Goal: Task Accomplishment & Management: Complete application form

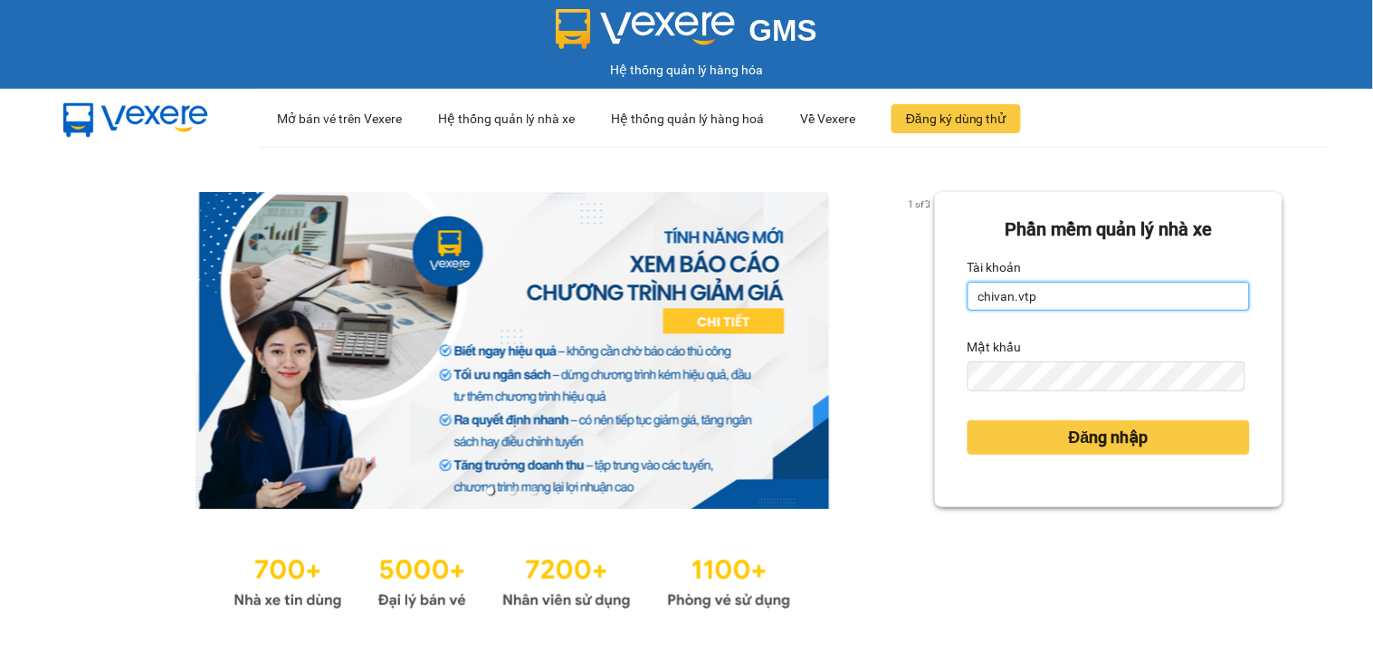
click at [1021, 306] on input "chivan.vtp" at bounding box center [1109, 296] width 282 height 29
type input "thanhtuan.vtp"
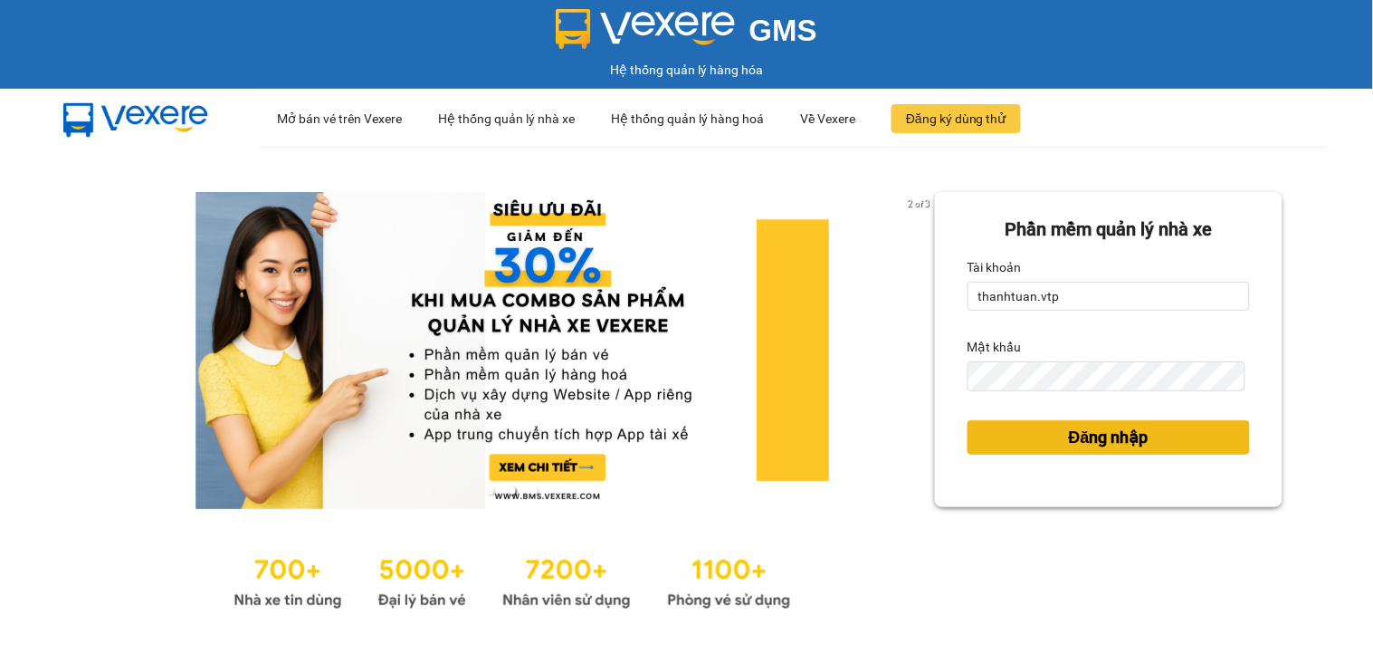
click at [1080, 441] on span "Đăng nhập" at bounding box center [1109, 437] width 80 height 25
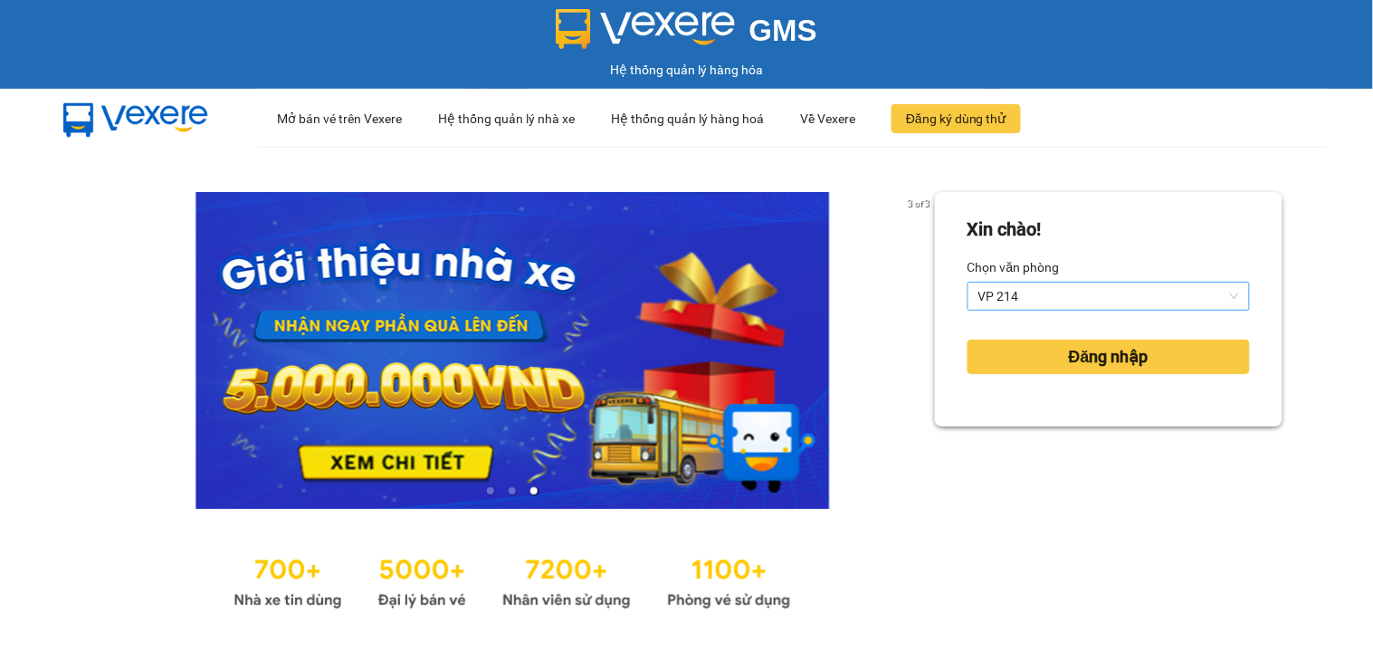
click at [1002, 295] on span "VP 214" at bounding box center [1109, 295] width 261 height 27
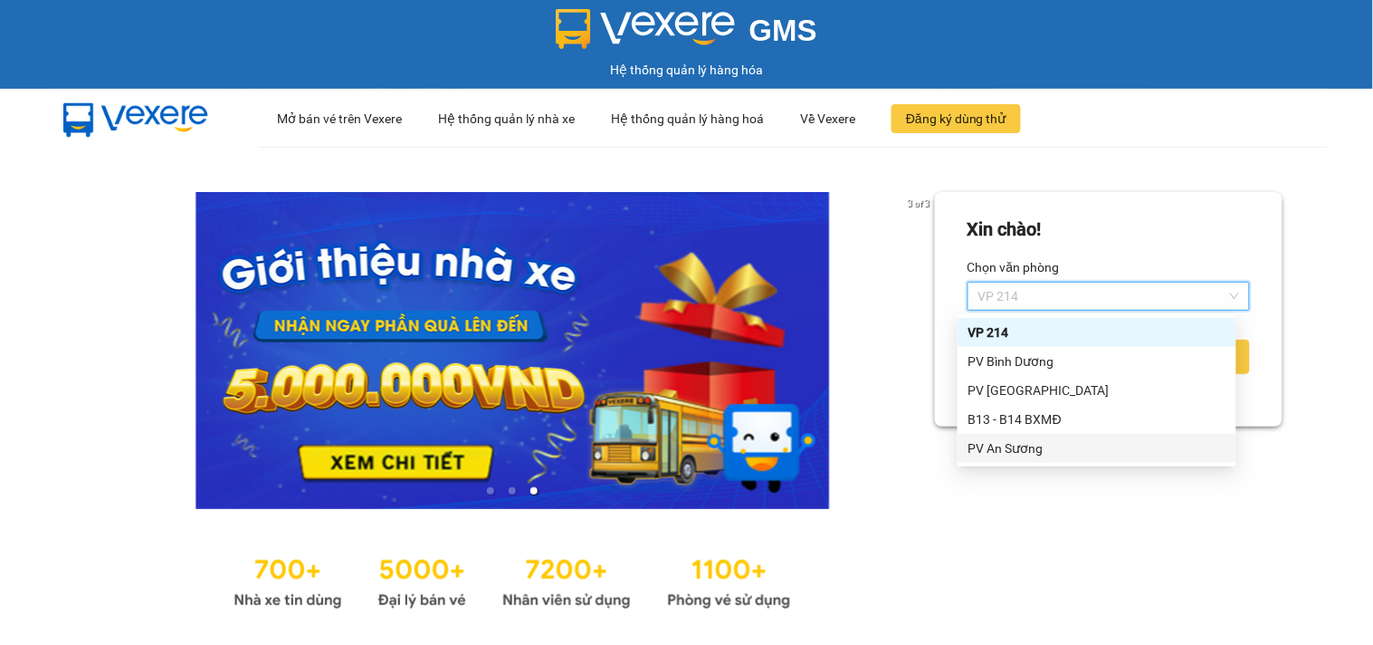
click at [1029, 454] on div "PV An Sương" at bounding box center [1097, 448] width 257 height 20
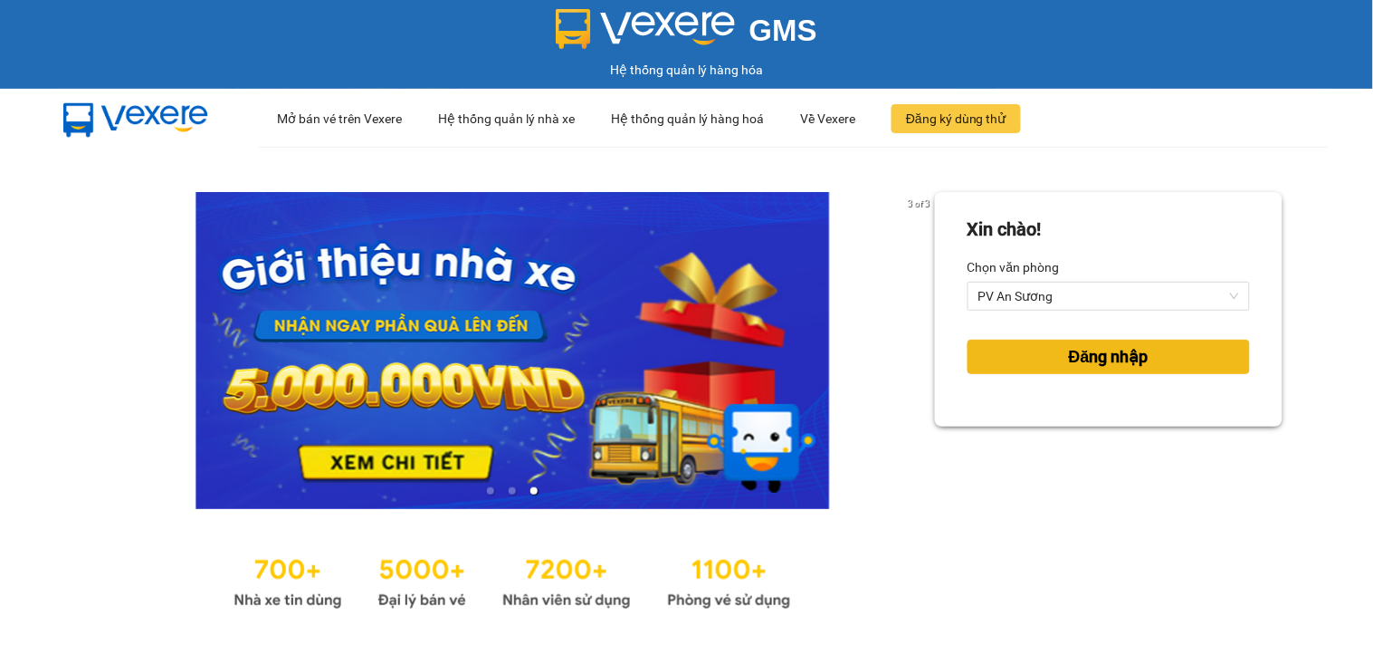
click at [1033, 351] on button "Đăng nhập" at bounding box center [1109, 356] width 282 height 34
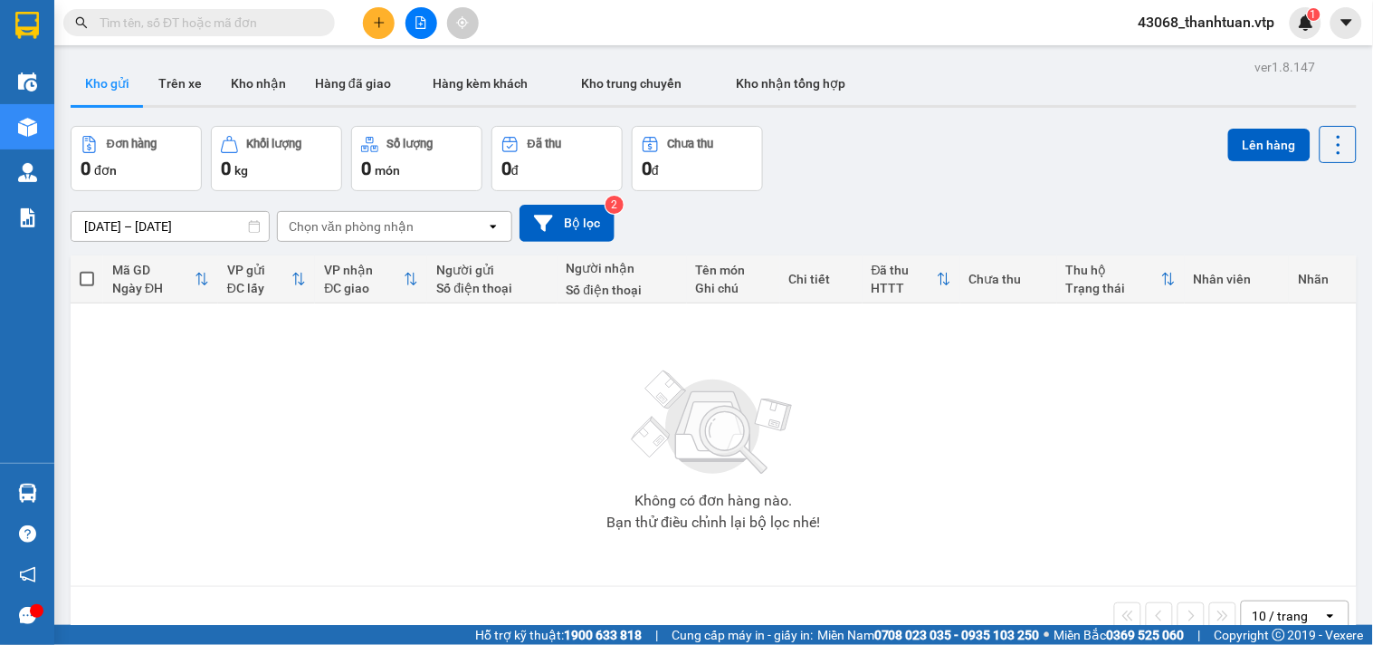
click at [204, 22] on input "text" at bounding box center [207, 23] width 214 height 20
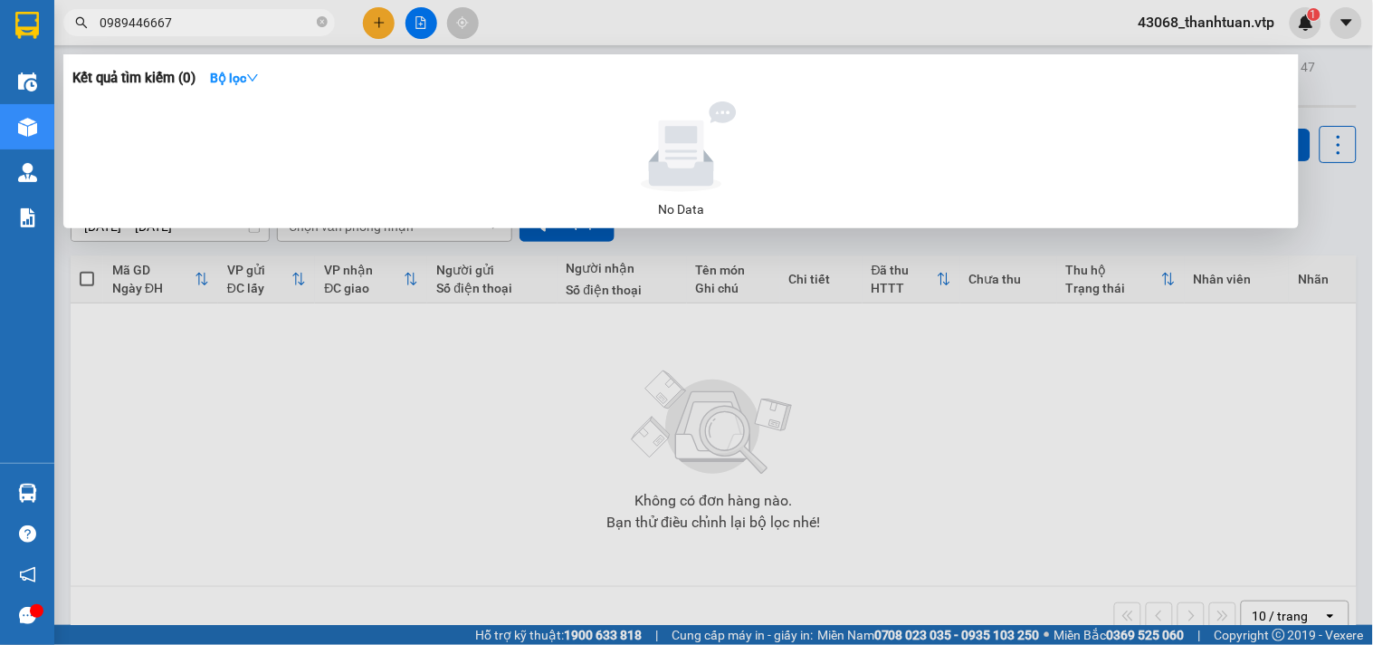
type input "0989446667"
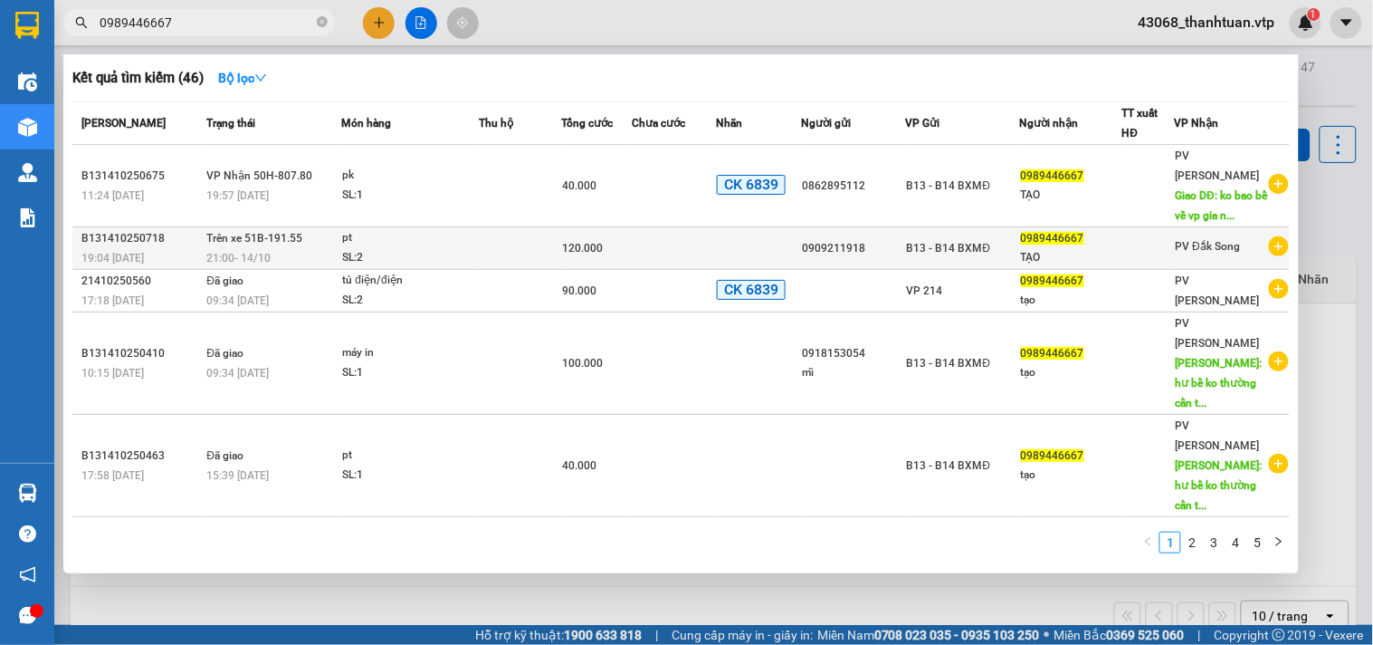
click at [991, 248] on span "B13 - B14 BXMĐ" at bounding box center [949, 248] width 84 height 13
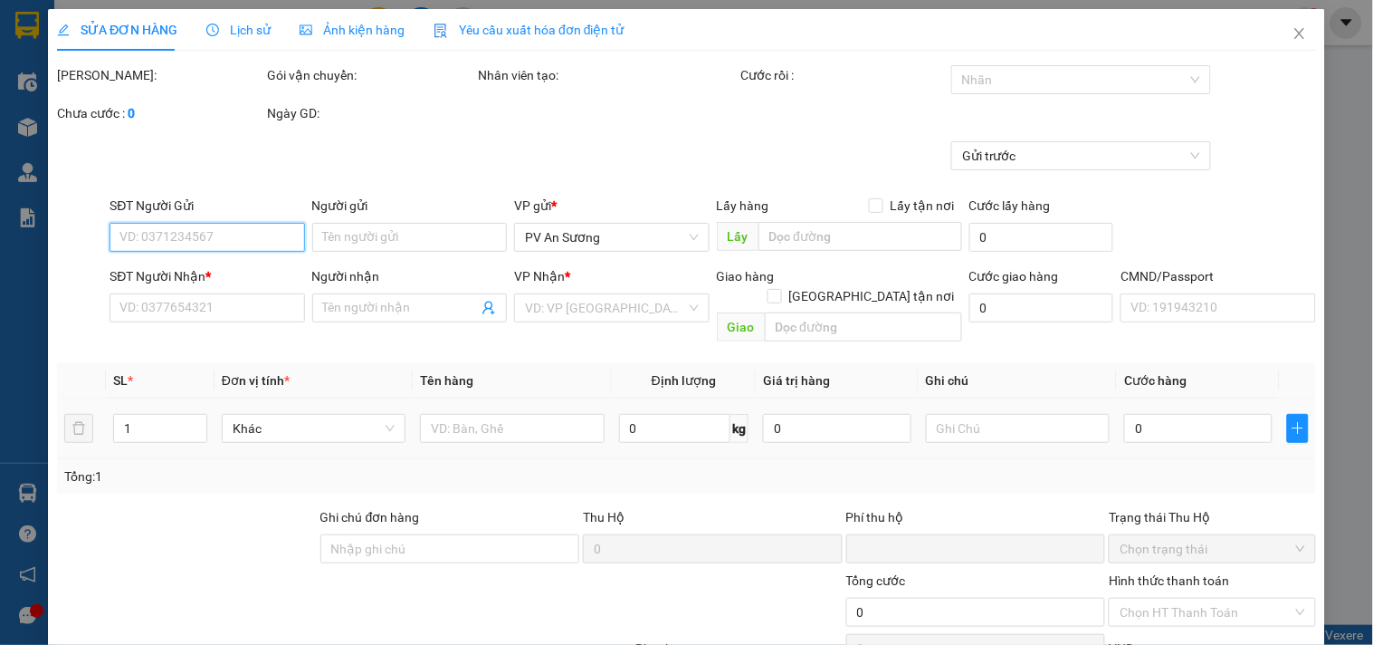
type input "6.000"
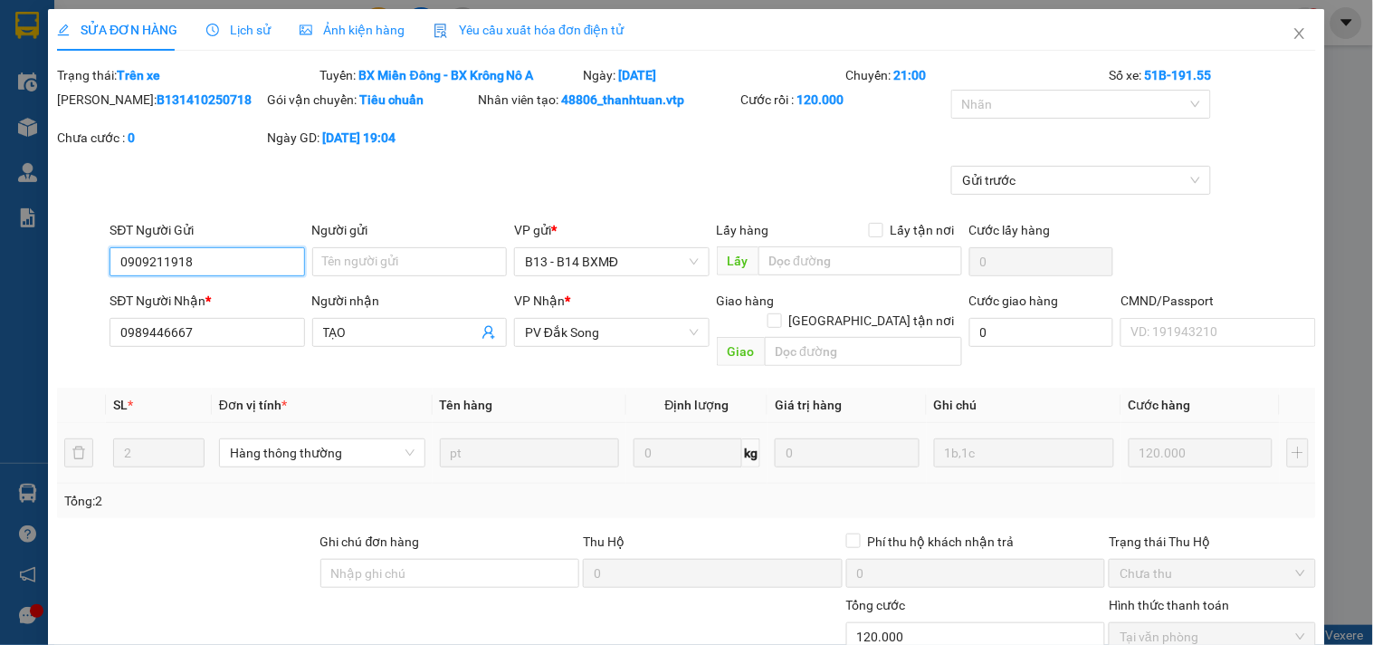
type input "0909211918"
type input "0989446667"
type input "TẠO"
type input "0"
type input "120.000"
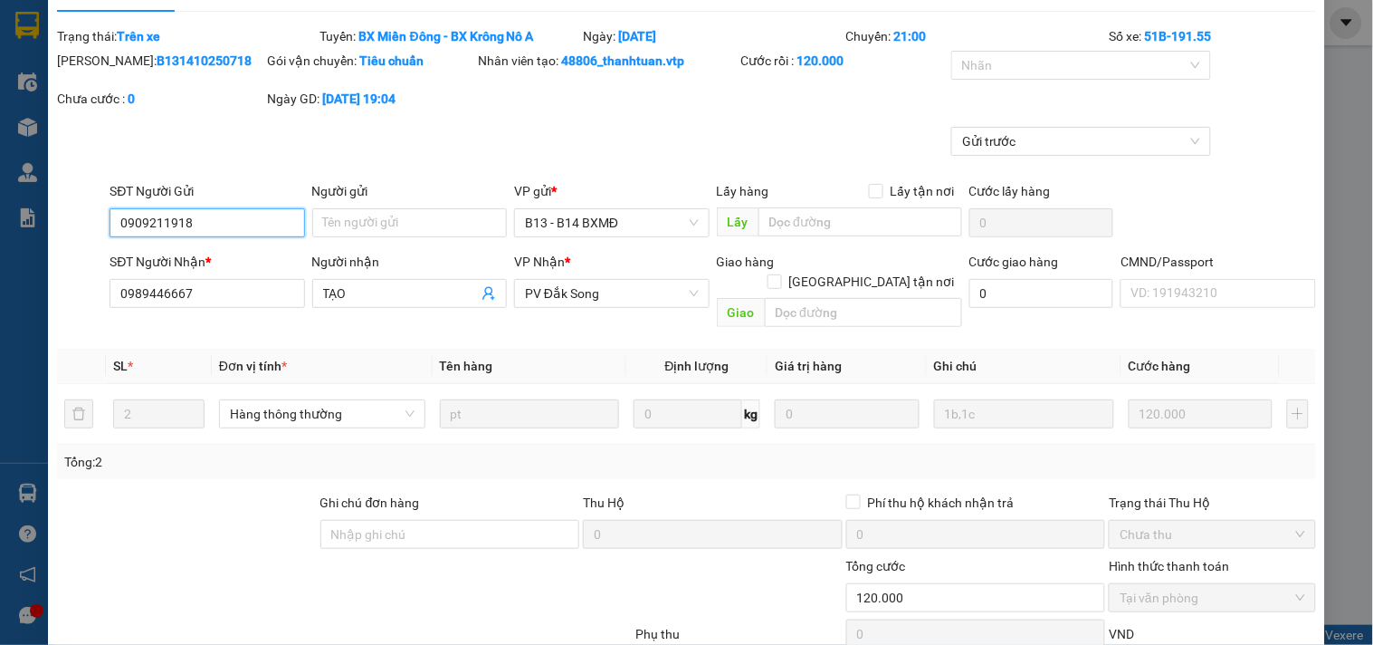
scroll to position [36, 0]
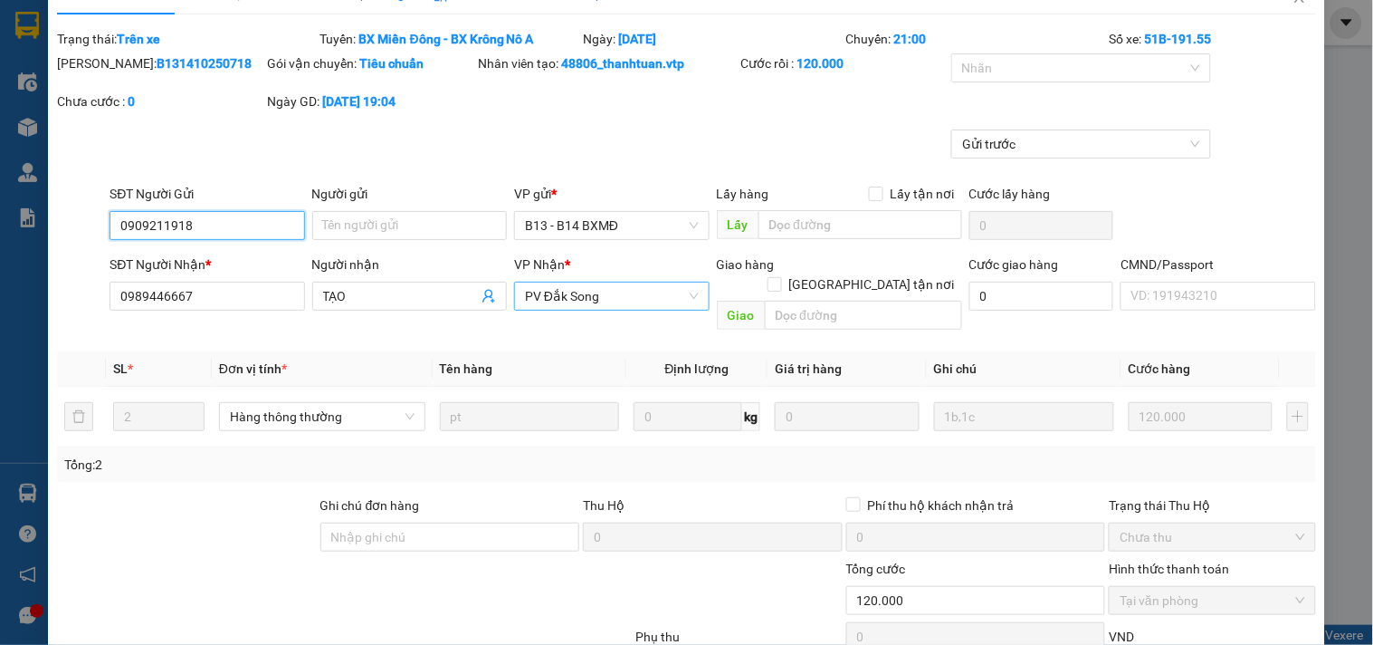
click at [549, 299] on span "PV Đắk Song" at bounding box center [611, 295] width 173 height 27
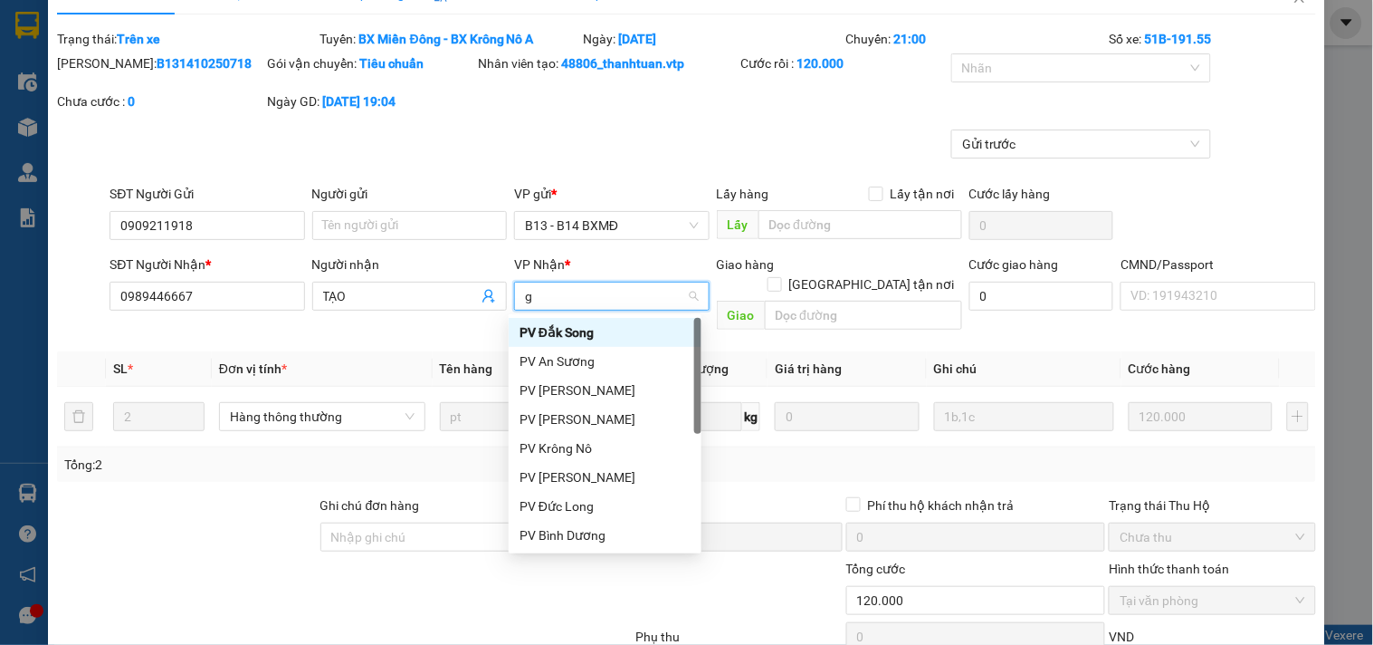
type input "gn"
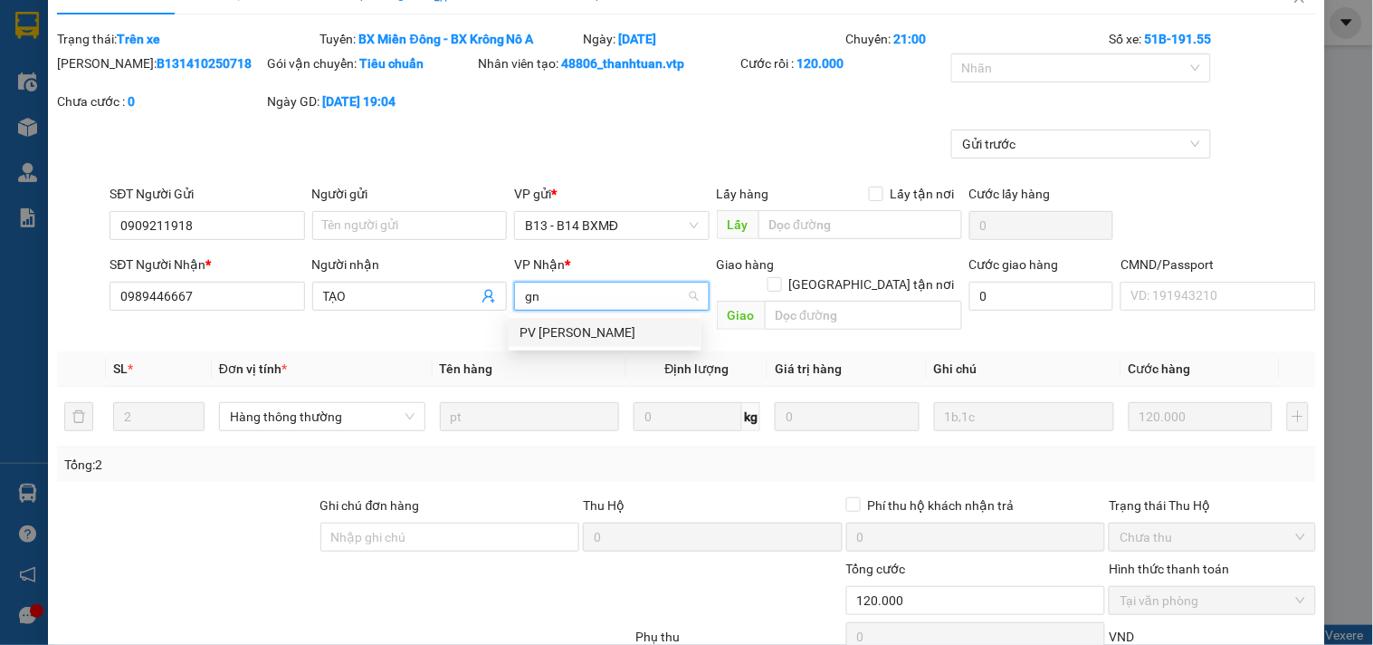
click at [548, 337] on div "PV Gia Nghĩa" at bounding box center [605, 332] width 171 height 20
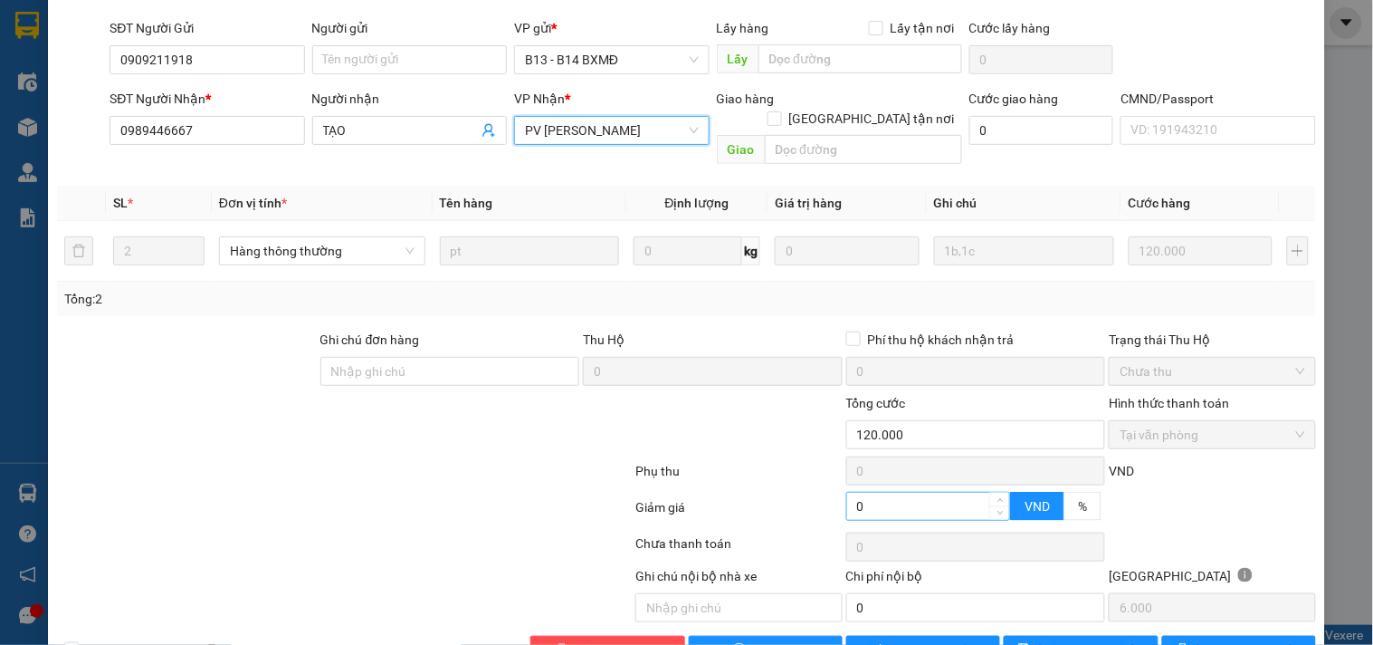
scroll to position [237, 0]
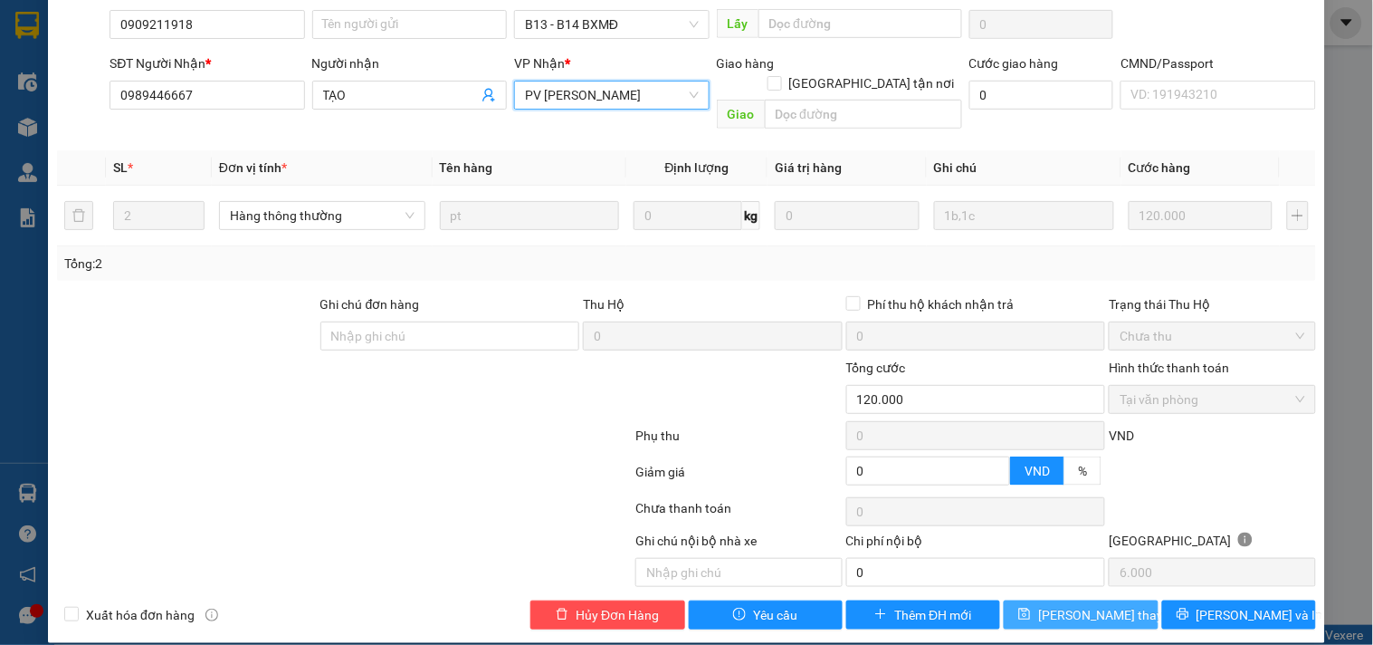
click at [1077, 605] on span "Lưu thay đổi" at bounding box center [1110, 615] width 145 height 20
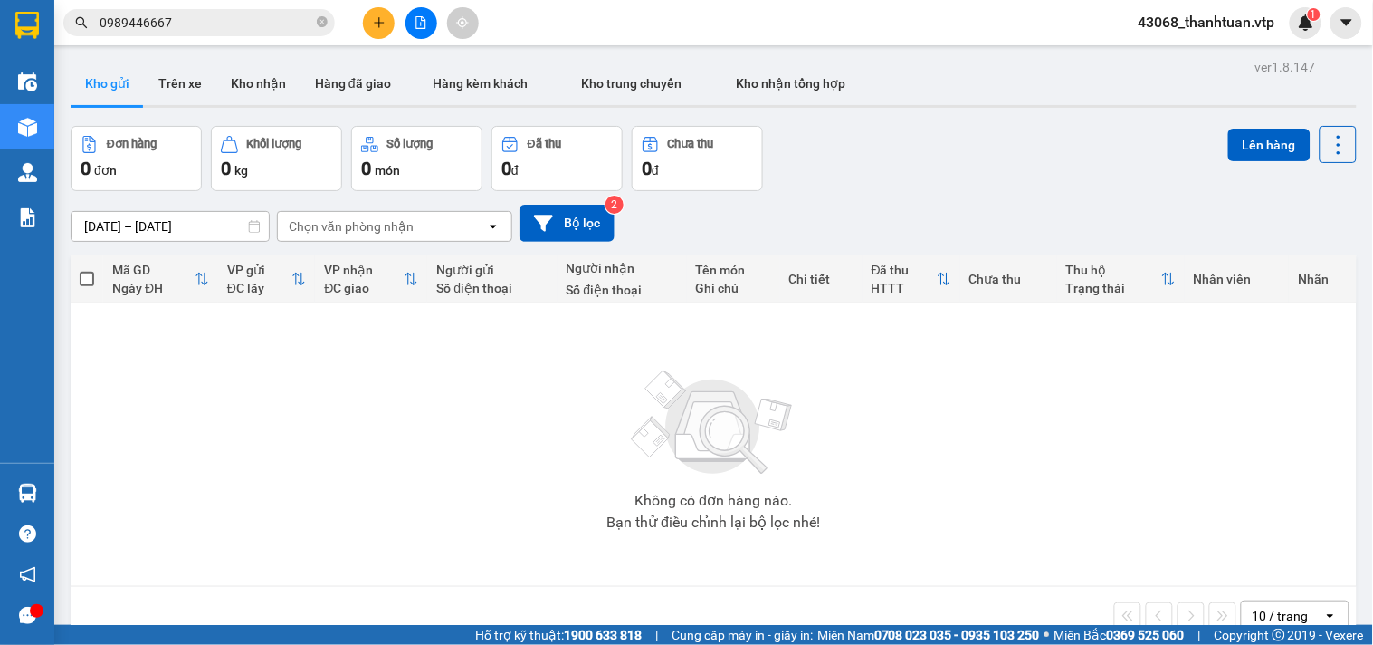
click at [218, 18] on input "0989446667" at bounding box center [207, 23] width 214 height 20
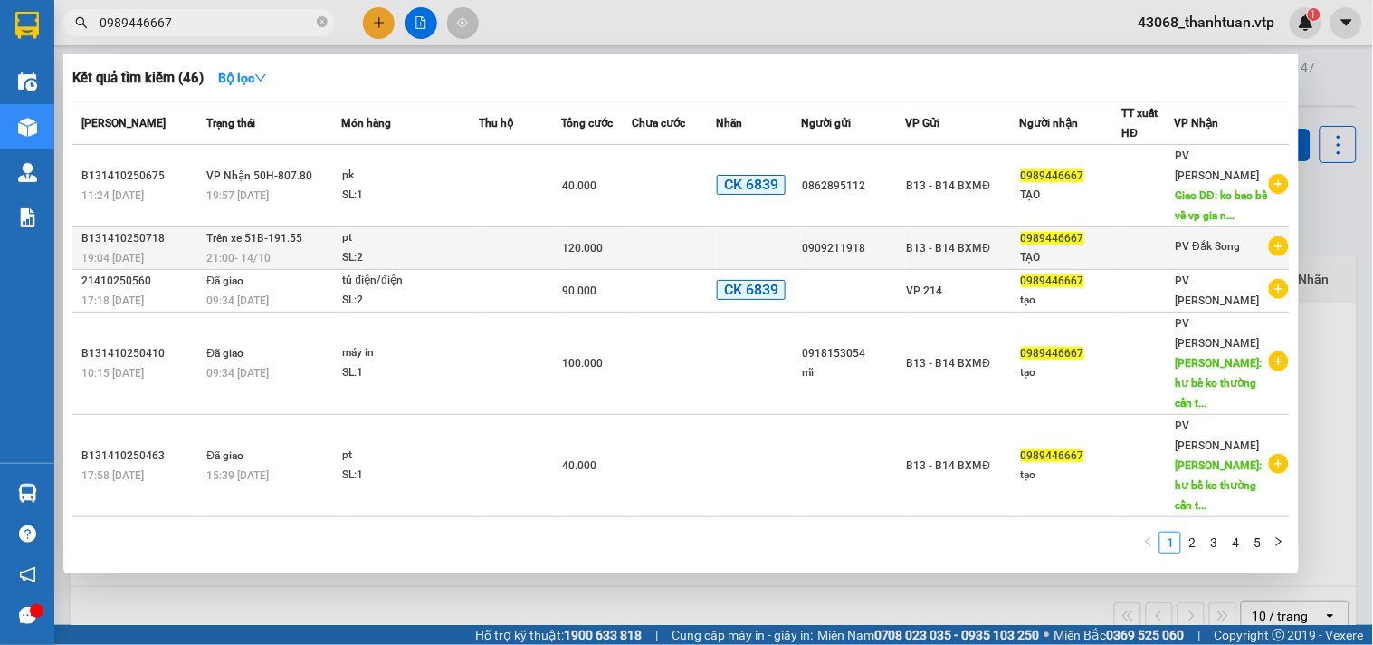
click at [411, 240] on div "pt" at bounding box center [410, 238] width 136 height 20
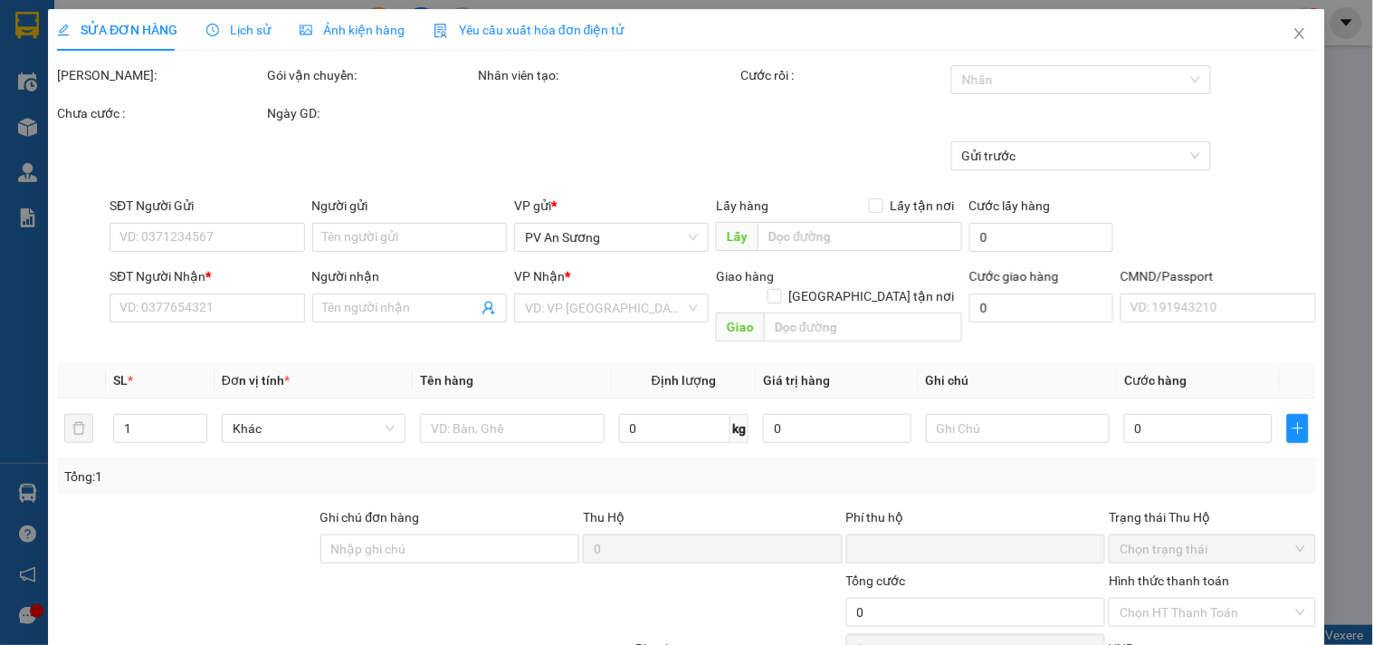
type input "0909211918"
type input "0989446667"
type input "TẠO"
type input "0"
type input "120.000"
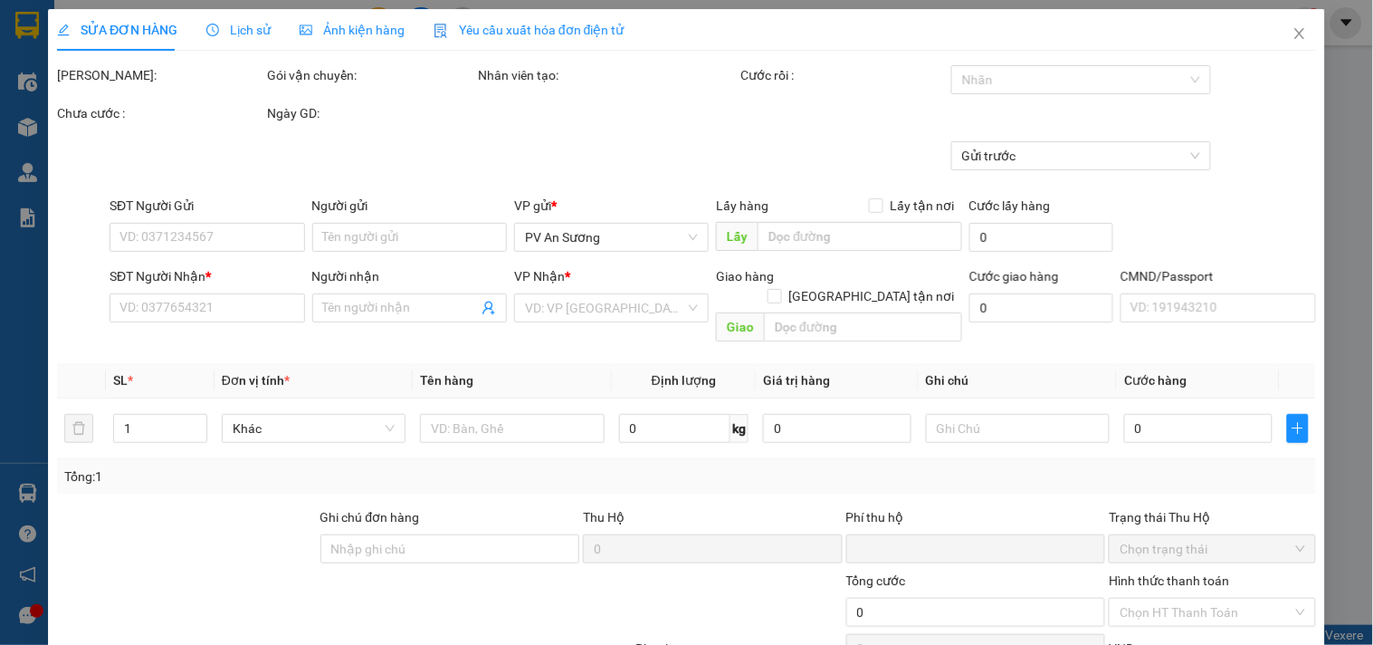
type input "6.000"
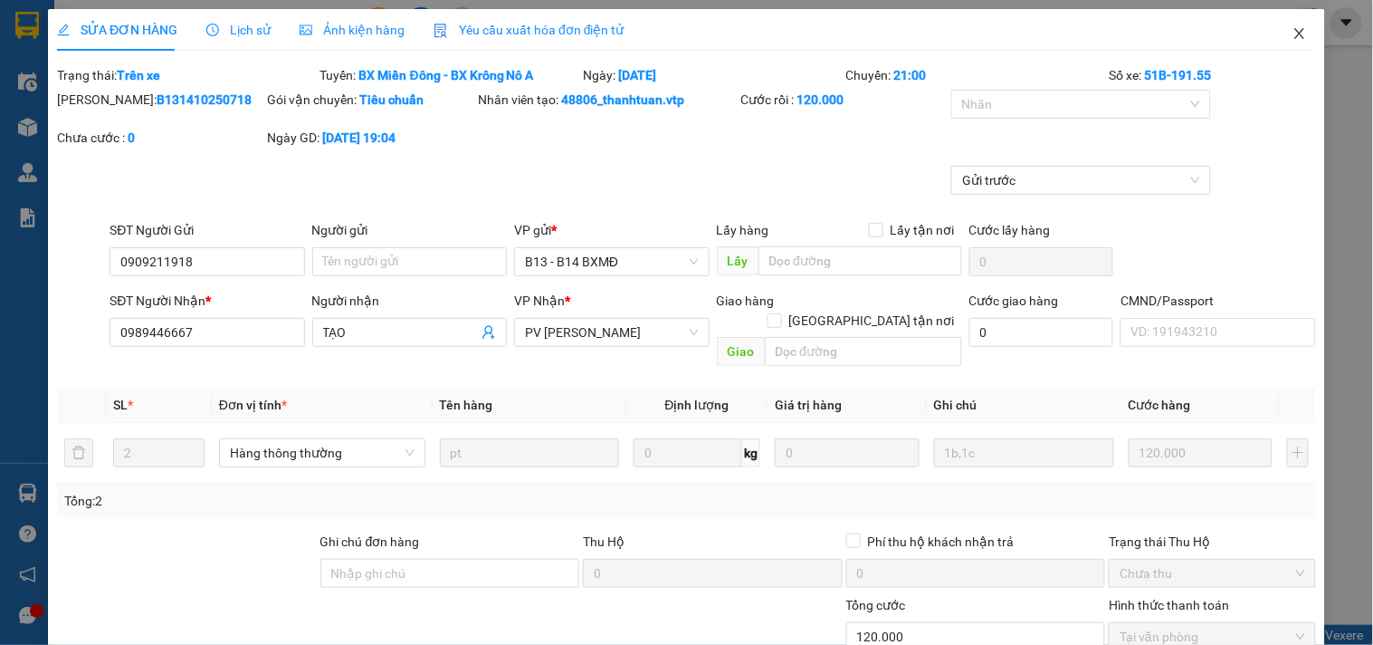
click at [1293, 36] on icon "close" at bounding box center [1300, 33] width 14 height 14
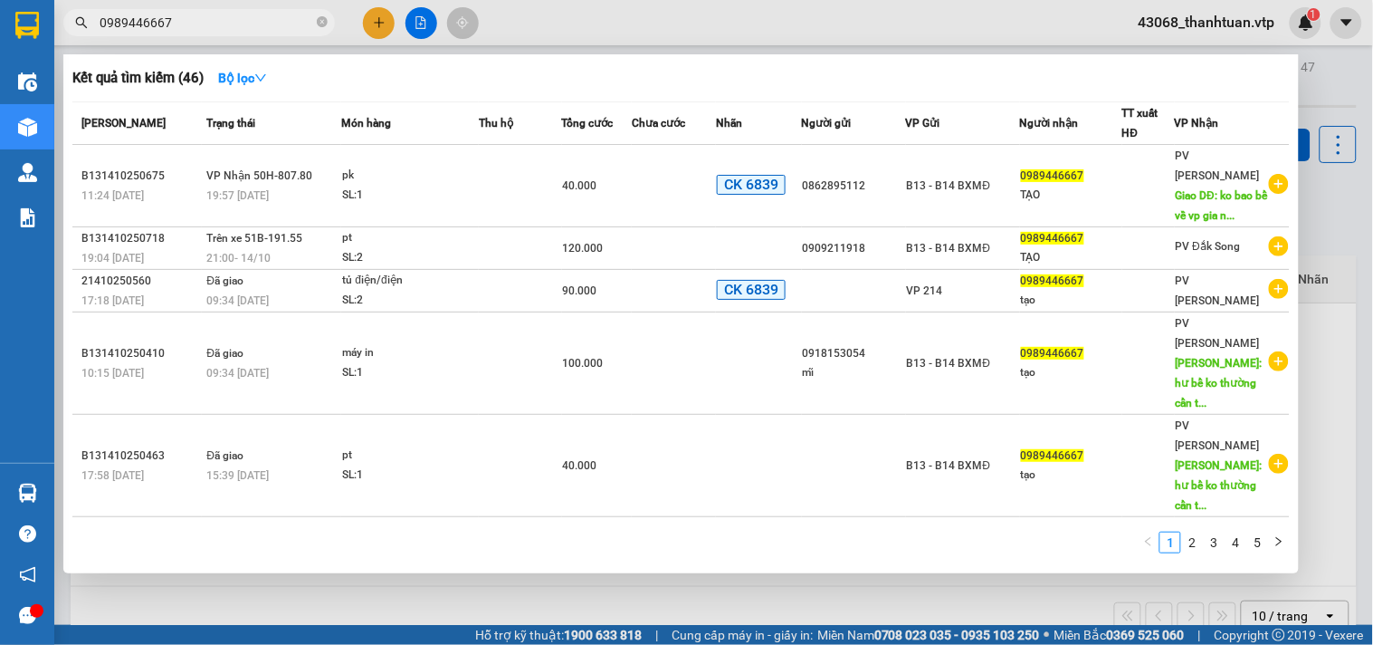
click at [202, 25] on input "0989446667" at bounding box center [207, 23] width 214 height 20
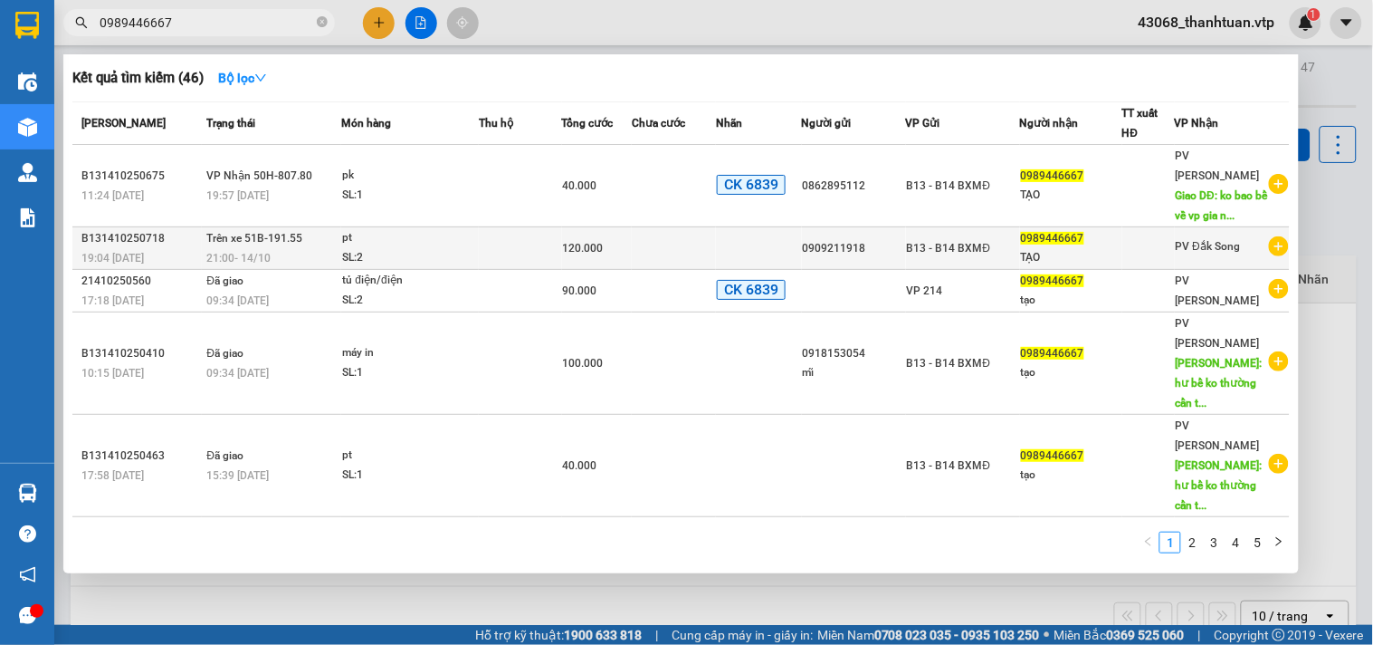
click at [489, 251] on td at bounding box center [520, 248] width 82 height 43
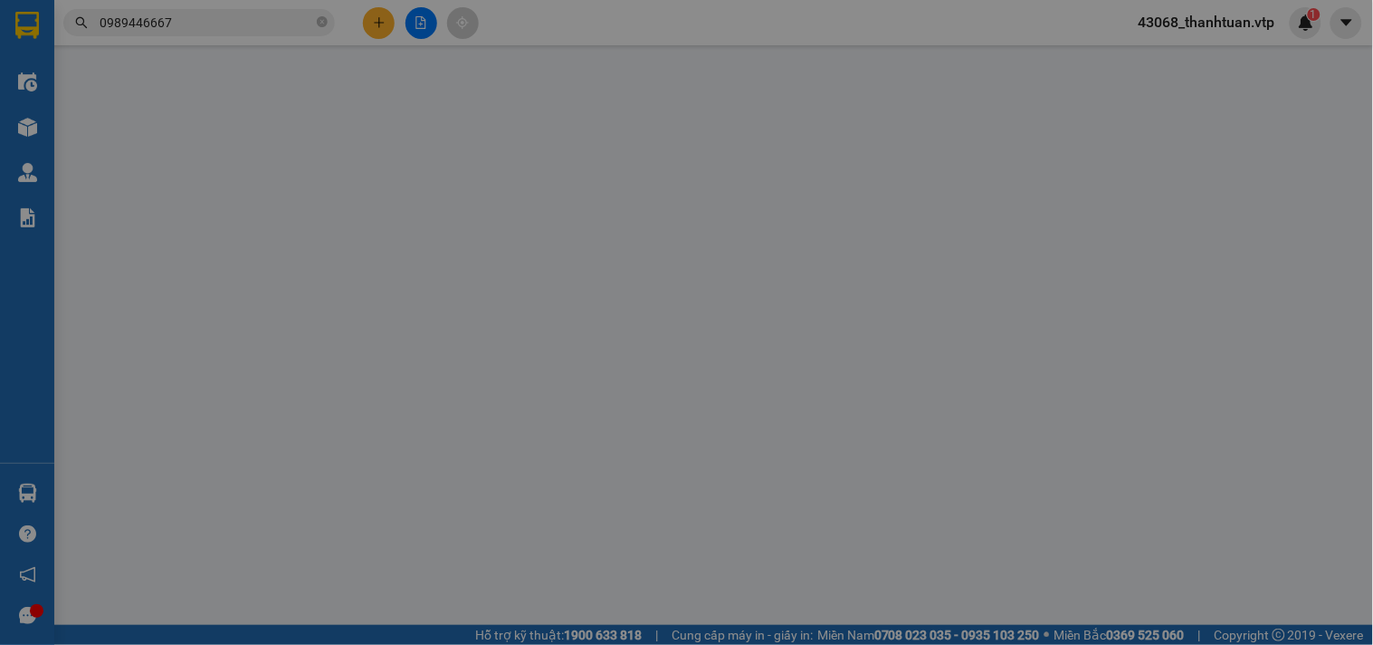
type input "0909211918"
type input "0989446667"
type input "TẠO"
type input "0"
type input "120.000"
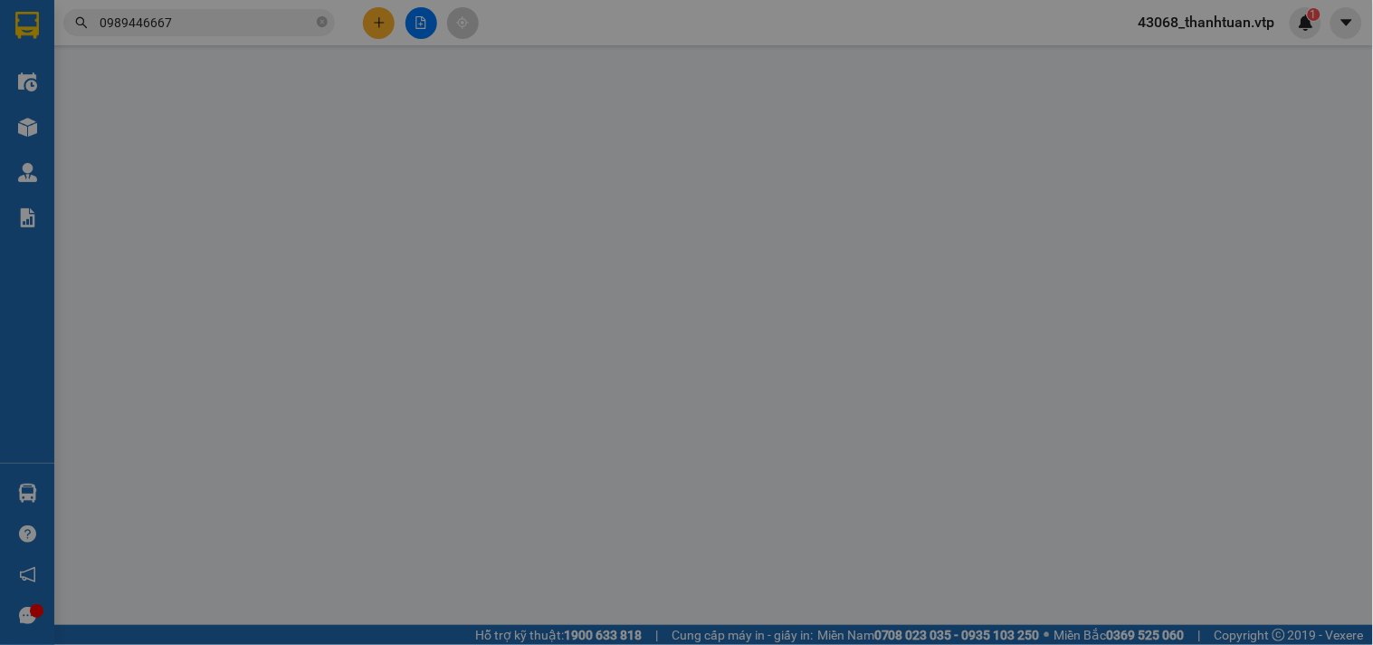
type input "6.000"
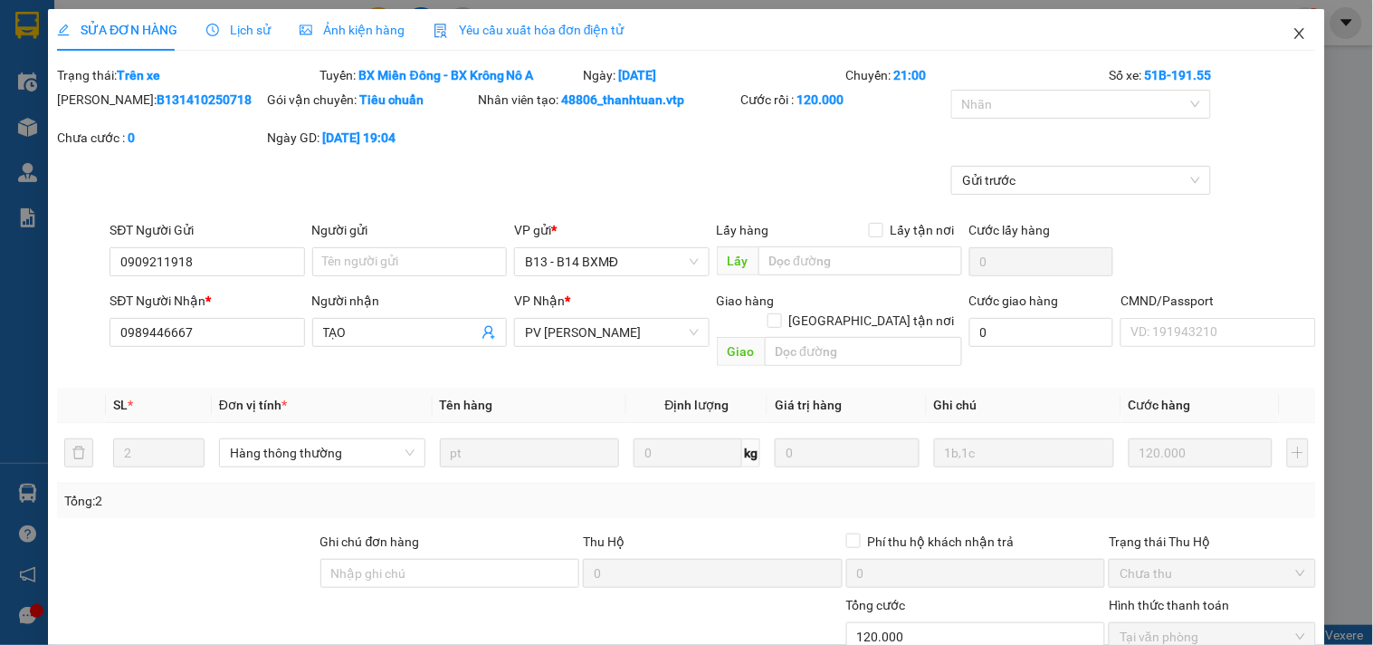
click at [1293, 27] on icon "close" at bounding box center [1300, 33] width 14 height 14
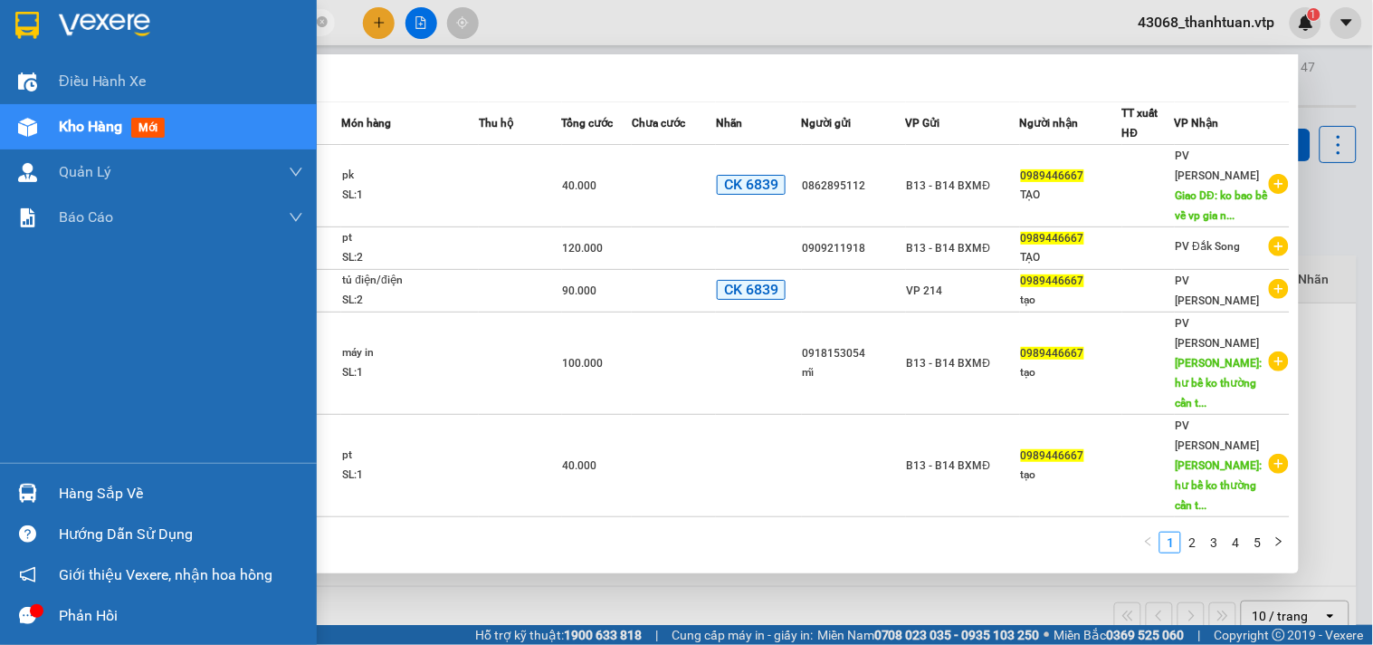
drag, startPoint x: 187, startPoint y: 30, endPoint x: 29, endPoint y: 124, distance: 184.3
click at [0, 71] on section "Kết quả tìm kiếm ( 46 ) Bộ lọc Mã ĐH Trạng thái Món hàng Thu hộ Tổng cước Chưa …" at bounding box center [686, 322] width 1373 height 645
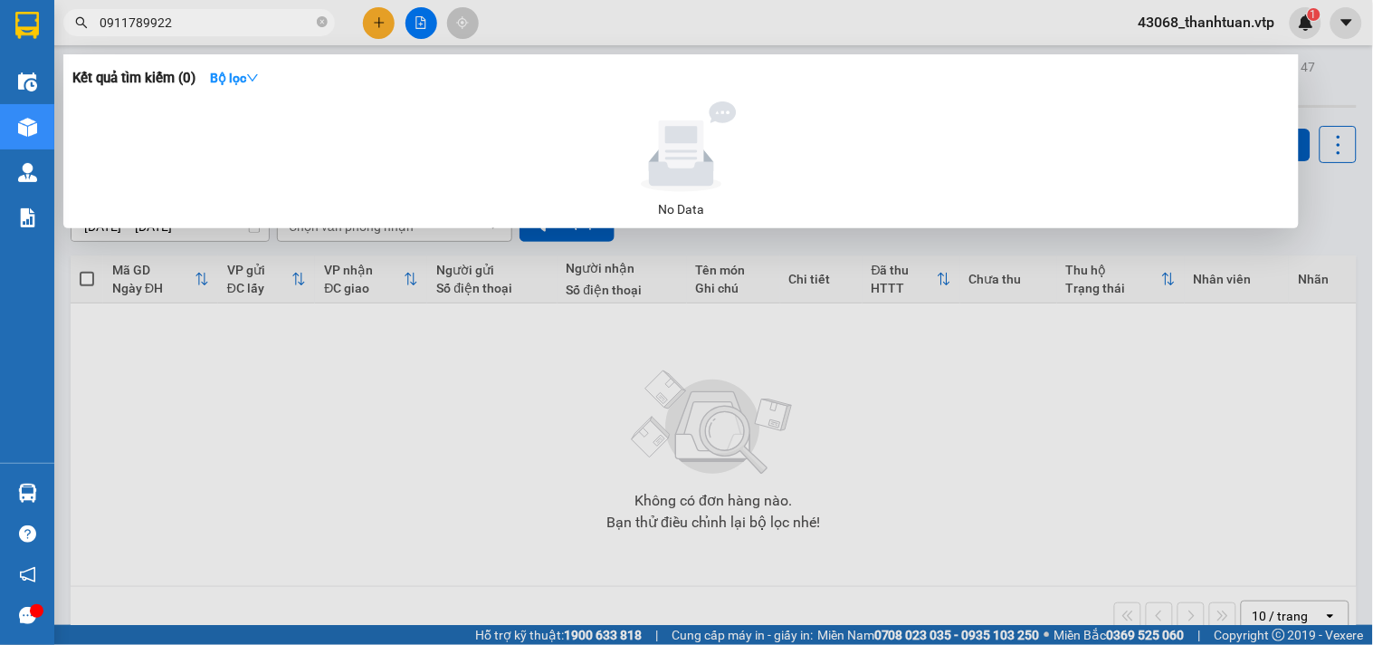
click at [473, 521] on div at bounding box center [686, 322] width 1373 height 645
drag, startPoint x: 181, startPoint y: 19, endPoint x: 0, endPoint y: -52, distance: 194.3
click at [0, 0] on html "Kết quả tìm kiếm ( 0 ) Bộ lọc No Data 0911789922 43068_thanhtuan.vtp 1 Điều hàn…" at bounding box center [686, 322] width 1373 height 645
click at [205, 32] on input "0911789922" at bounding box center [207, 23] width 214 height 20
drag, startPoint x: 195, startPoint y: 28, endPoint x: 0, endPoint y: 2, distance: 196.4
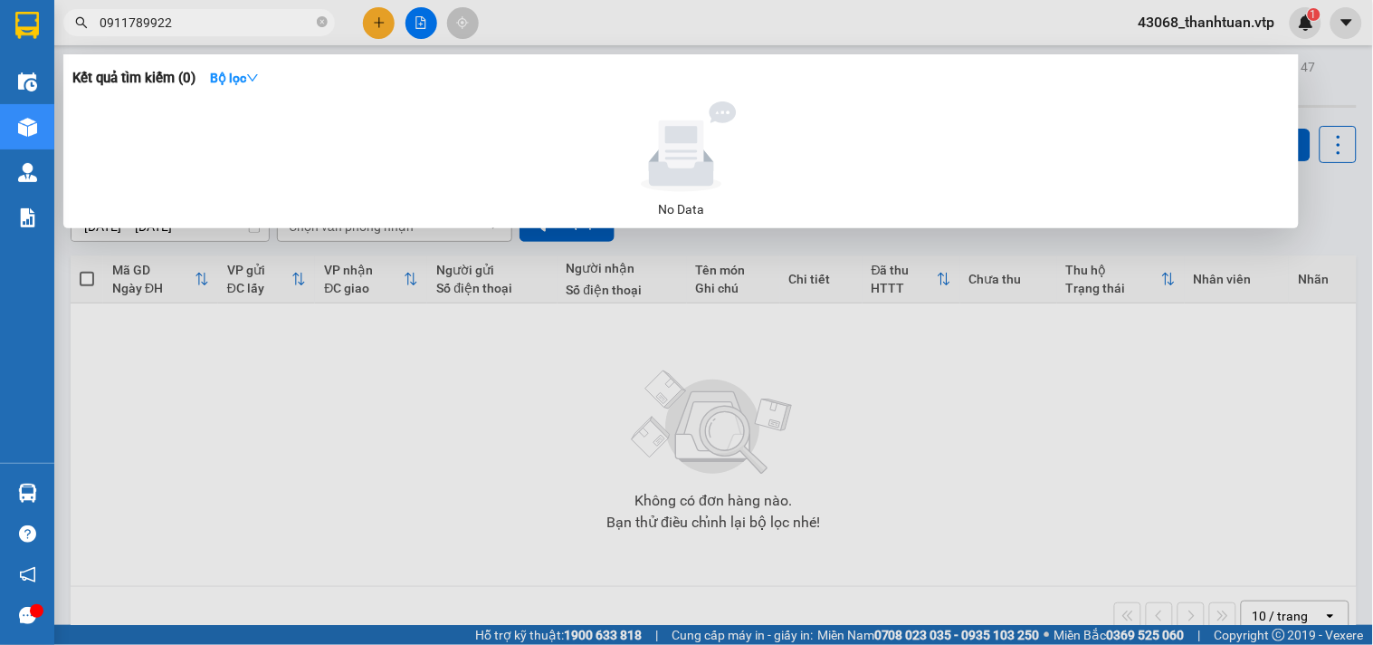
click at [0, 2] on section "Kết quả tìm kiếm ( 0 ) Bộ lọc No Data 0911789922 43068_thanhtuan.vtp 1 Điều hàn…" at bounding box center [686, 322] width 1373 height 645
click at [817, 463] on div at bounding box center [686, 322] width 1373 height 645
click at [177, 25] on input "0911789922" at bounding box center [207, 23] width 214 height 20
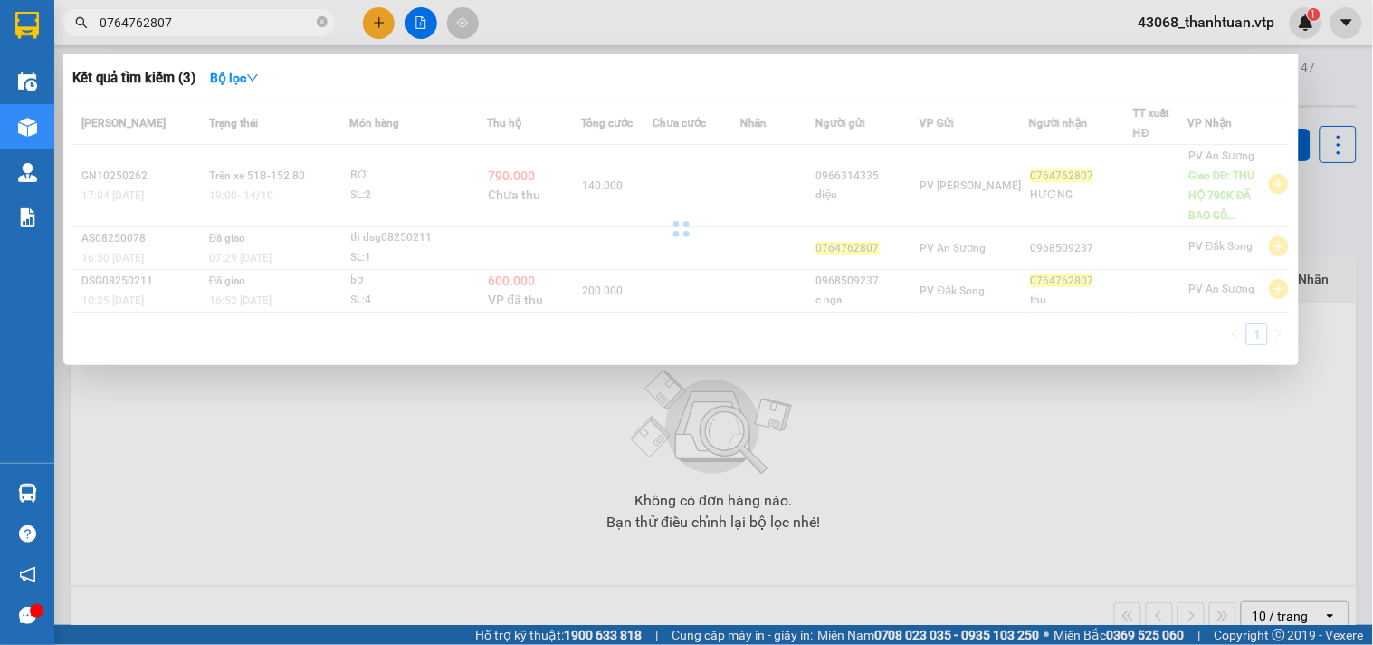
type input "0764762807"
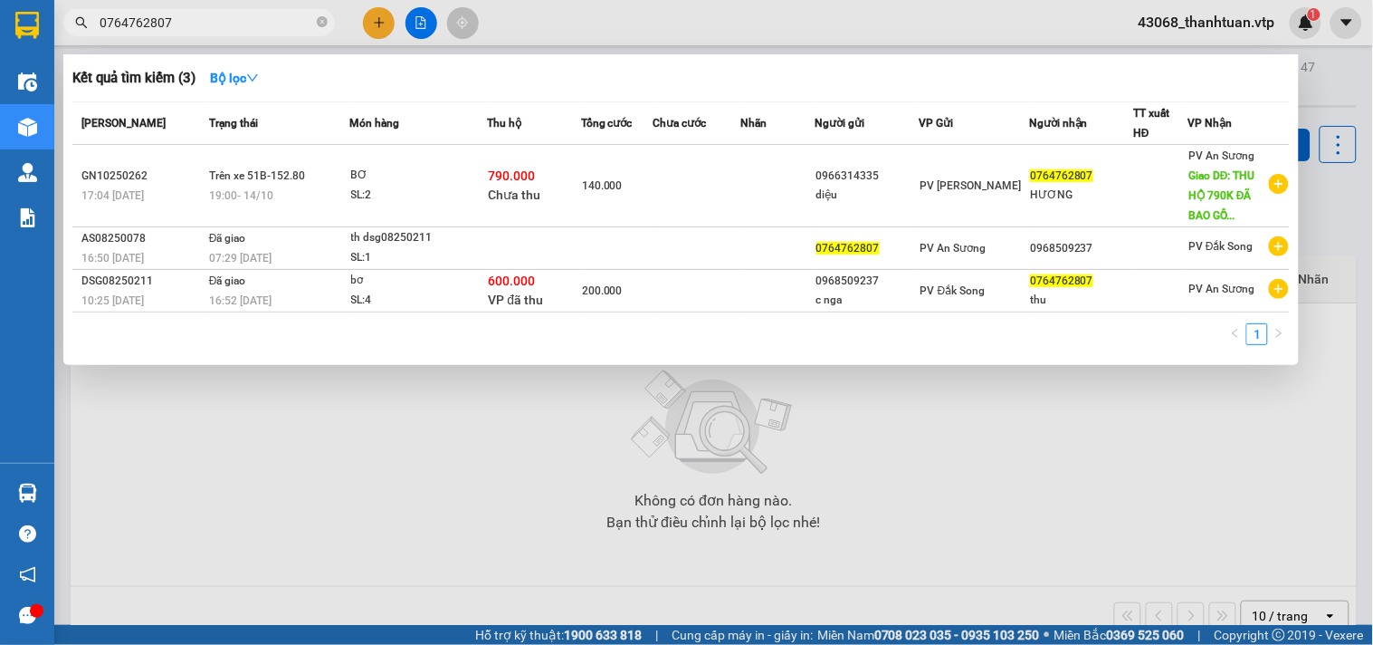
click at [279, 463] on div at bounding box center [686, 322] width 1373 height 645
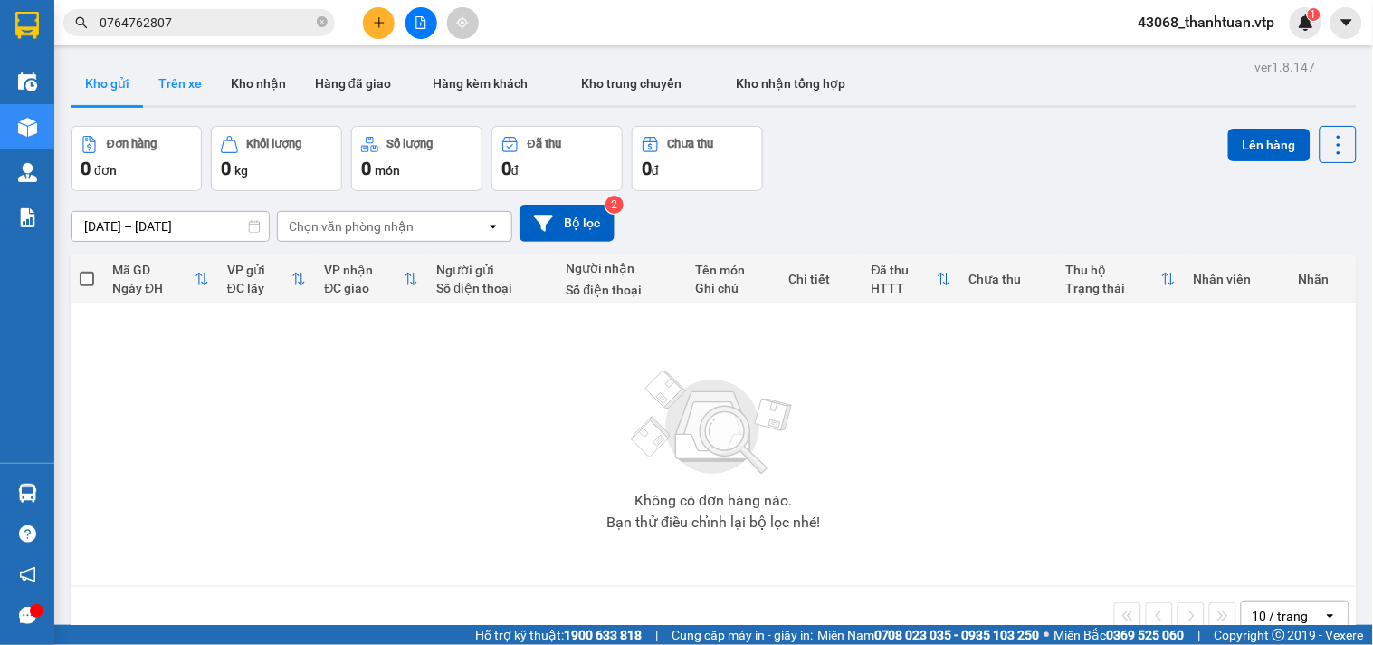
click at [169, 79] on button "Trên xe" at bounding box center [180, 83] width 72 height 43
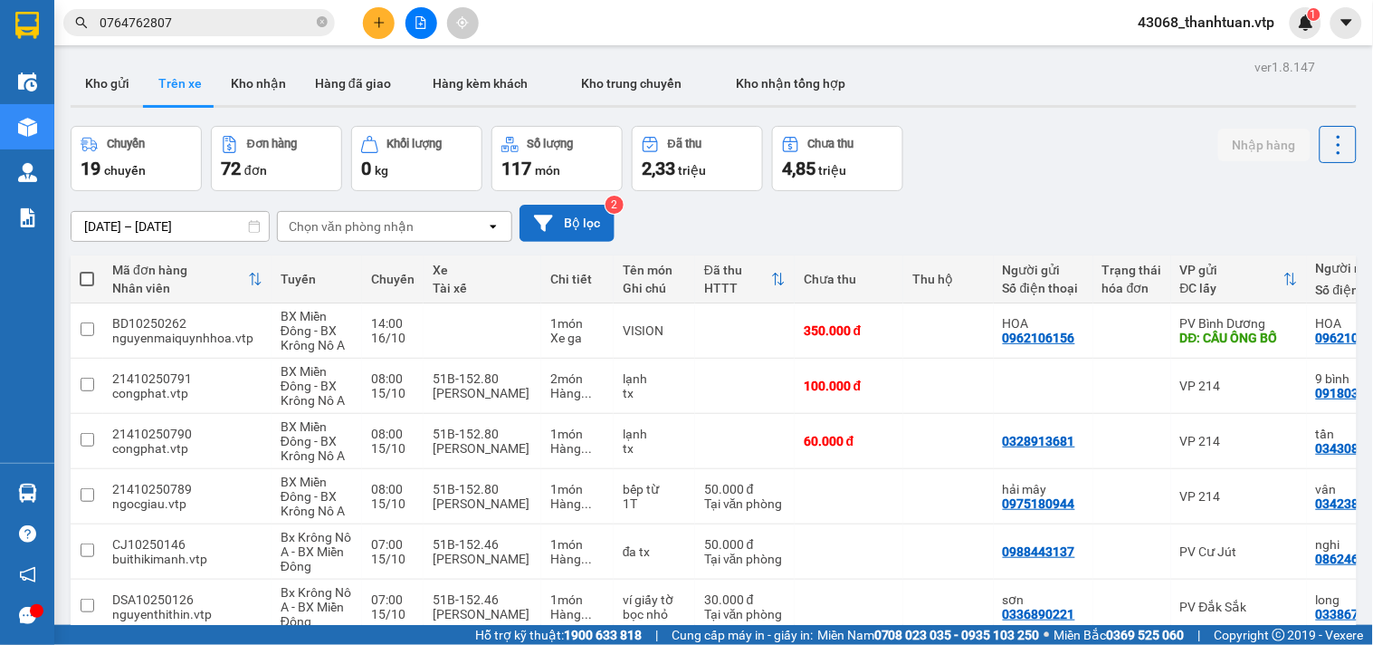
click at [573, 223] on button "Bộ lọc" at bounding box center [567, 223] width 95 height 37
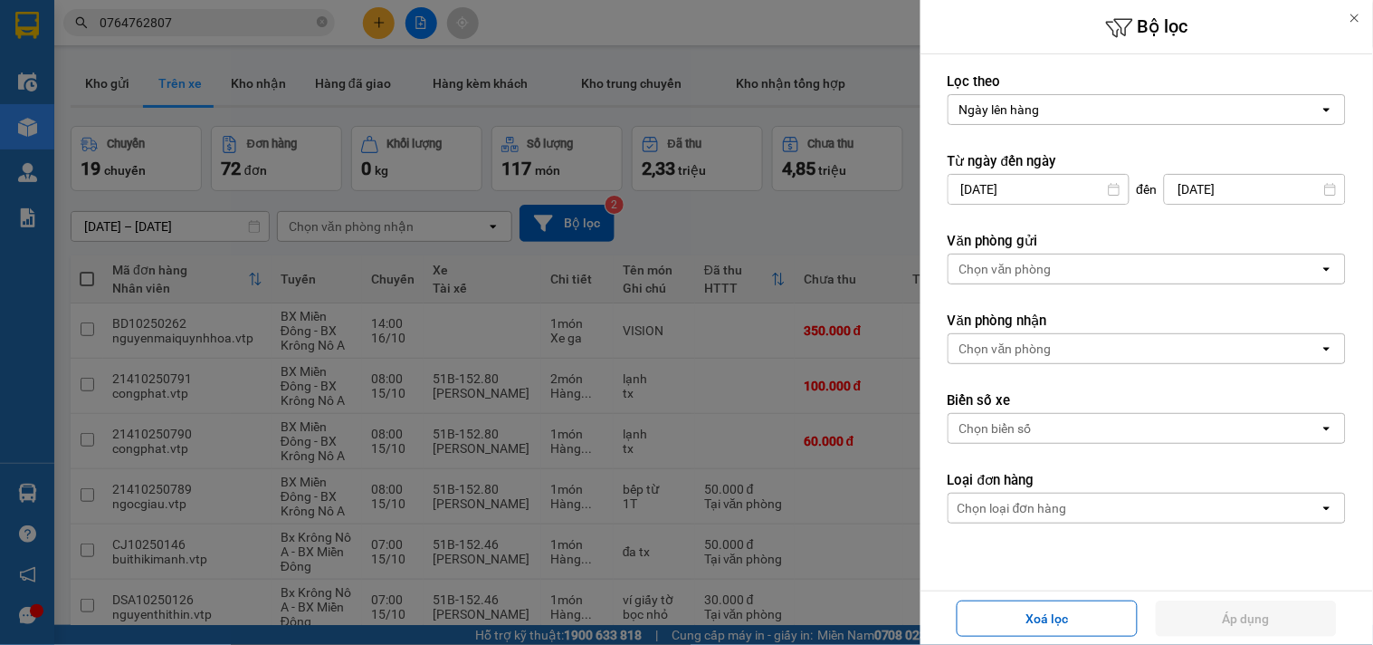
click at [407, 228] on div at bounding box center [686, 322] width 1373 height 645
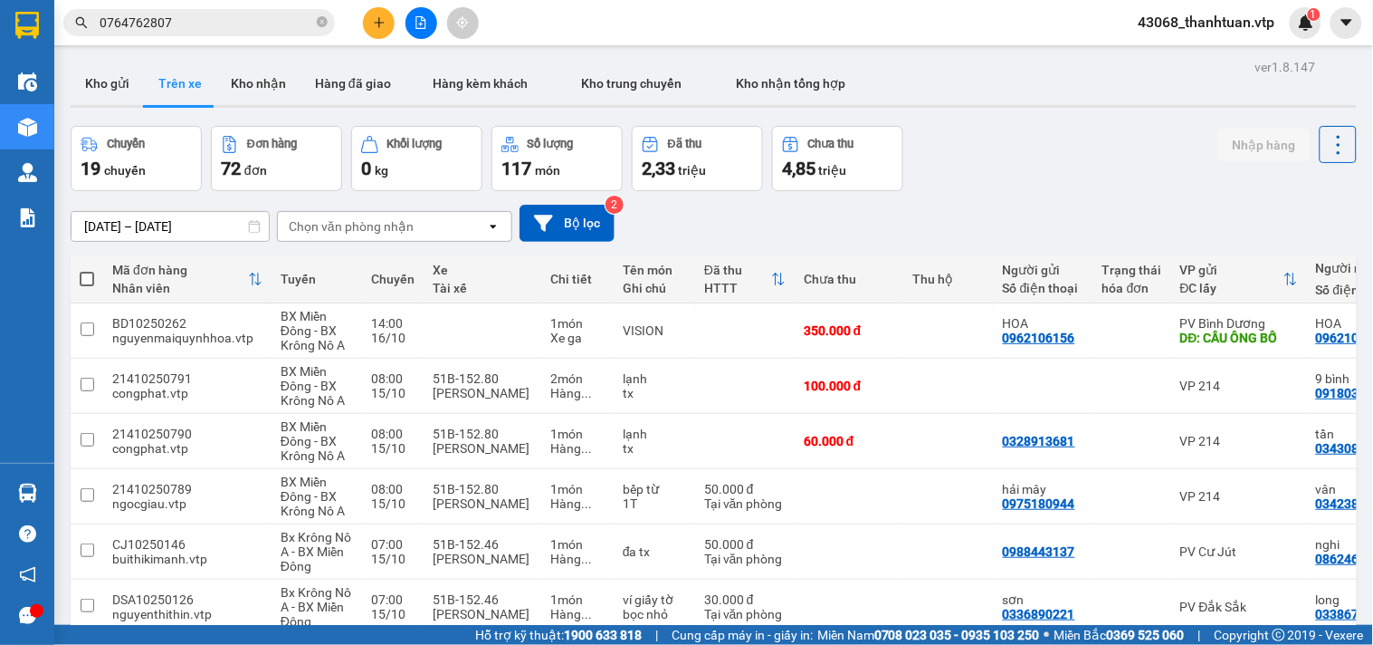
click at [465, 227] on div "Chọn văn phòng nhận" at bounding box center [382, 226] width 208 height 29
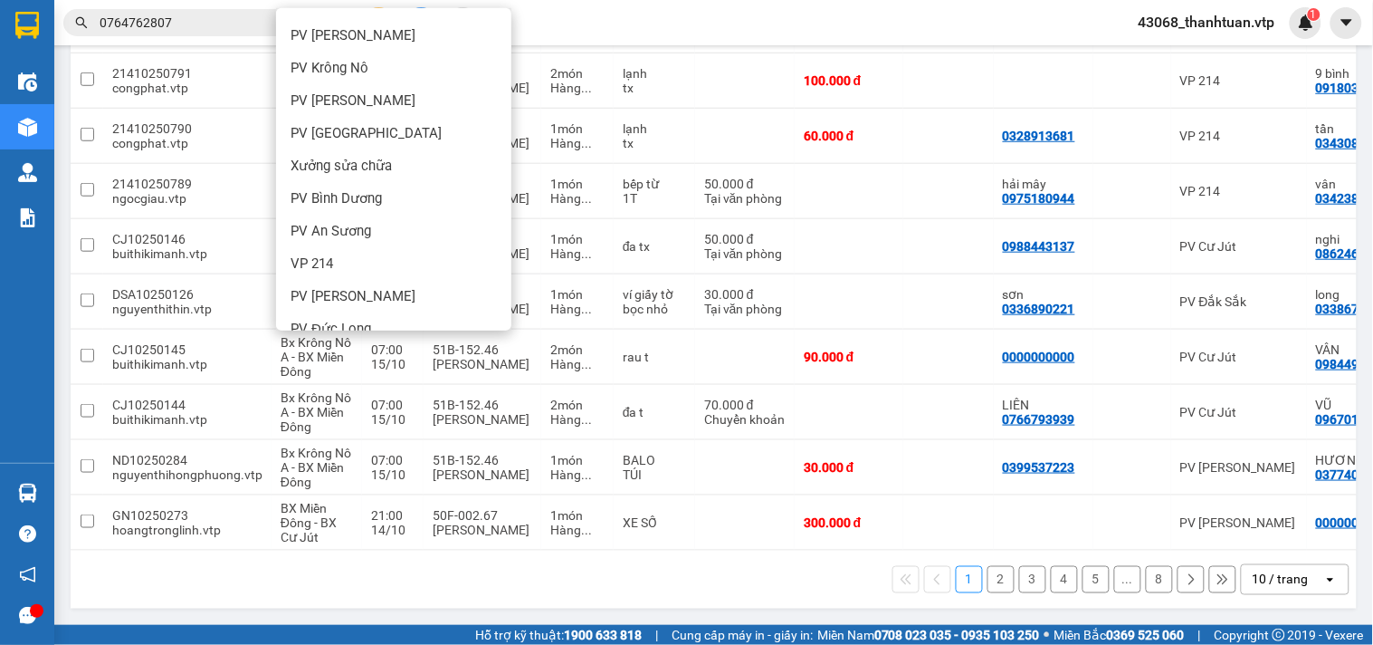
scroll to position [467, 0]
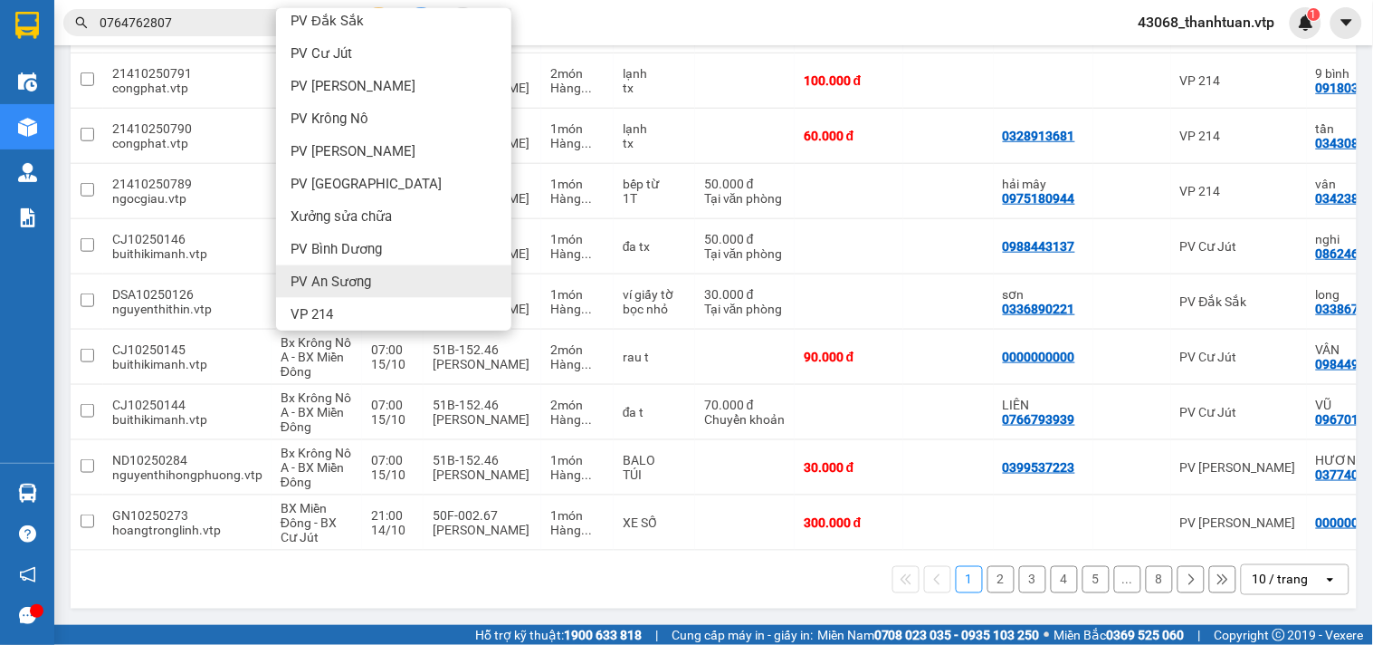
click at [358, 272] on span "PV An Sương" at bounding box center [331, 281] width 81 height 18
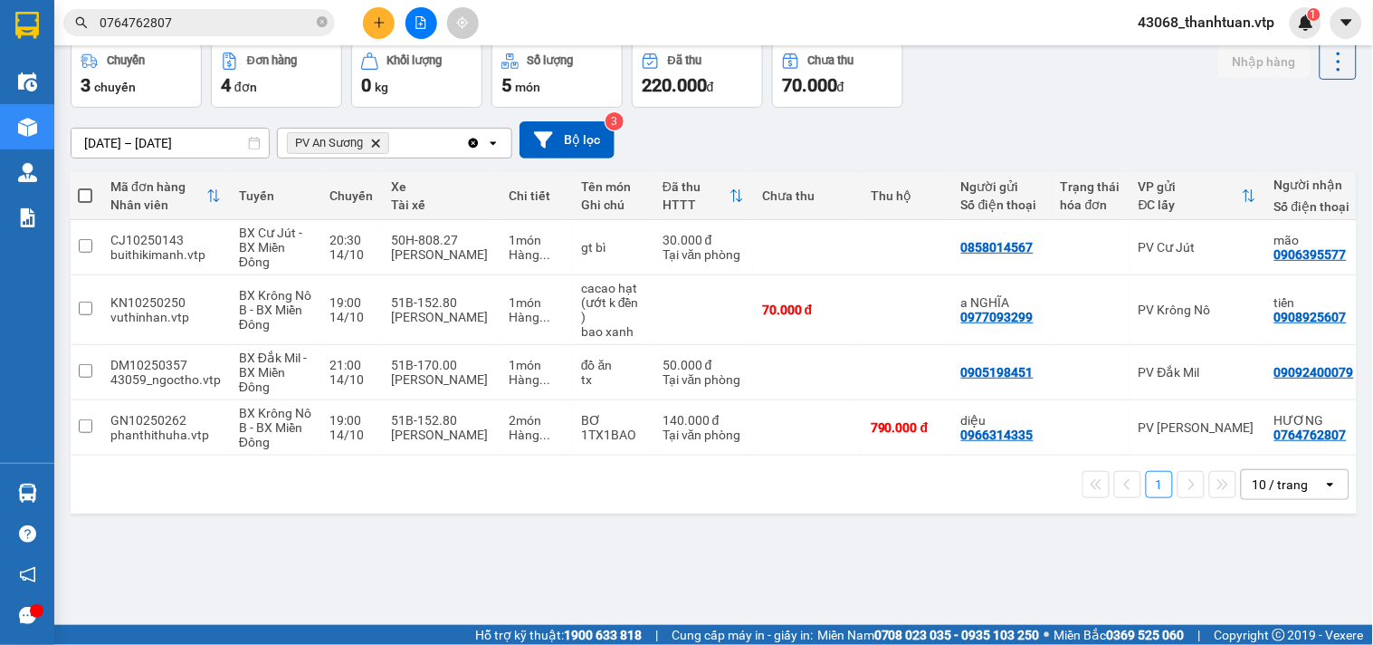
scroll to position [0, 0]
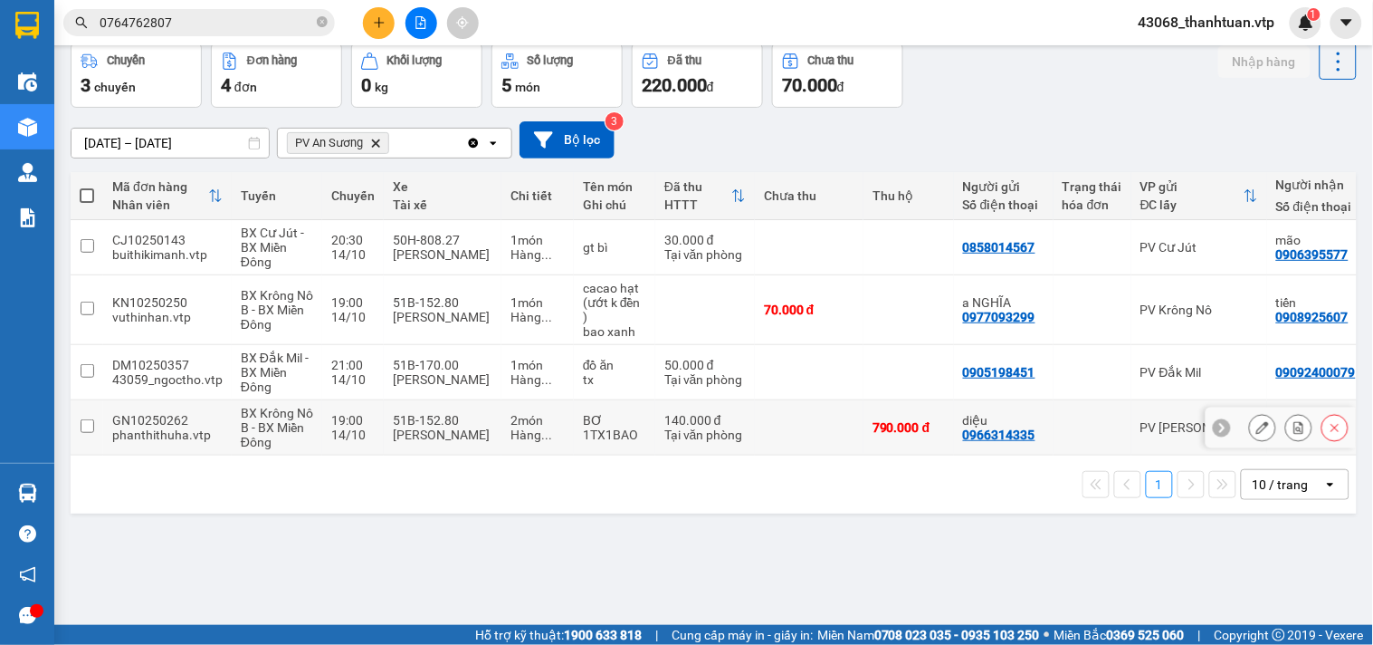
click at [87, 426] on input "checkbox" at bounding box center [88, 426] width 14 height 14
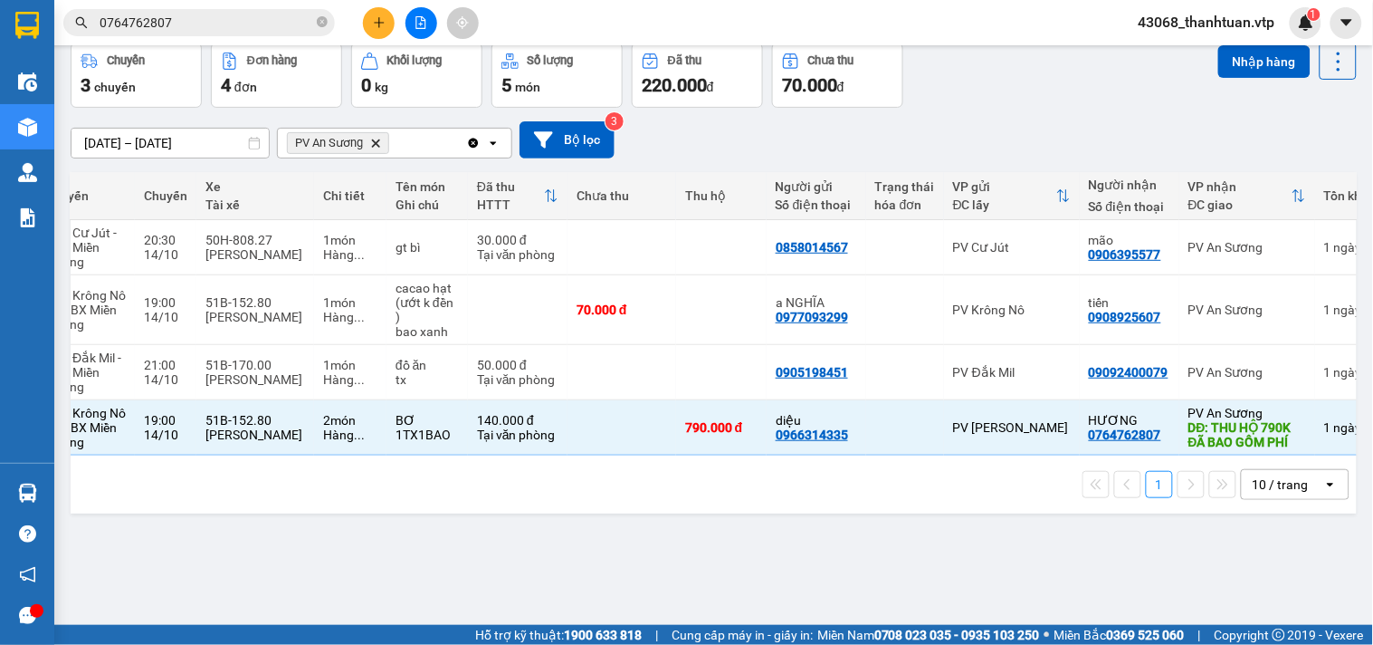
scroll to position [0, 194]
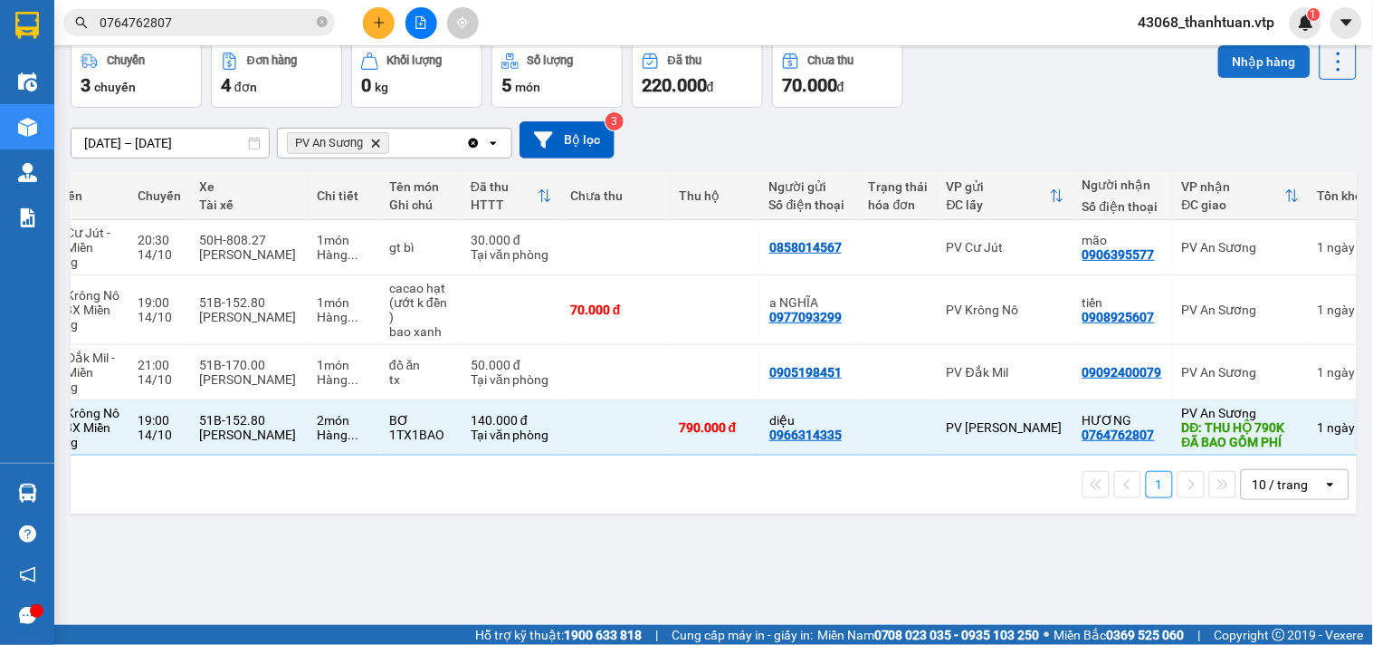
click at [1241, 61] on button "Nhập hàng" at bounding box center [1264, 61] width 92 height 33
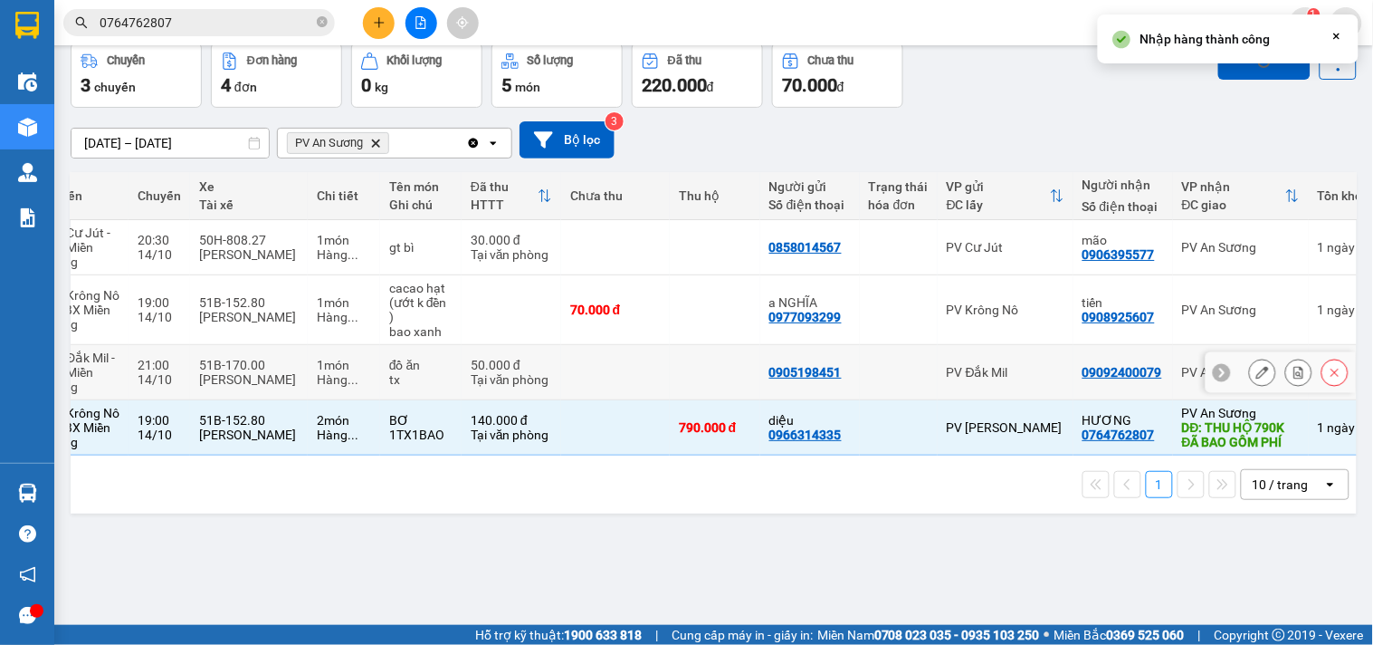
checkbox input "false"
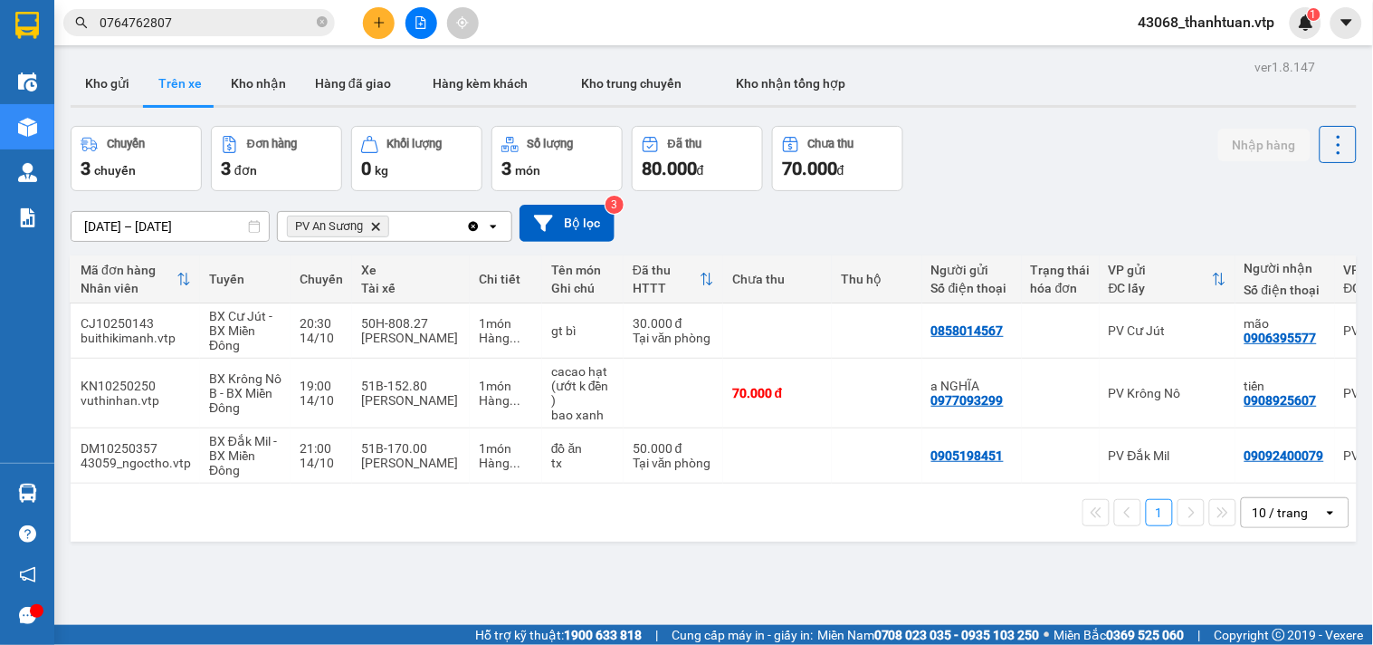
scroll to position [0, 0]
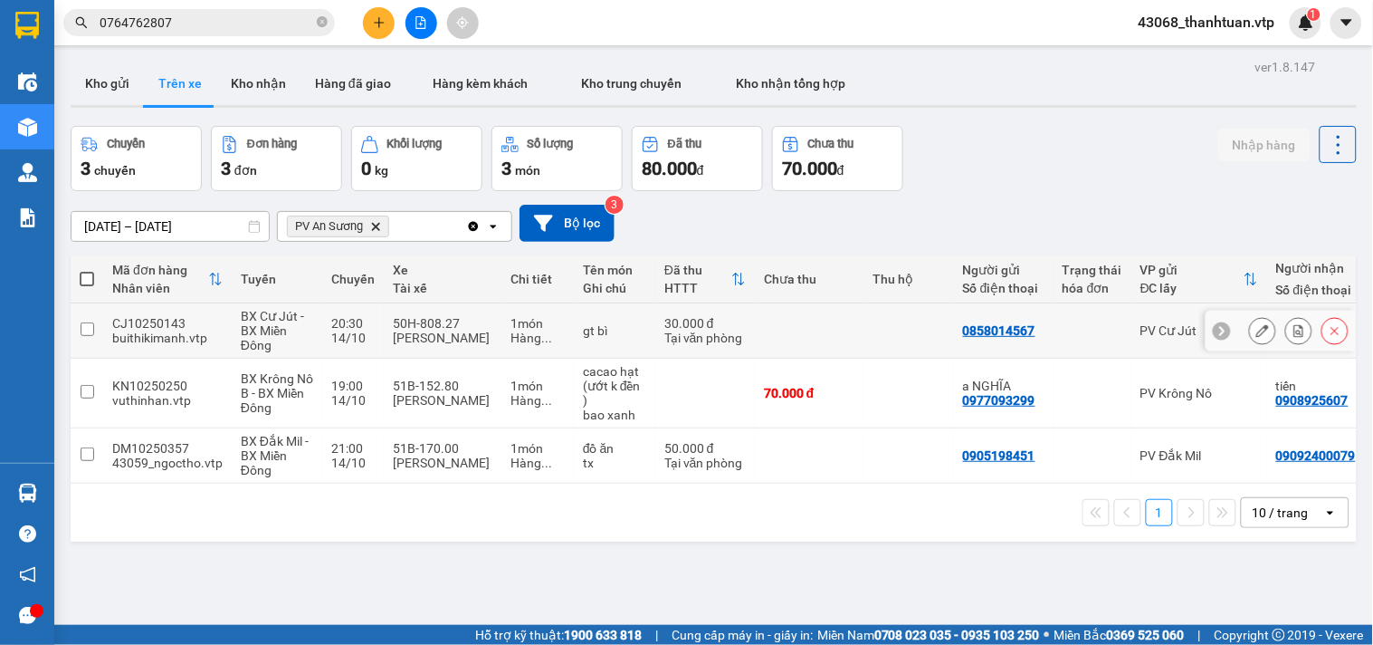
click at [88, 328] on input "checkbox" at bounding box center [88, 329] width 14 height 14
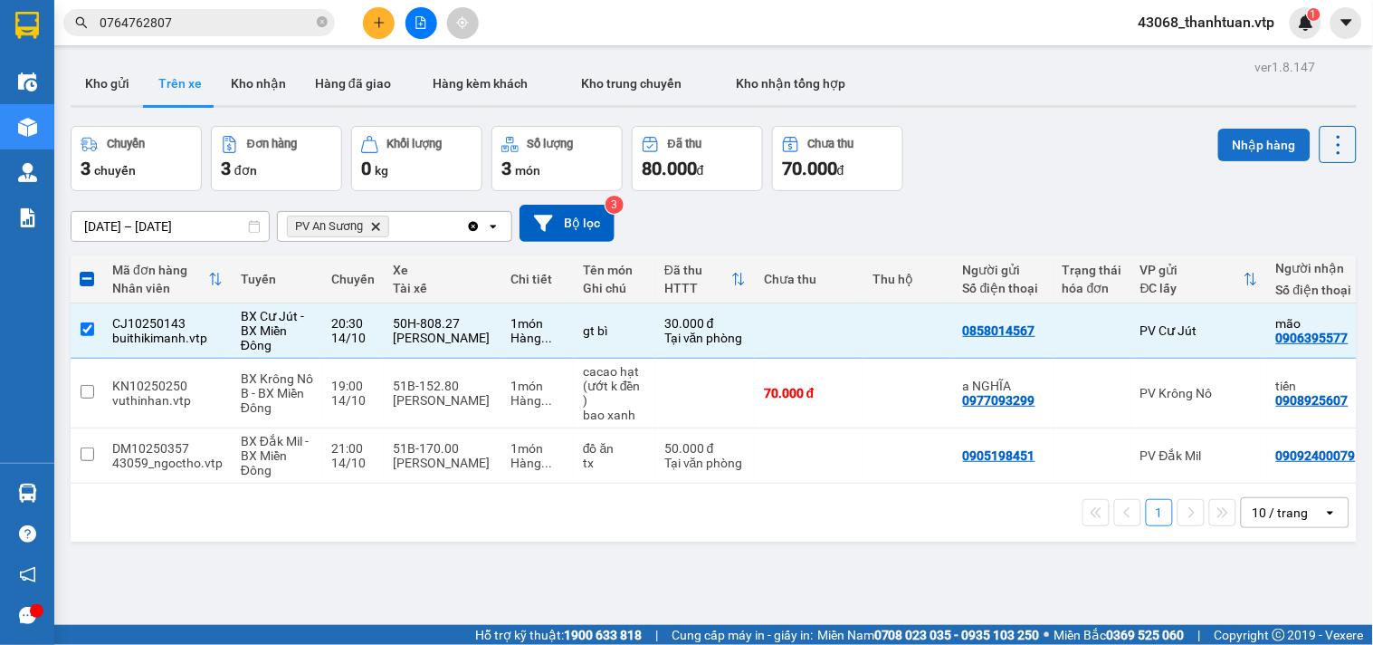
click at [1243, 134] on button "Nhập hàng" at bounding box center [1264, 145] width 92 height 33
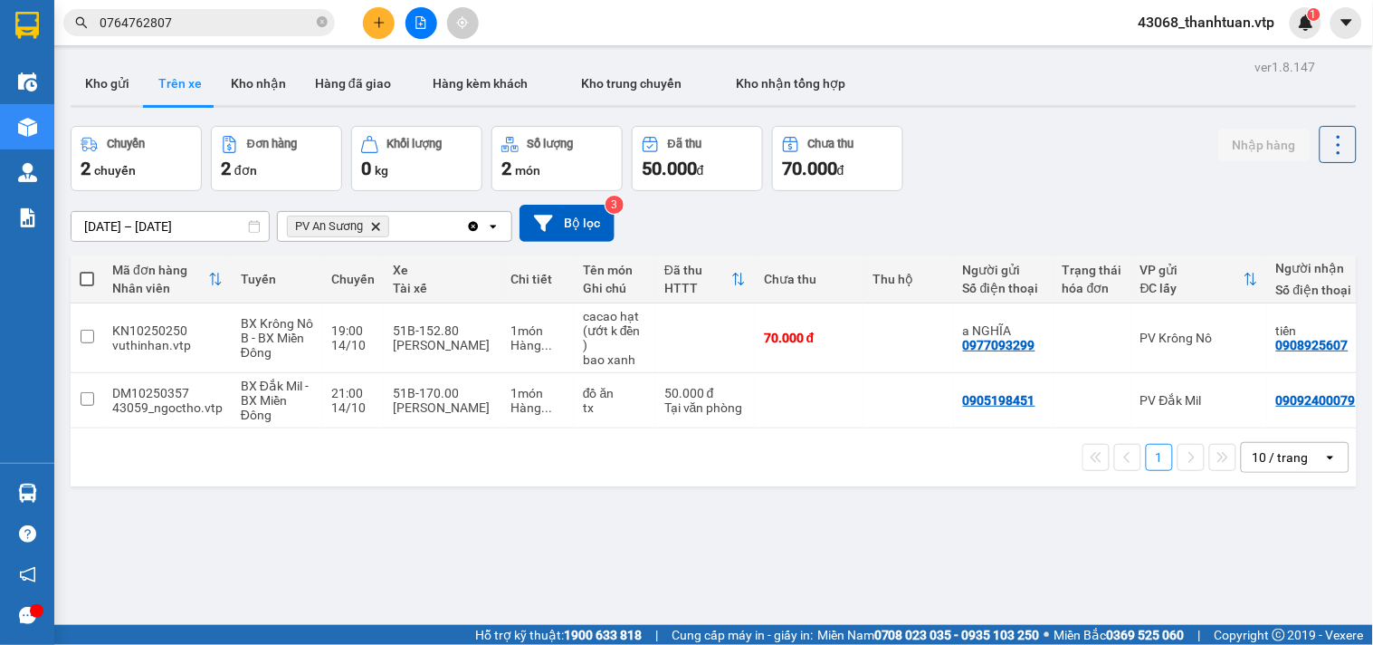
drag, startPoint x: 390, startPoint y: 426, endPoint x: 435, endPoint y: 428, distance: 45.3
click at [435, 428] on div "Mã đơn hàng Nhân viên Tuyến Chuyến Xe Tài xế Chi tiết Tên món Ghi chú Đã thu HT…" at bounding box center [714, 341] width 1286 height 173
click at [86, 337] on input "checkbox" at bounding box center [88, 337] width 14 height 14
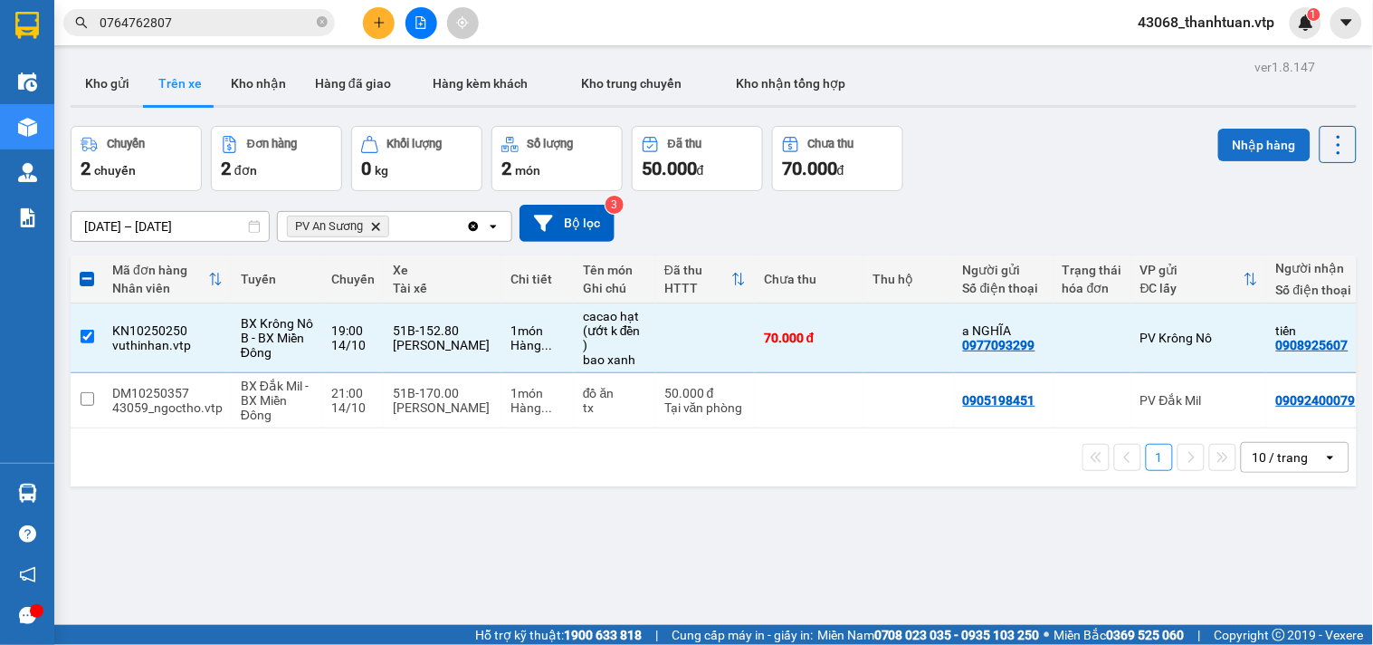
click at [1236, 139] on button "Nhập hàng" at bounding box center [1264, 145] width 92 height 33
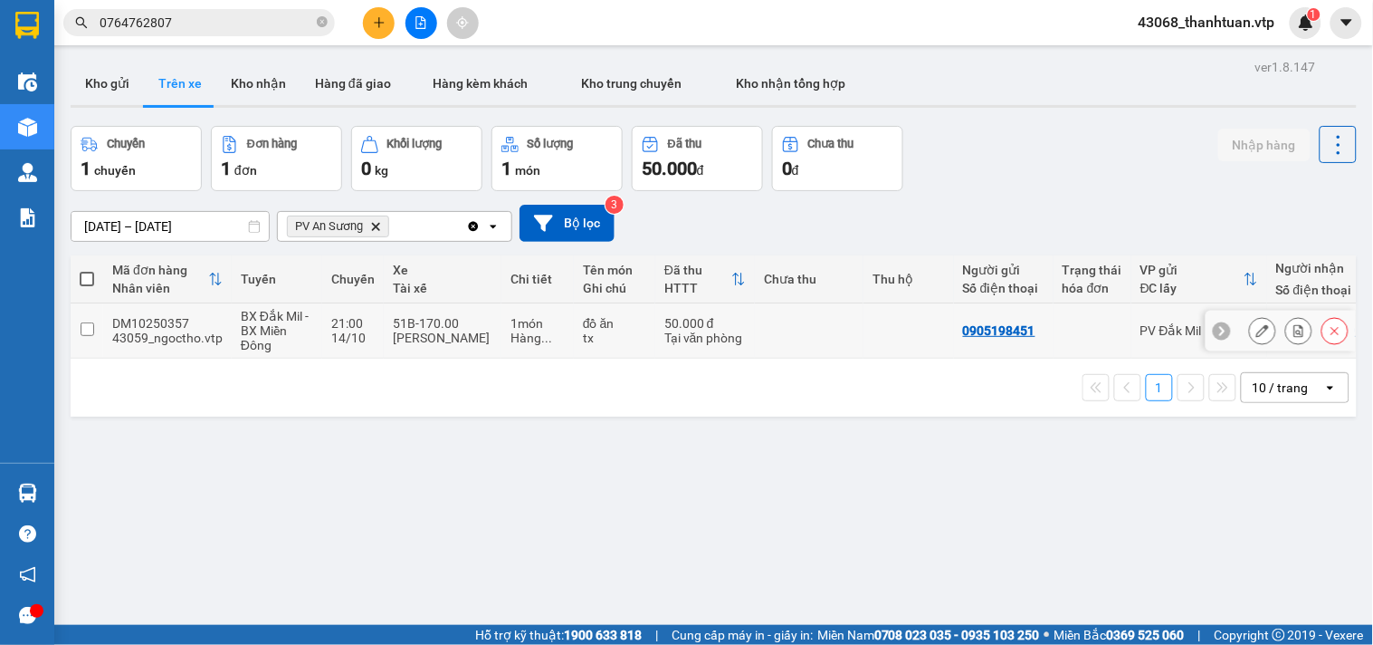
click at [91, 326] on input "checkbox" at bounding box center [88, 329] width 14 height 14
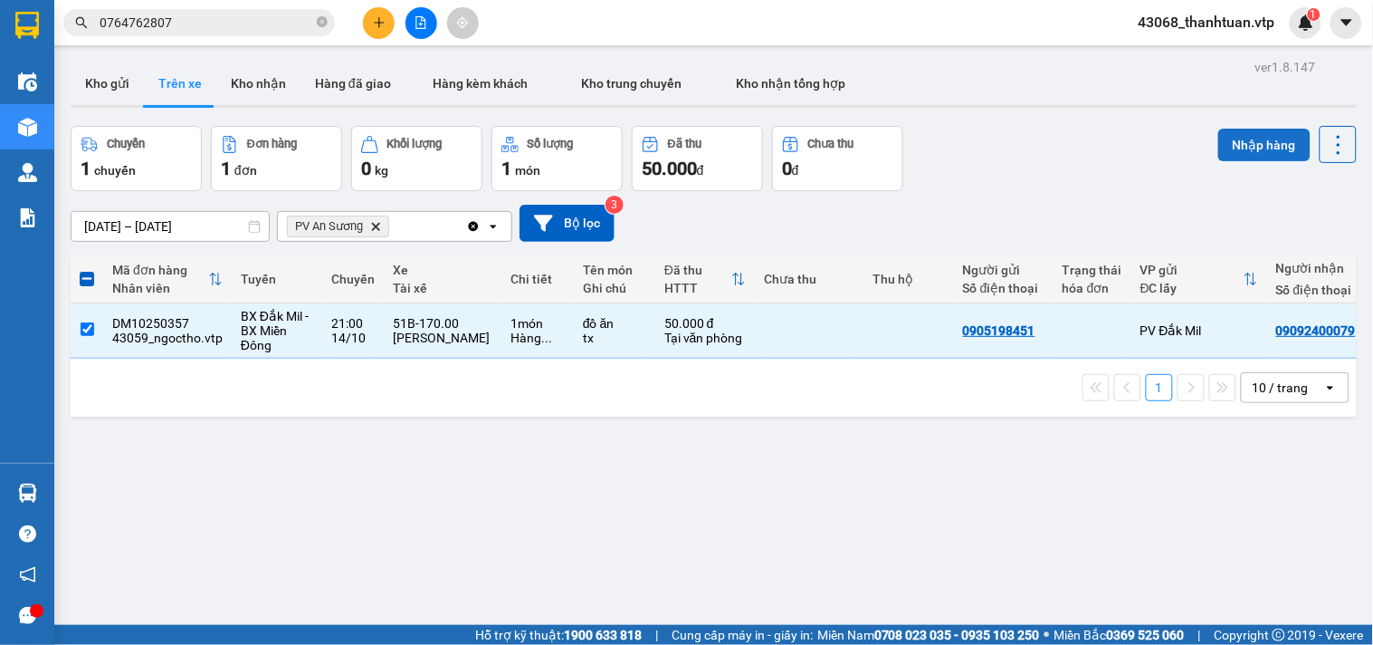
click at [1241, 147] on button "Nhập hàng" at bounding box center [1264, 145] width 92 height 33
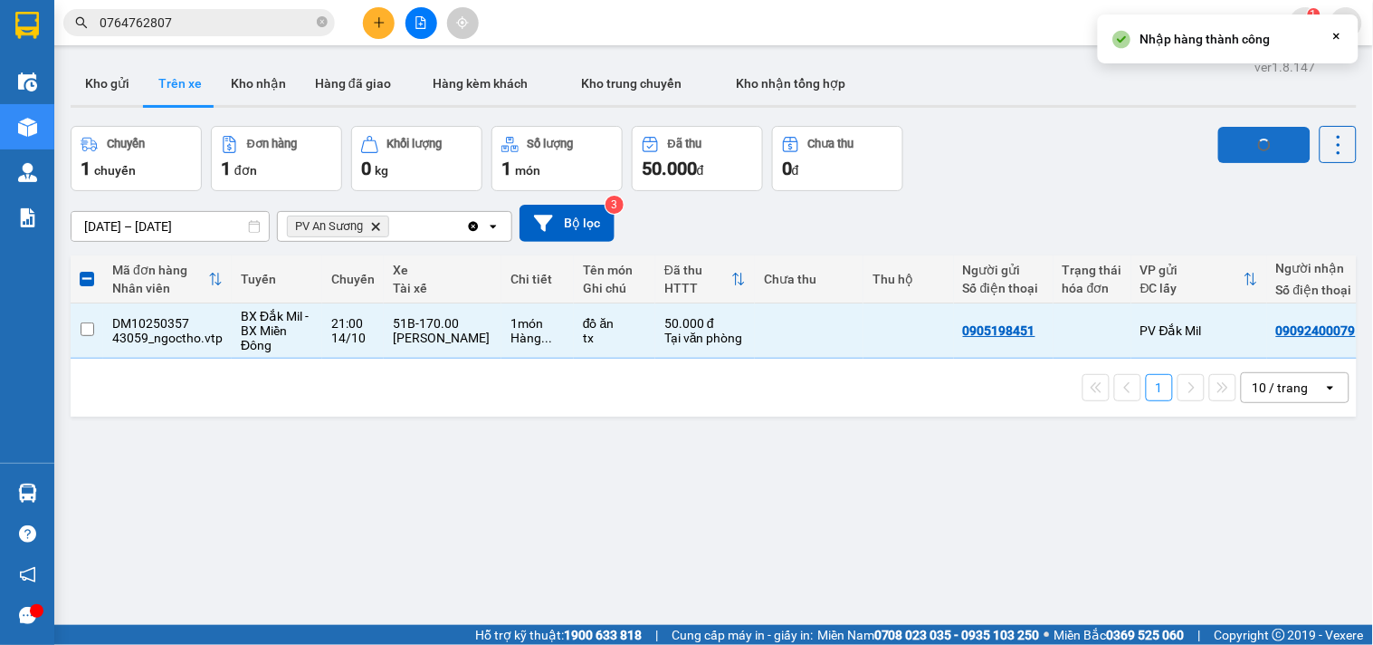
checkbox input "false"
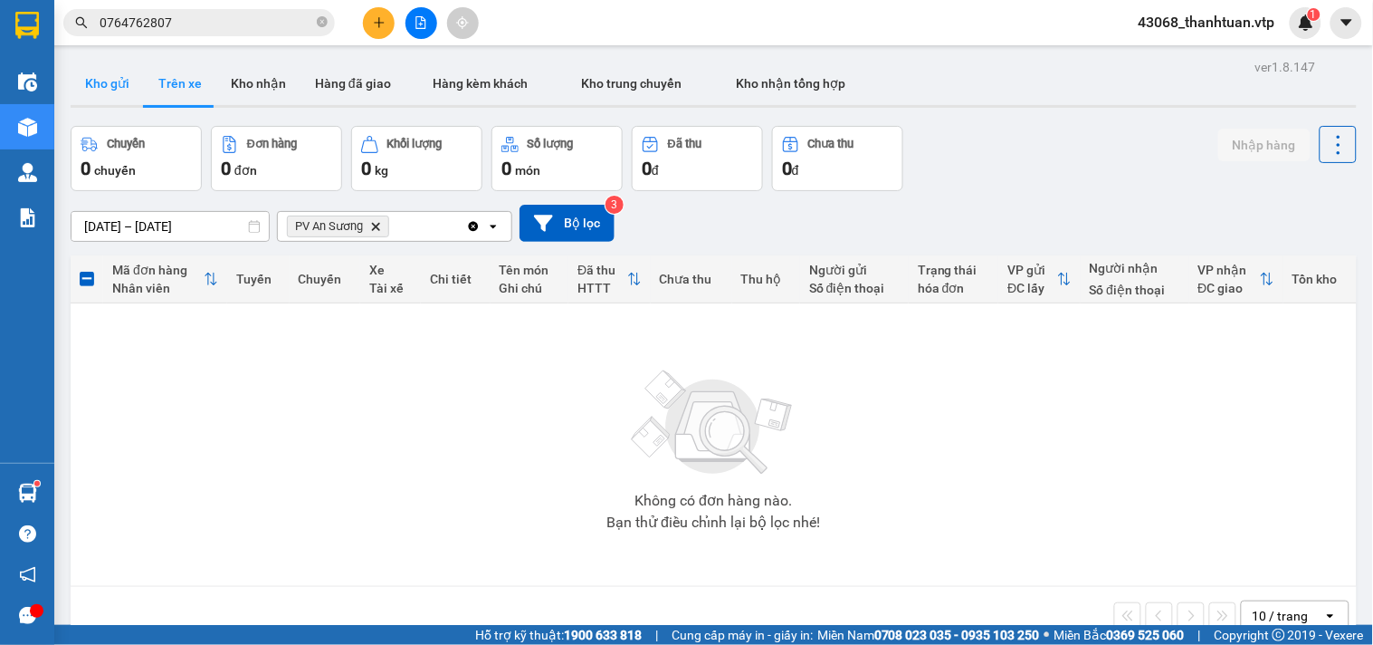
click at [106, 86] on button "Kho gửi" at bounding box center [107, 83] width 73 height 43
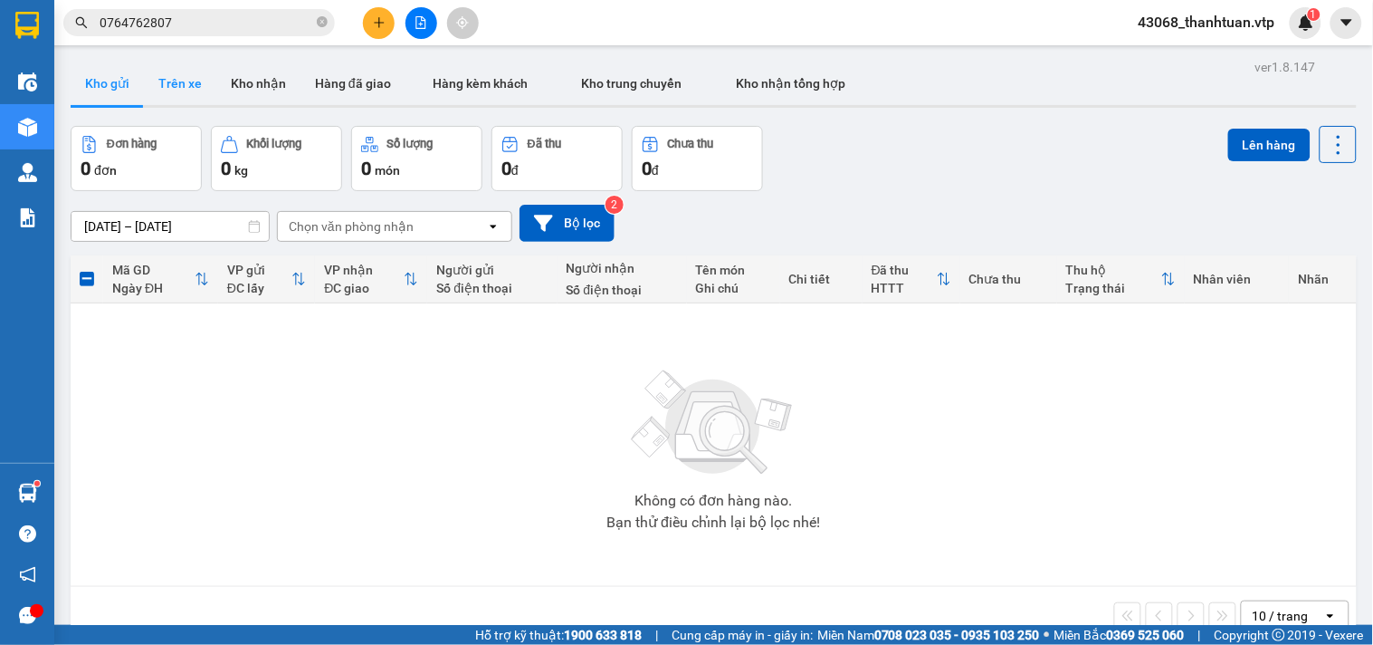
click at [173, 86] on button "Trên xe" at bounding box center [180, 83] width 72 height 43
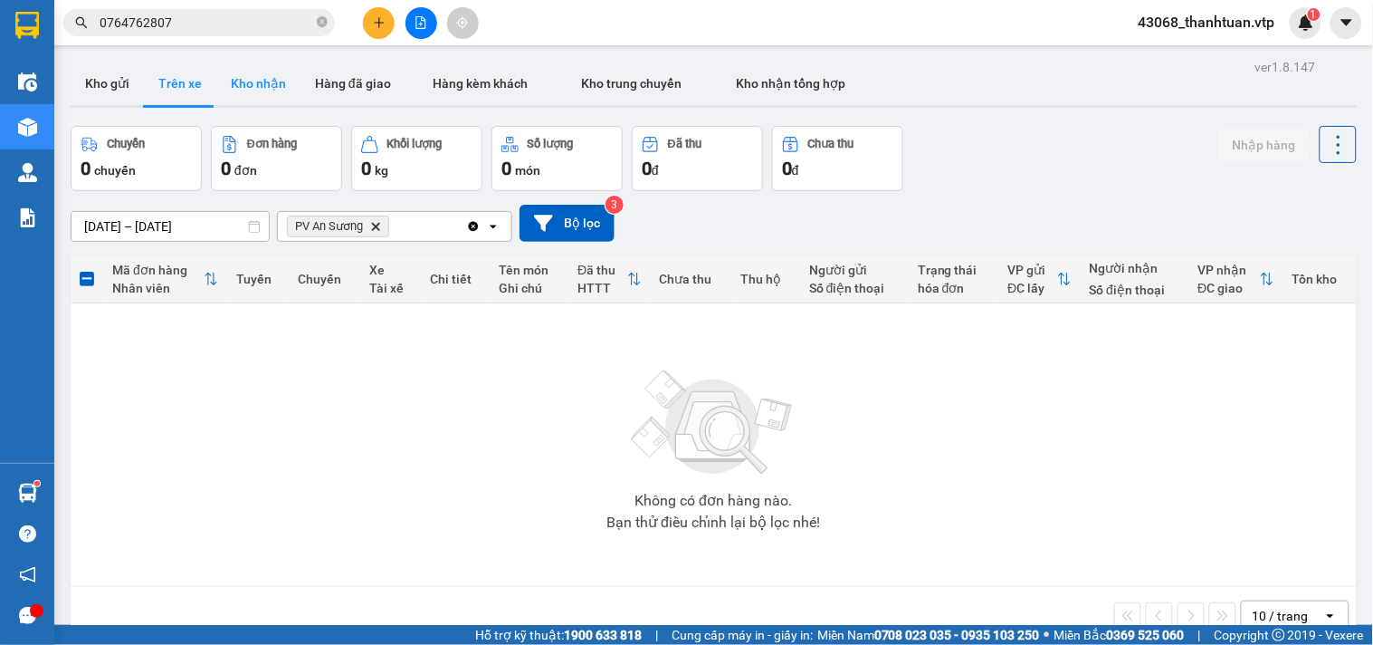
click at [243, 89] on button "Kho nhận" at bounding box center [258, 83] width 84 height 43
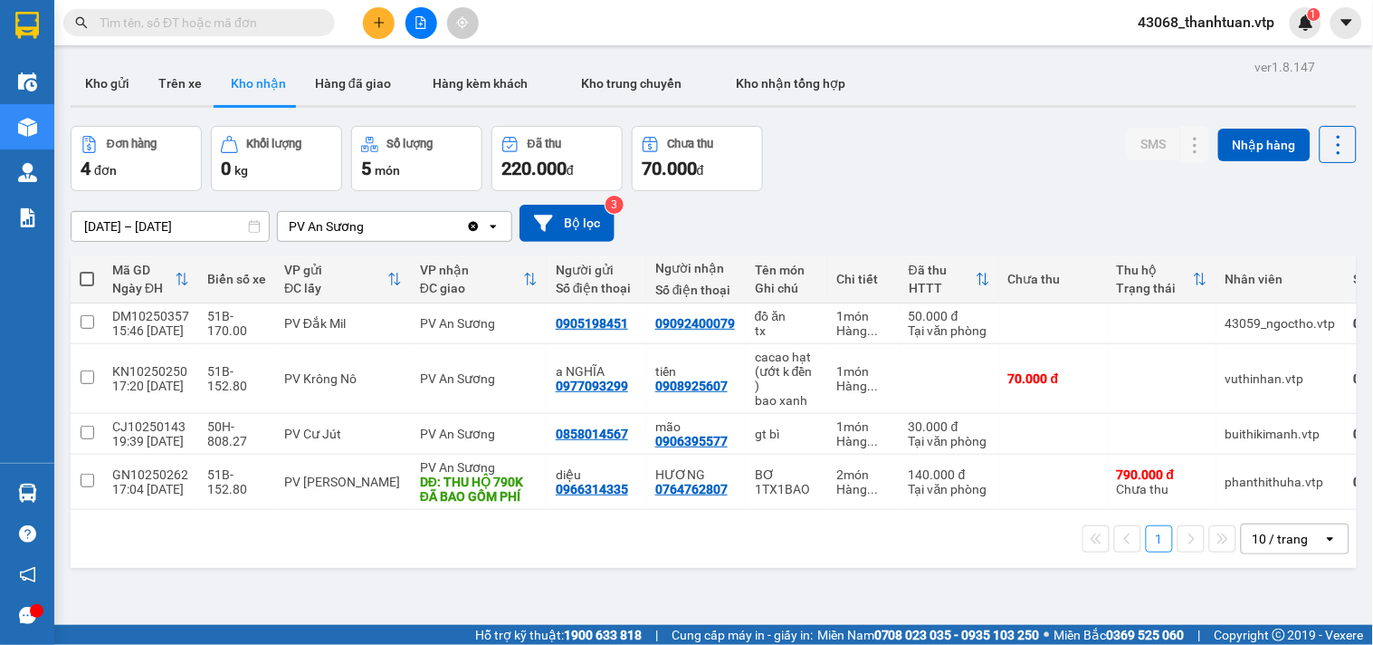
click at [381, 32] on button at bounding box center [379, 23] width 32 height 32
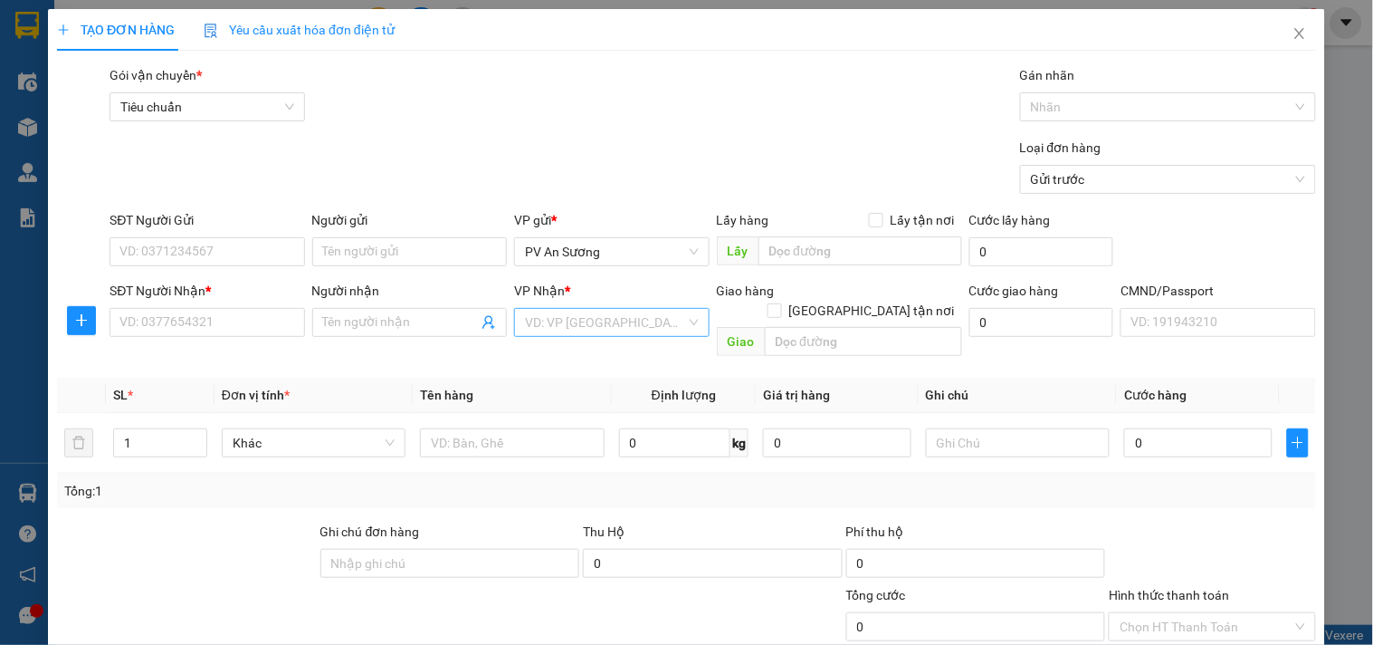
click at [535, 324] on input "search" at bounding box center [605, 322] width 160 height 27
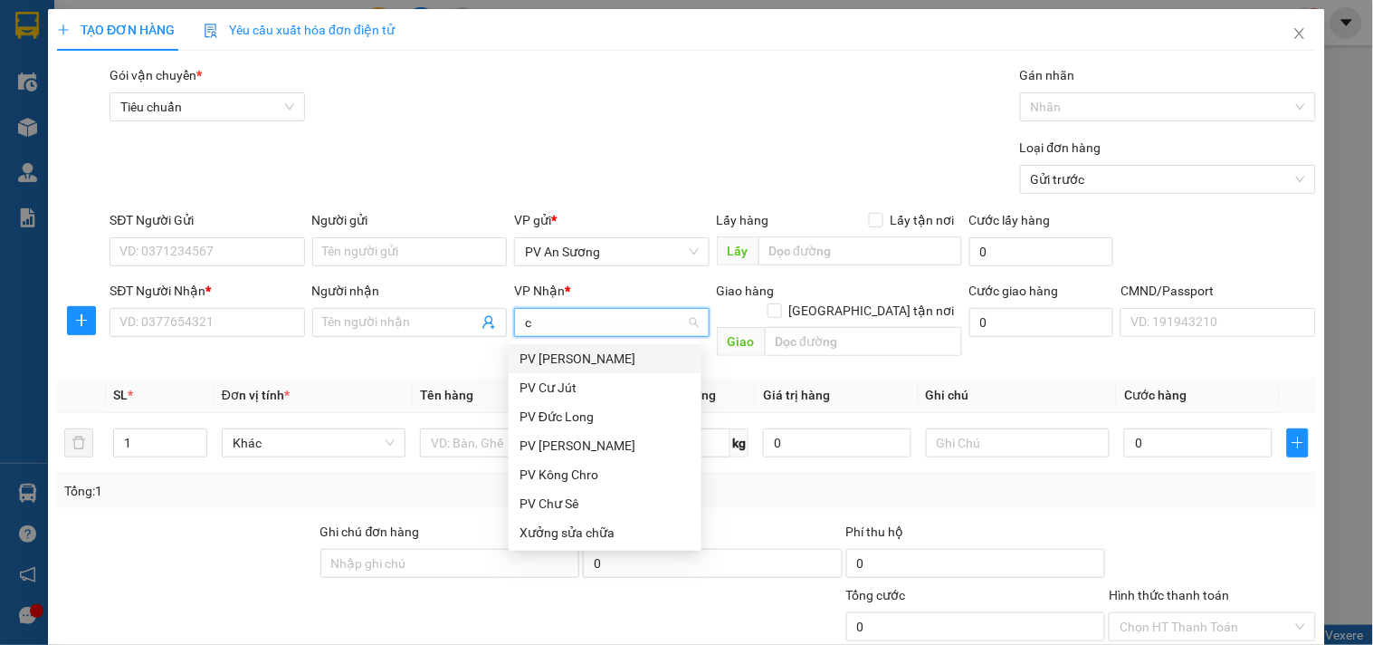
type input "cj"
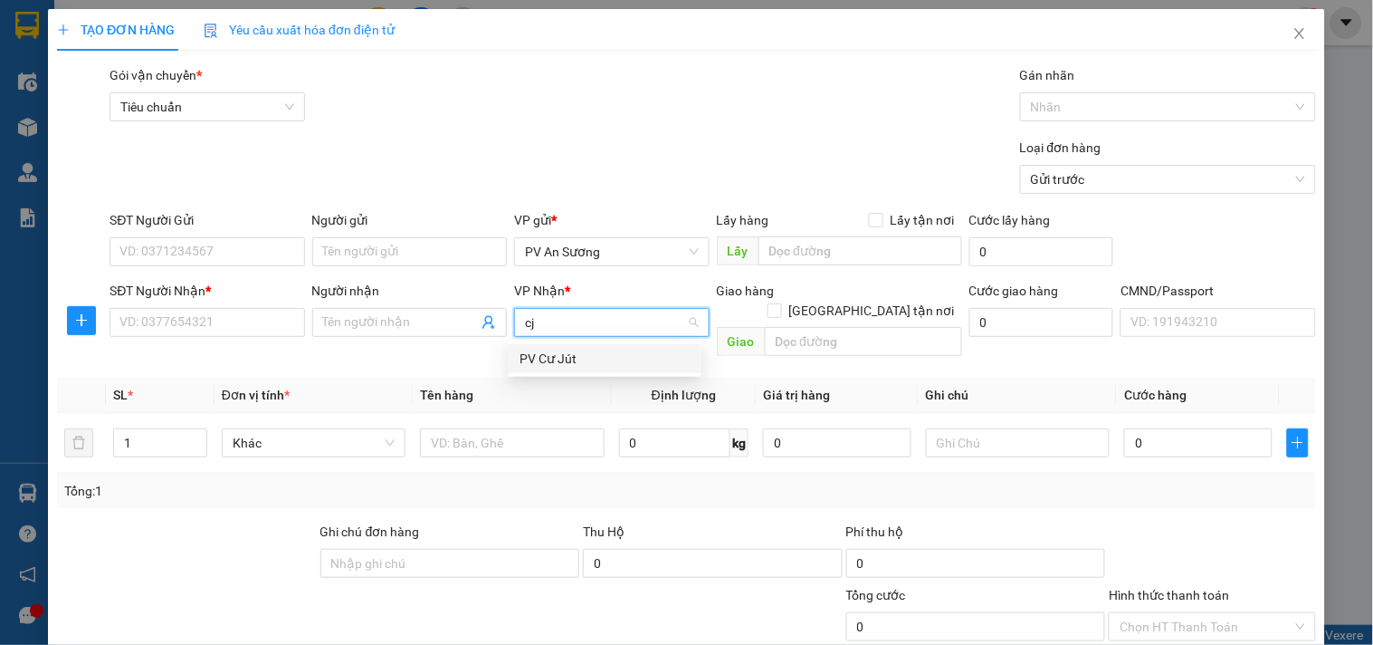
click at [546, 358] on div "PV Cư Jút" at bounding box center [605, 359] width 171 height 20
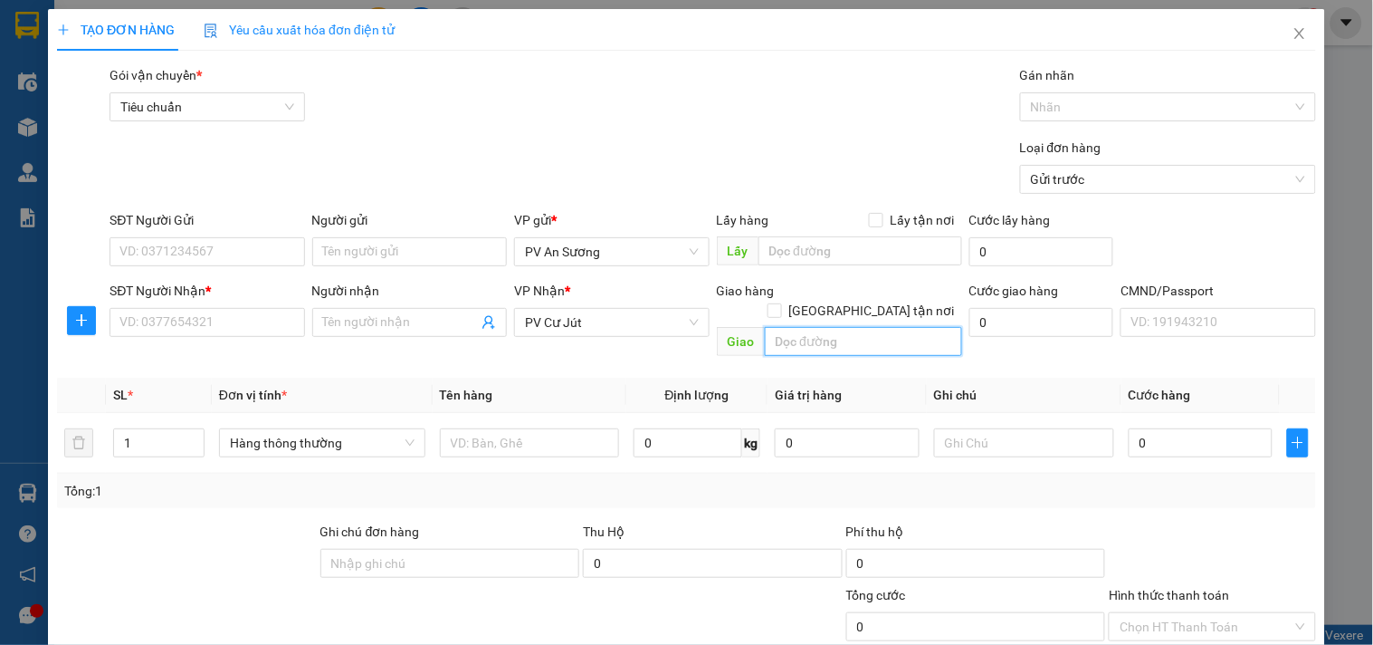
click at [815, 327] on input "text" at bounding box center [863, 341] width 197 height 29
type input "chết ko thường"
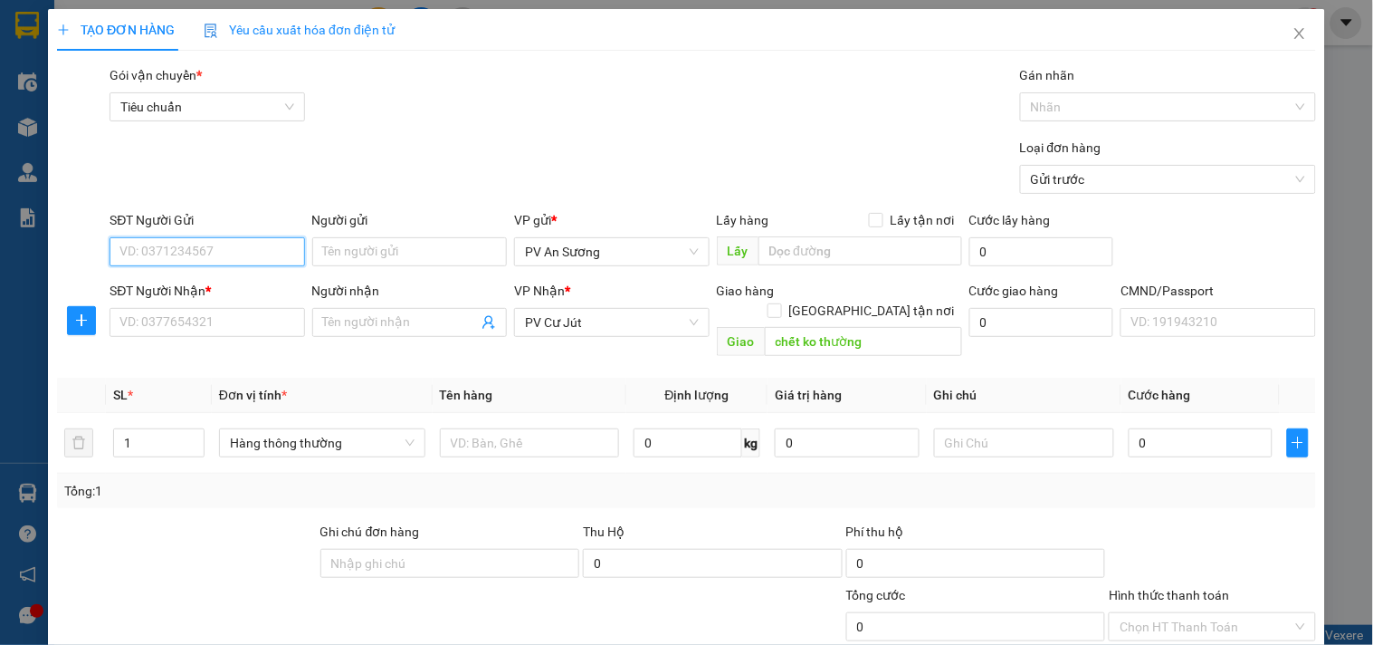
click at [158, 252] on input "SĐT Người Gửi" at bounding box center [207, 251] width 195 height 29
type input "quốc"
type input "0344195010"
click at [342, 319] on input "Người nhận" at bounding box center [400, 322] width 155 height 20
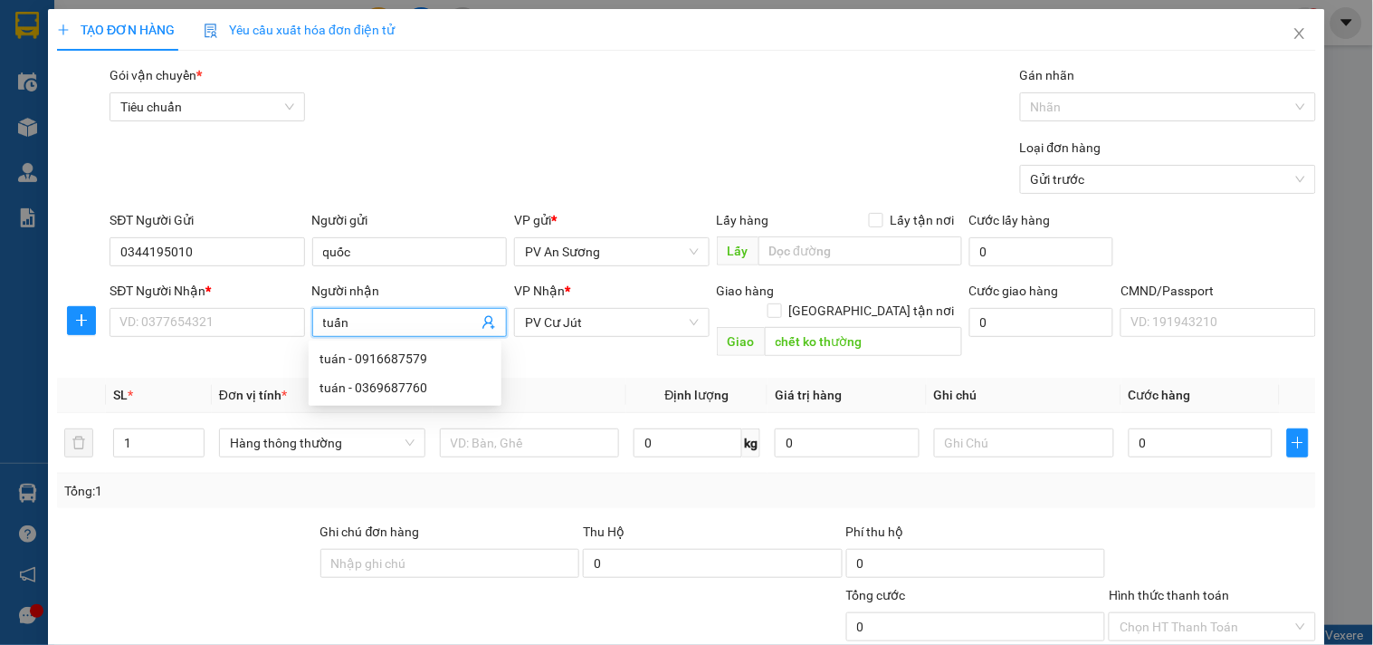
type input "tuấn"
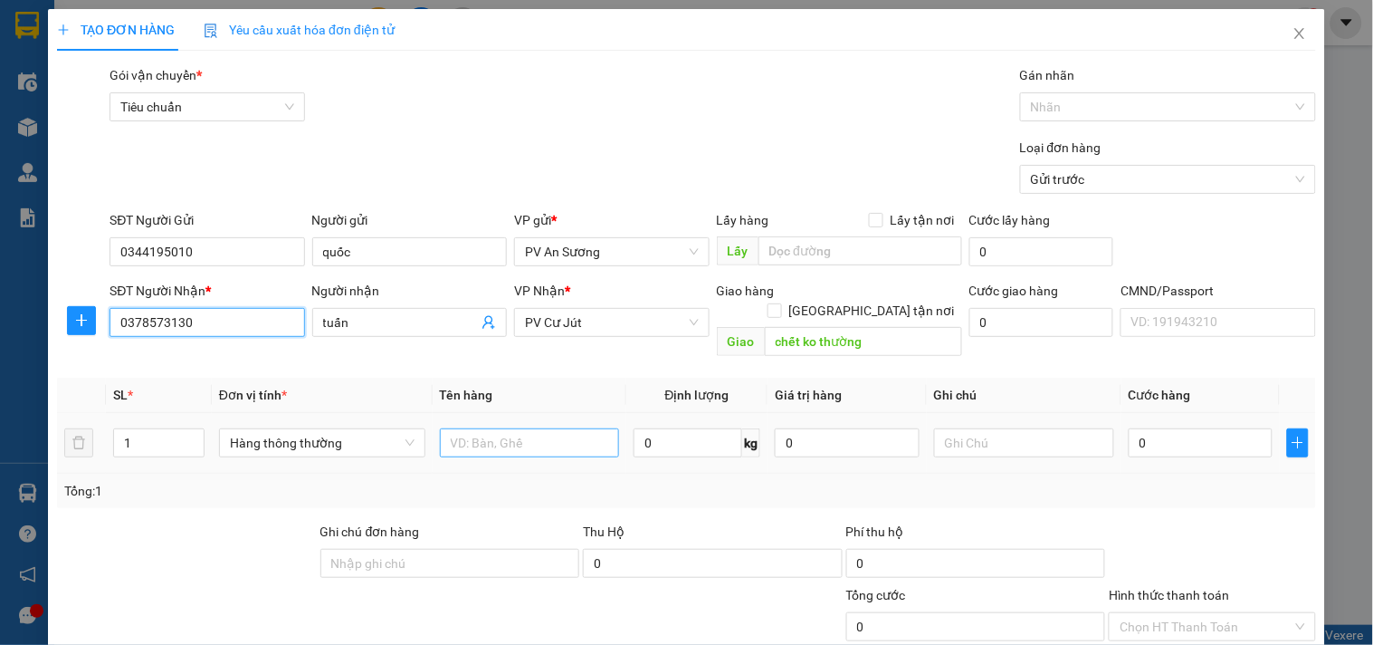
type input "0378573130"
click at [499, 428] on input "text" at bounding box center [530, 442] width 180 height 29
type input "chim"
type input "t"
type input "5"
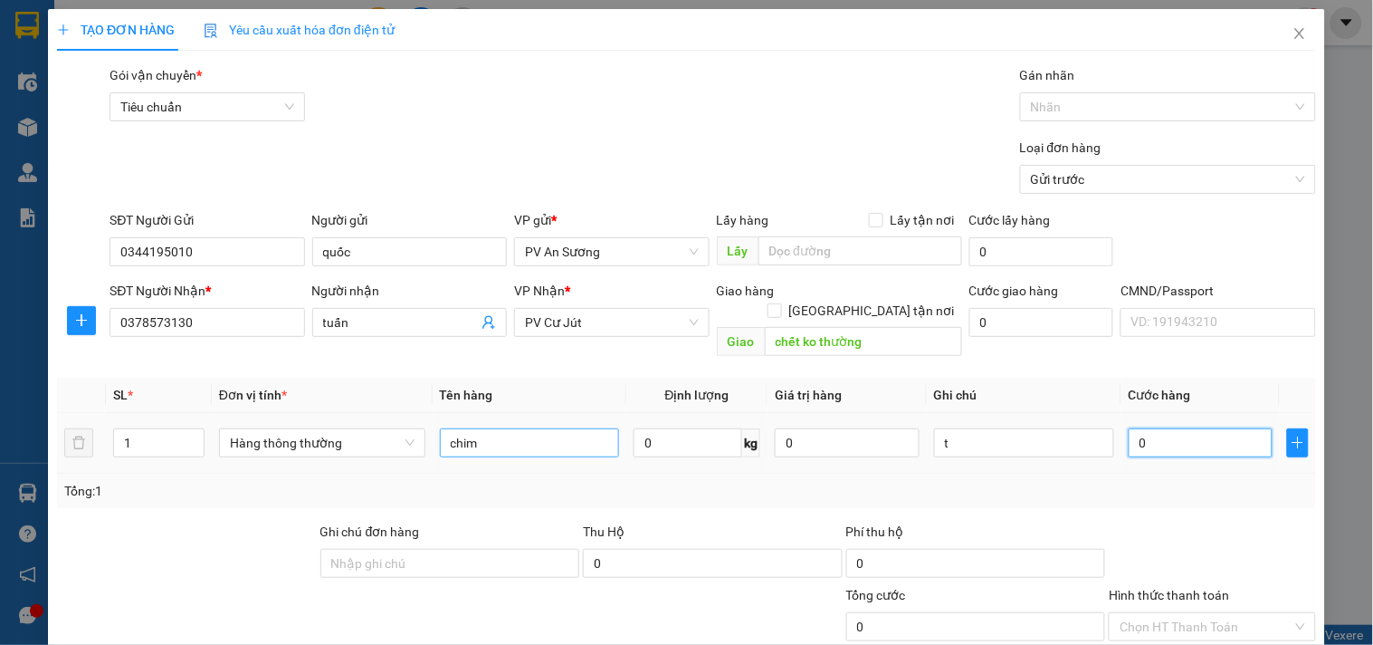
type input "5"
type input "50"
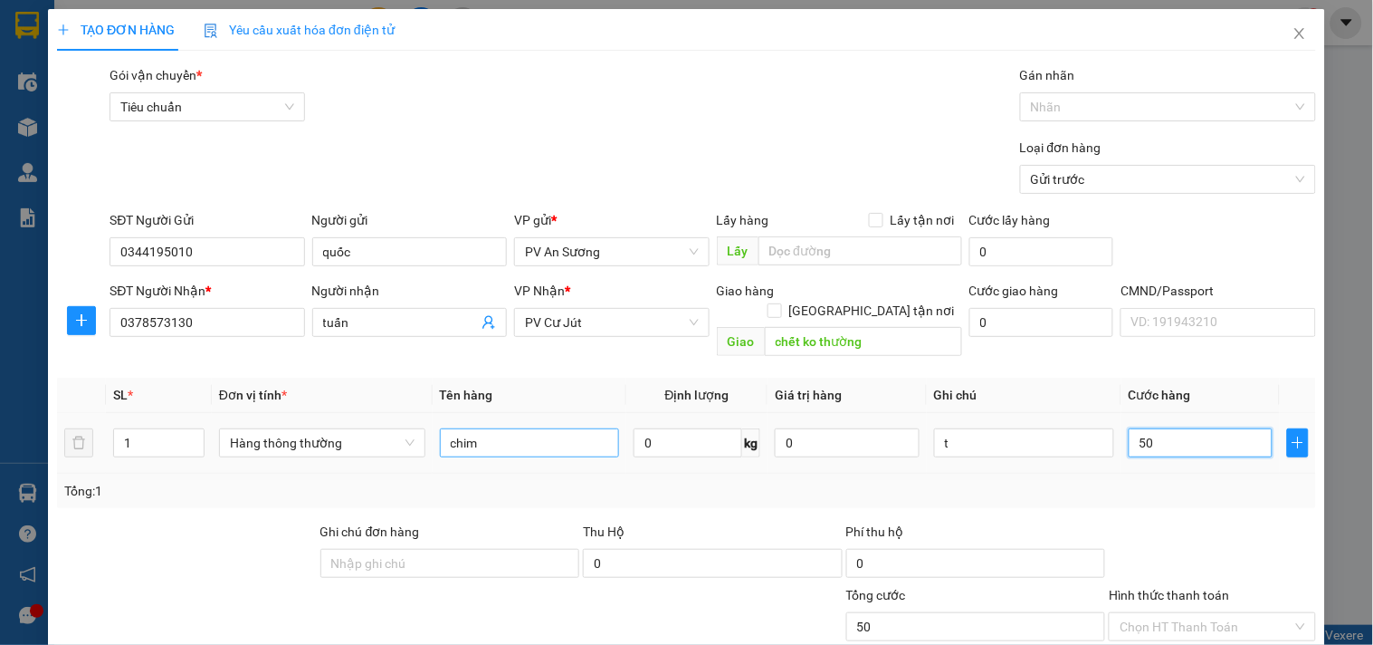
type input "500"
type input "5.000"
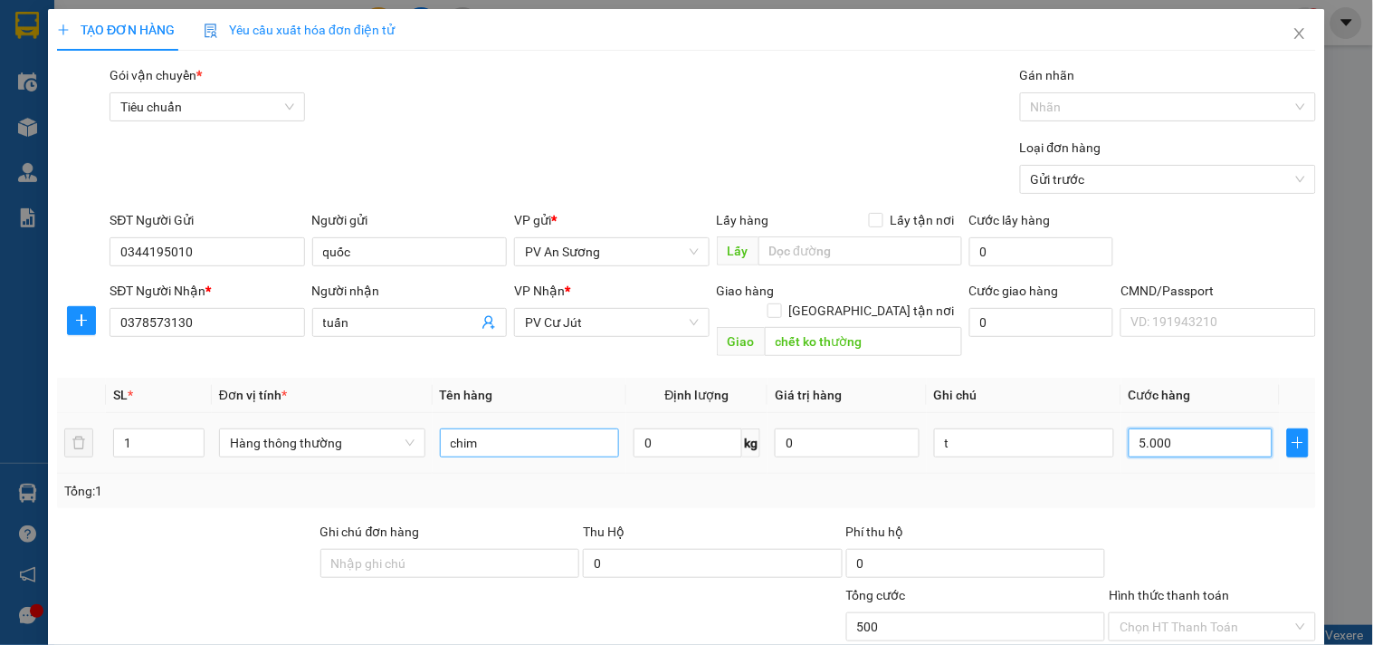
type input "5.000"
type input "50.000"
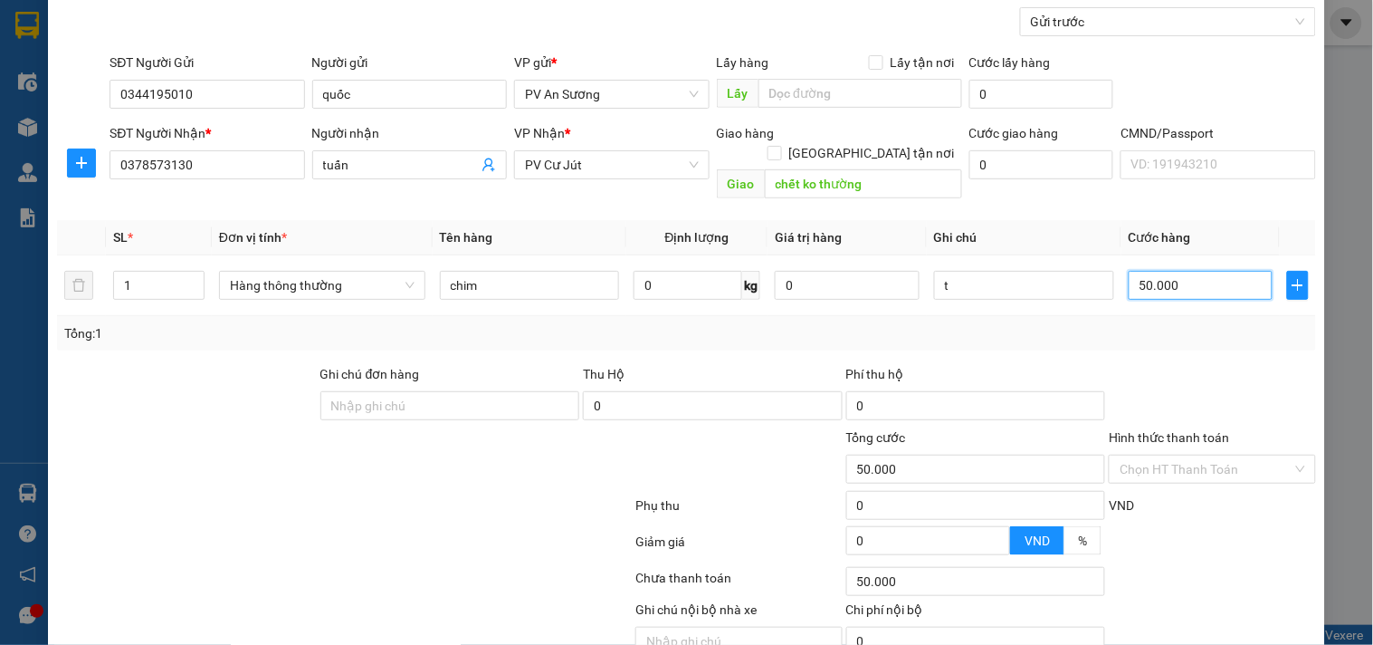
scroll to position [226, 0]
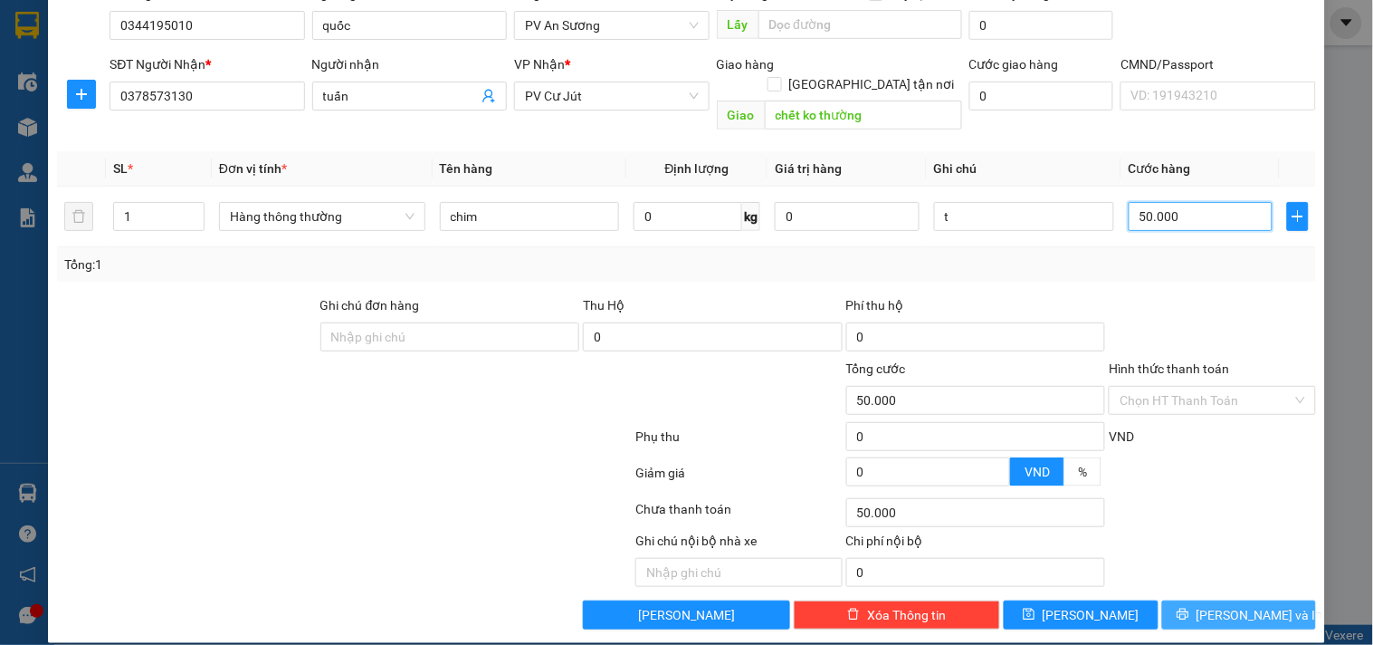
type input "50.000"
click at [1204, 600] on button "Lưu và In" at bounding box center [1239, 614] width 154 height 29
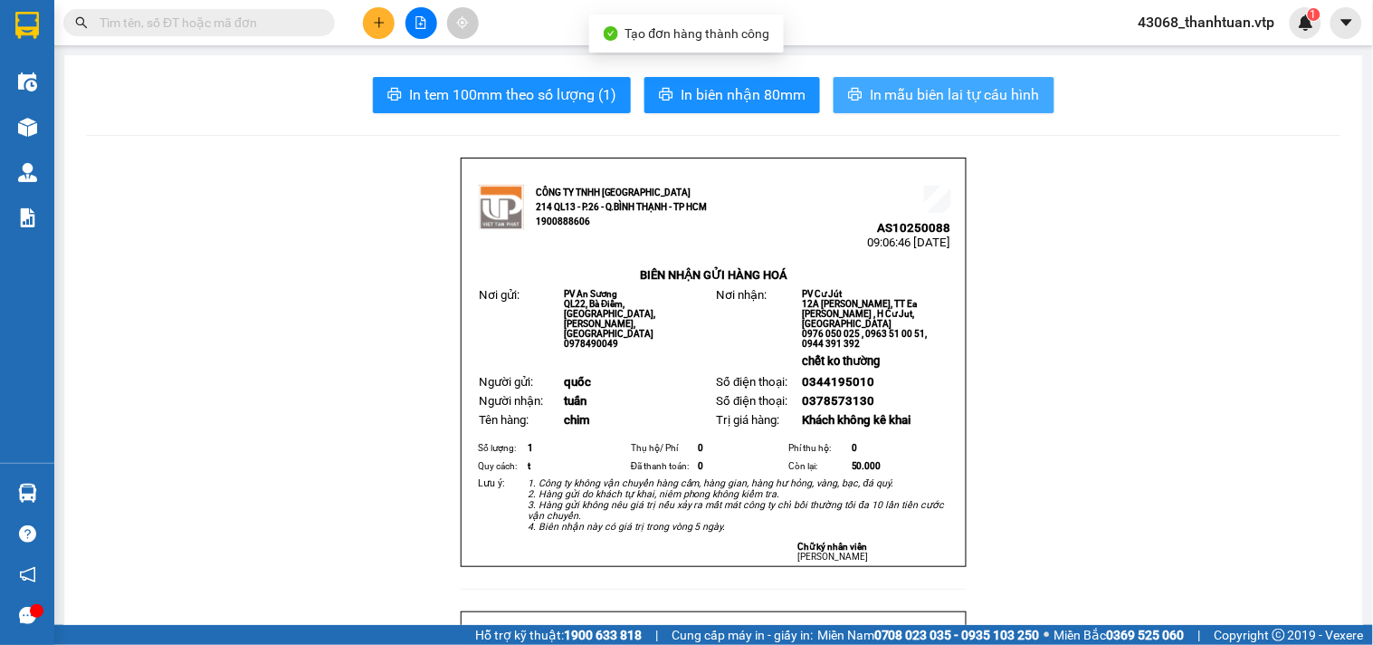
click at [893, 84] on span "In mẫu biên lai tự cấu hình" at bounding box center [955, 94] width 170 height 23
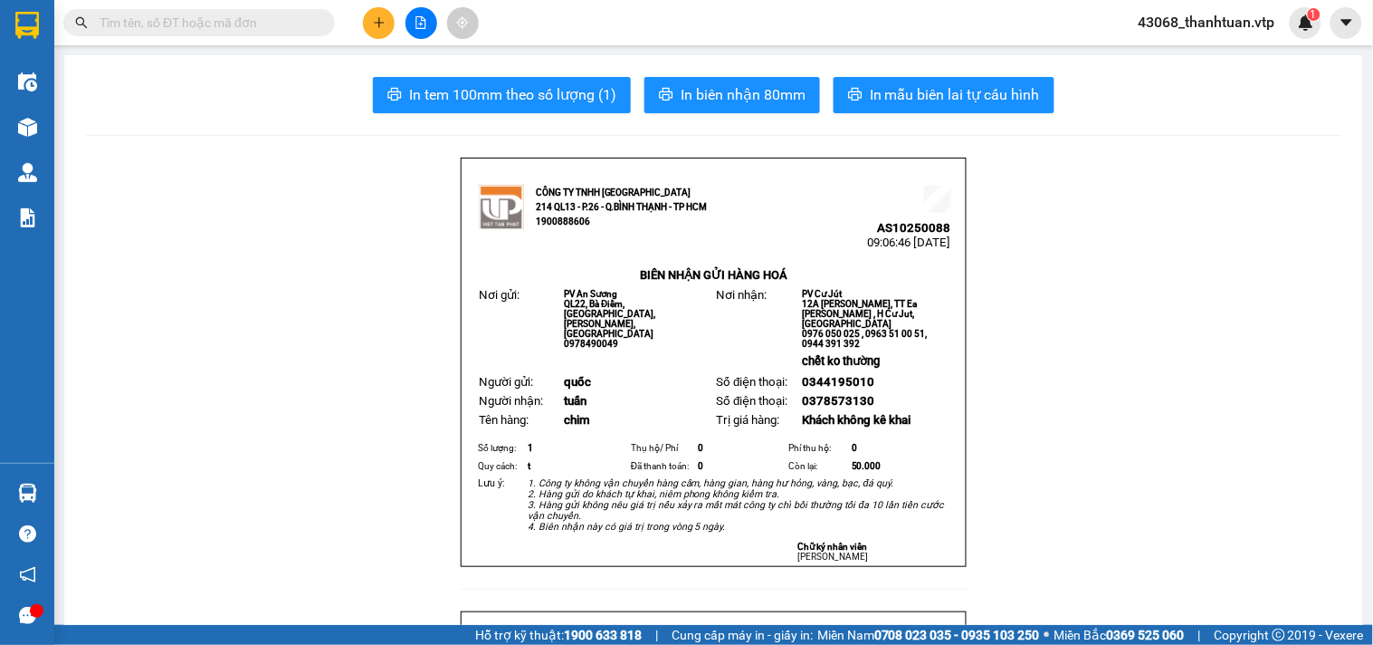
click at [157, 25] on input "text" at bounding box center [207, 23] width 214 height 20
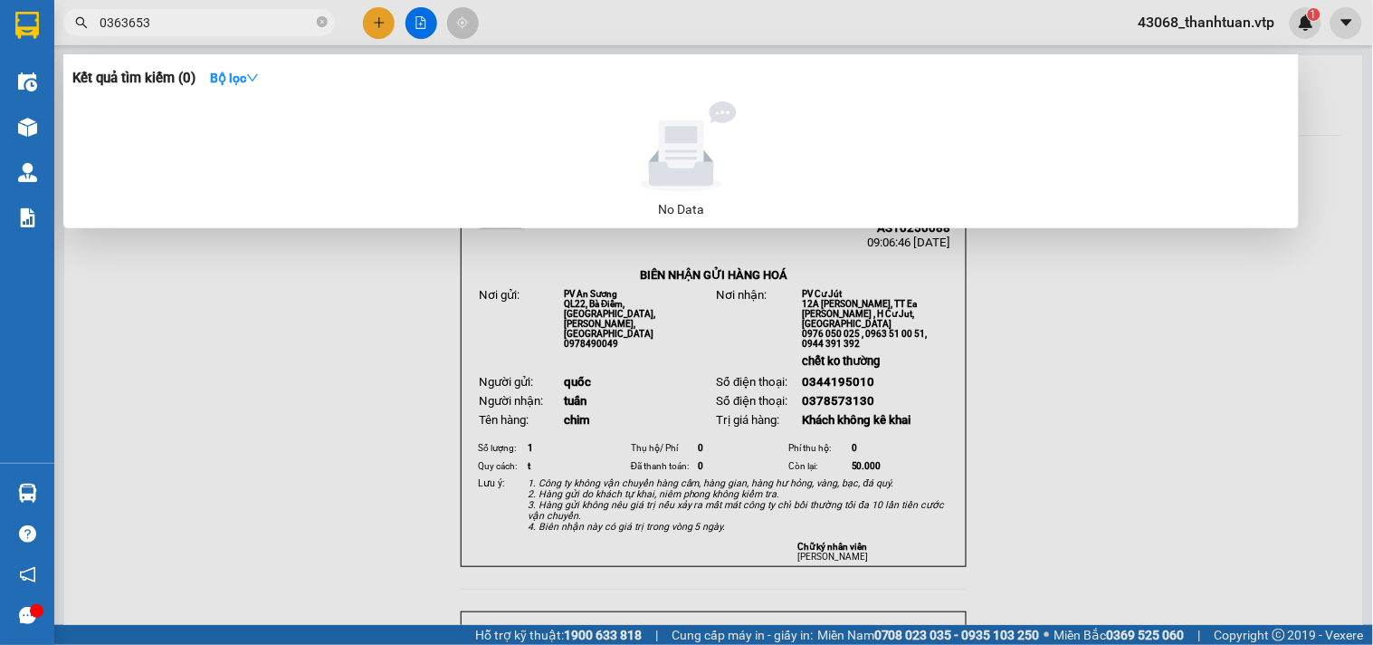
drag, startPoint x: 249, startPoint y: 19, endPoint x: 33, endPoint y: 60, distance: 220.2
click at [48, 37] on section "Kết quả tìm kiếm ( 0 ) Bộ lọc No Data 0363653 43068_thanhtuan.vtp 1 Điều hành x…" at bounding box center [686, 322] width 1373 height 645
drag, startPoint x: 188, startPoint y: 24, endPoint x: 0, endPoint y: 30, distance: 188.4
click at [0, 30] on section "Kết quả tìm kiếm ( 0 ) Bộ lọc No Data 0911789922 43068_thanhtuan.vtp 1 Điều hàn…" at bounding box center [686, 322] width 1373 height 645
type input "0908"
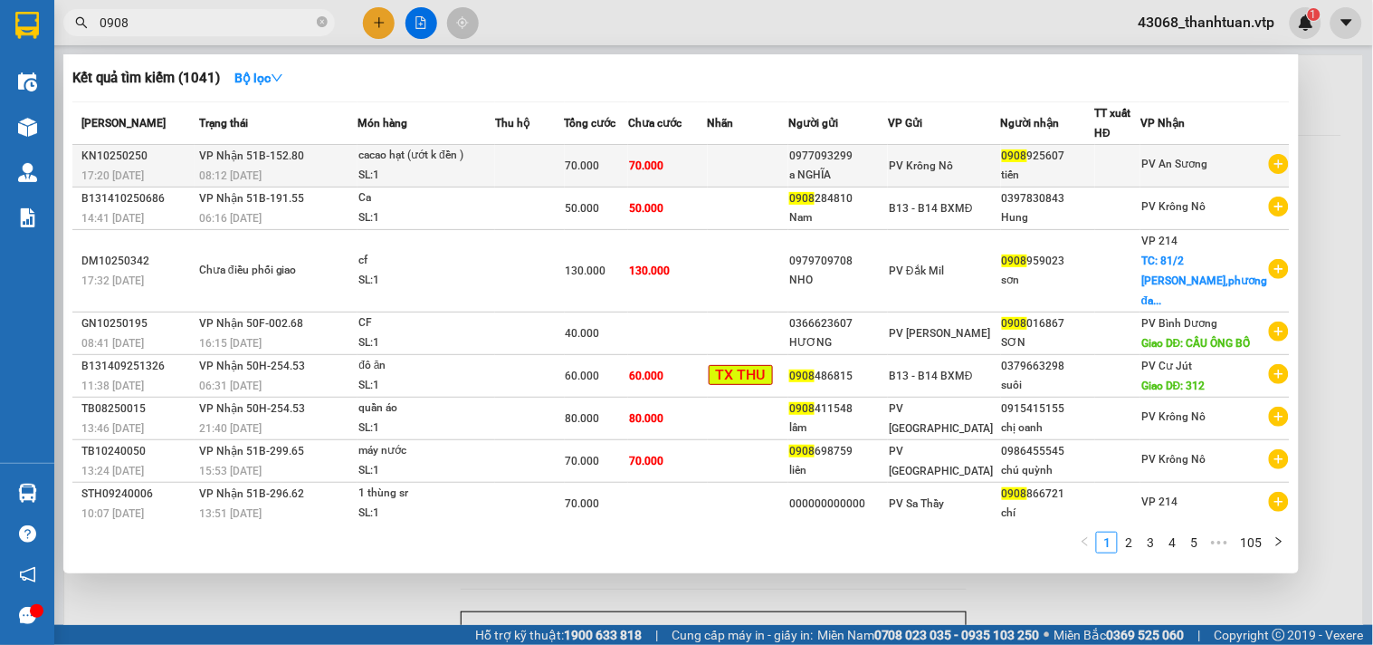
click at [707, 165] on td "70.000" at bounding box center [667, 166] width 79 height 43
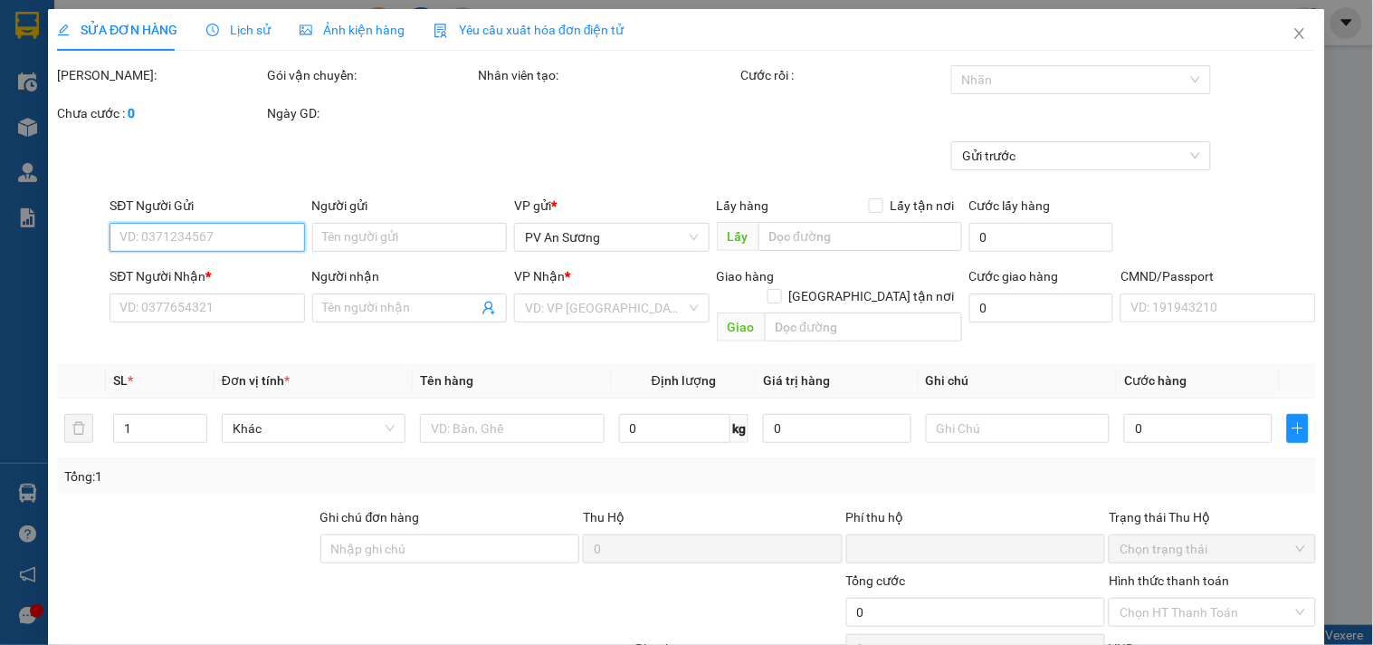
type input "0977093299"
type input "a NGHĨA"
type input "0908925607"
type input "tiến"
type input "0"
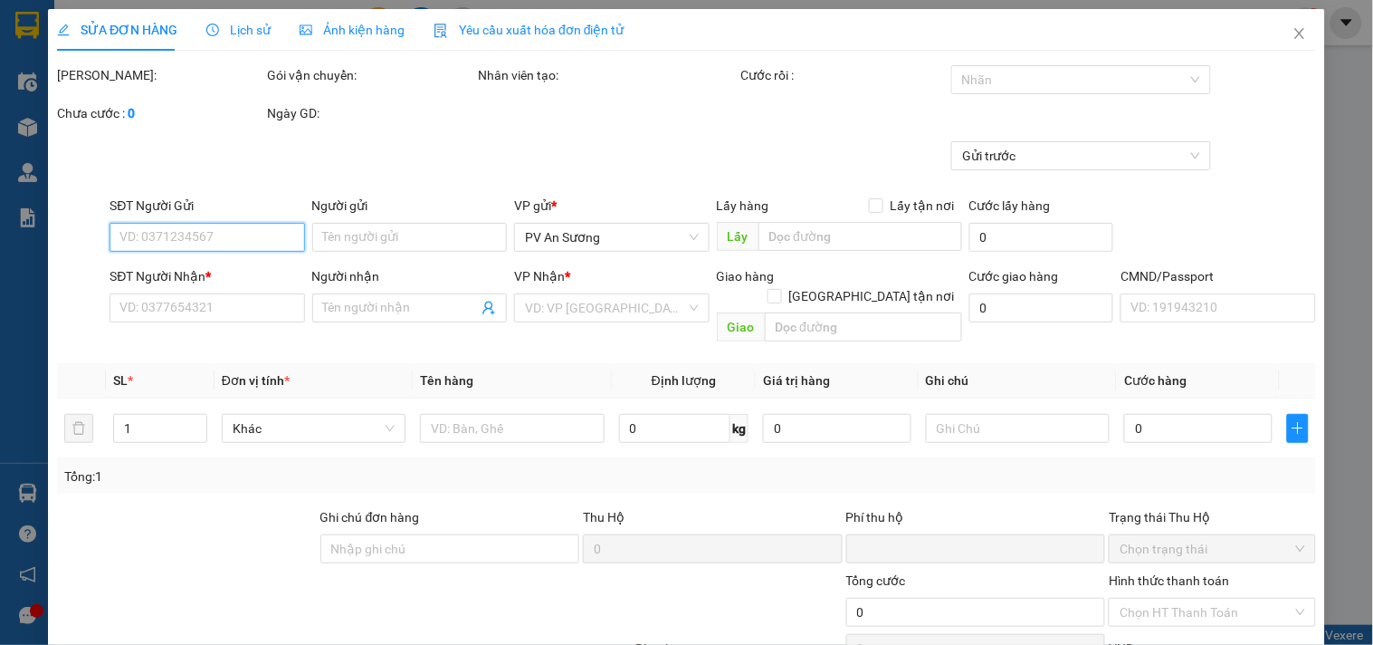
type input "70.000"
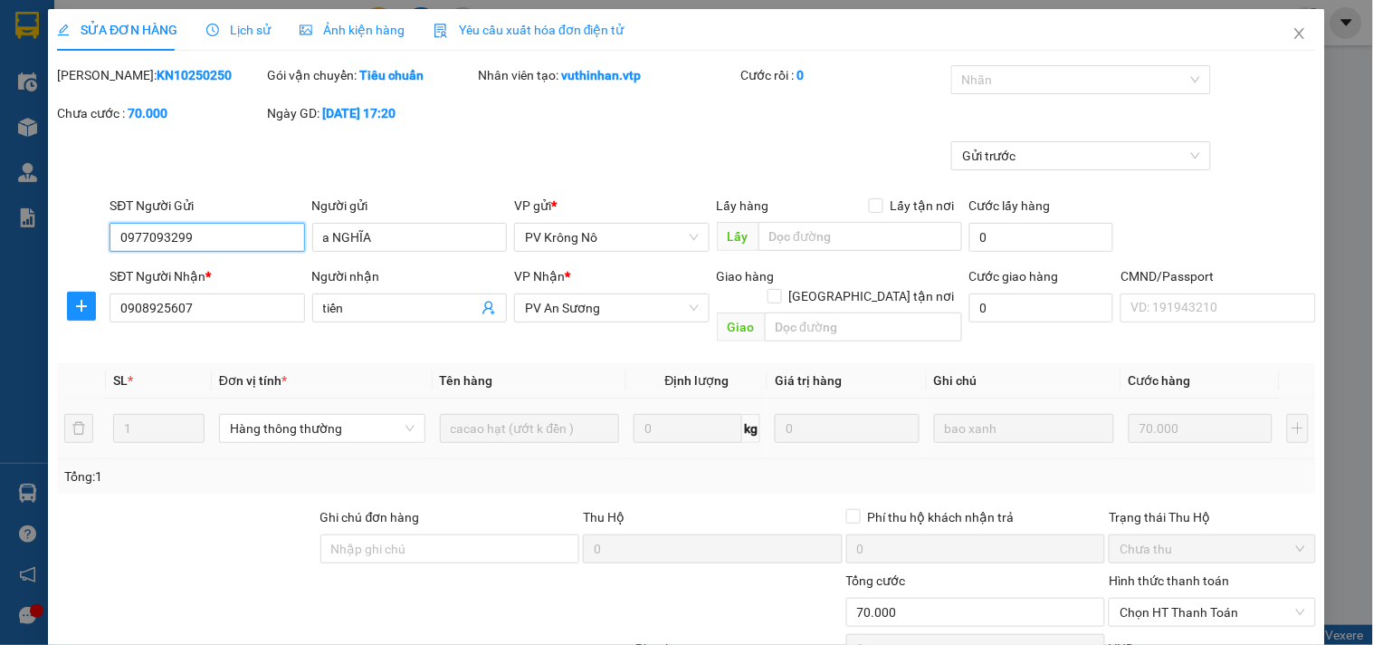
type input "3.500"
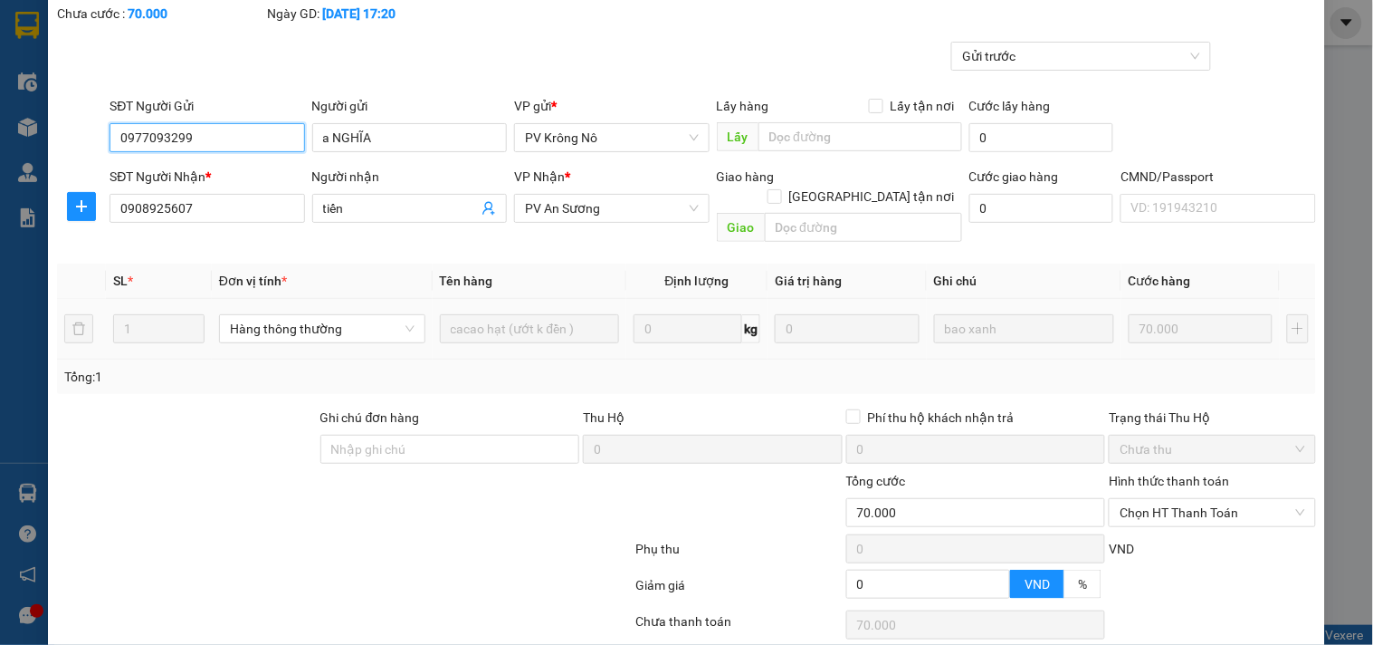
scroll to position [100, 0]
click at [1153, 498] on span "Chọn HT Thanh Toán" at bounding box center [1212, 511] width 185 height 27
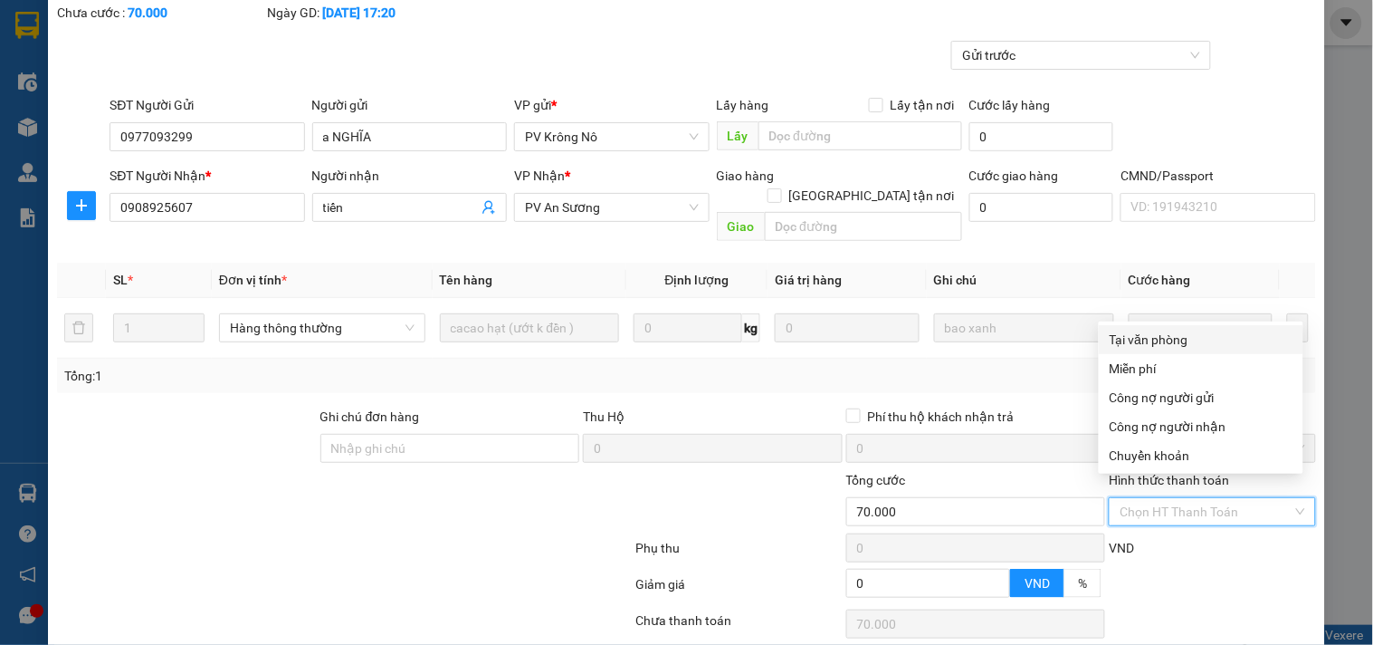
click at [1152, 340] on div "Tại văn phòng" at bounding box center [1201, 340] width 183 height 20
type input "0"
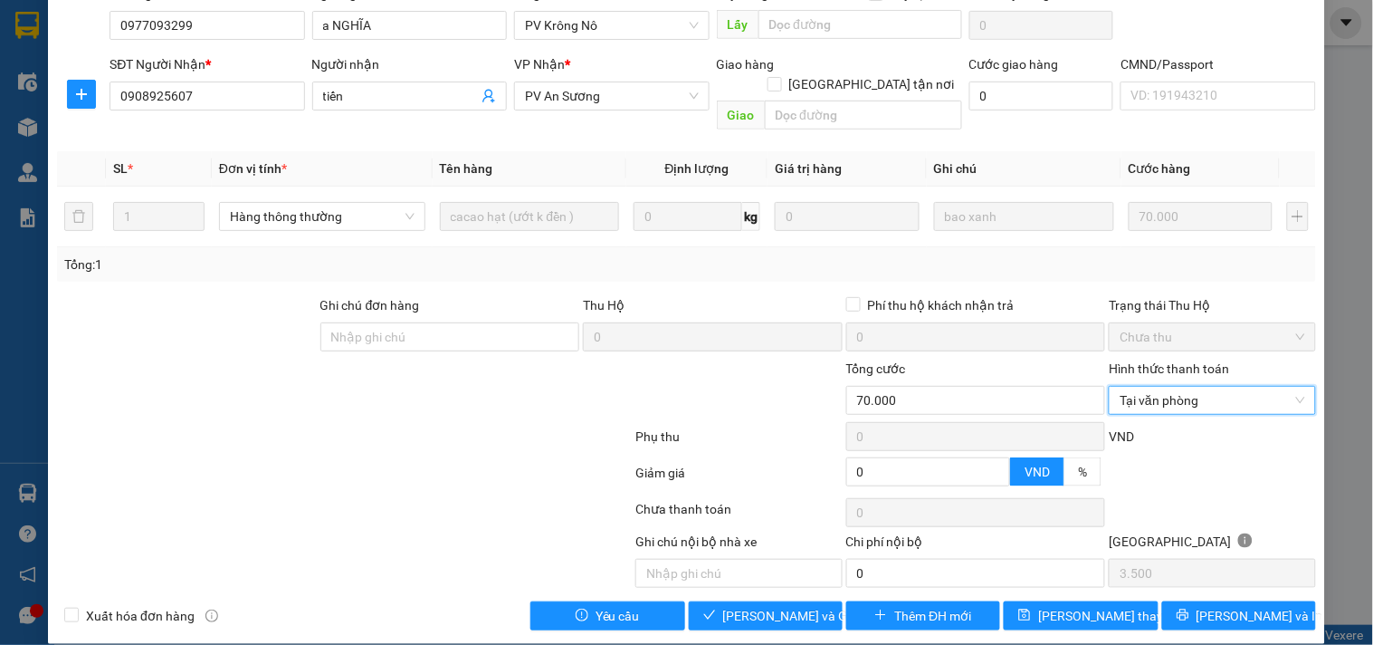
scroll to position [213, 0]
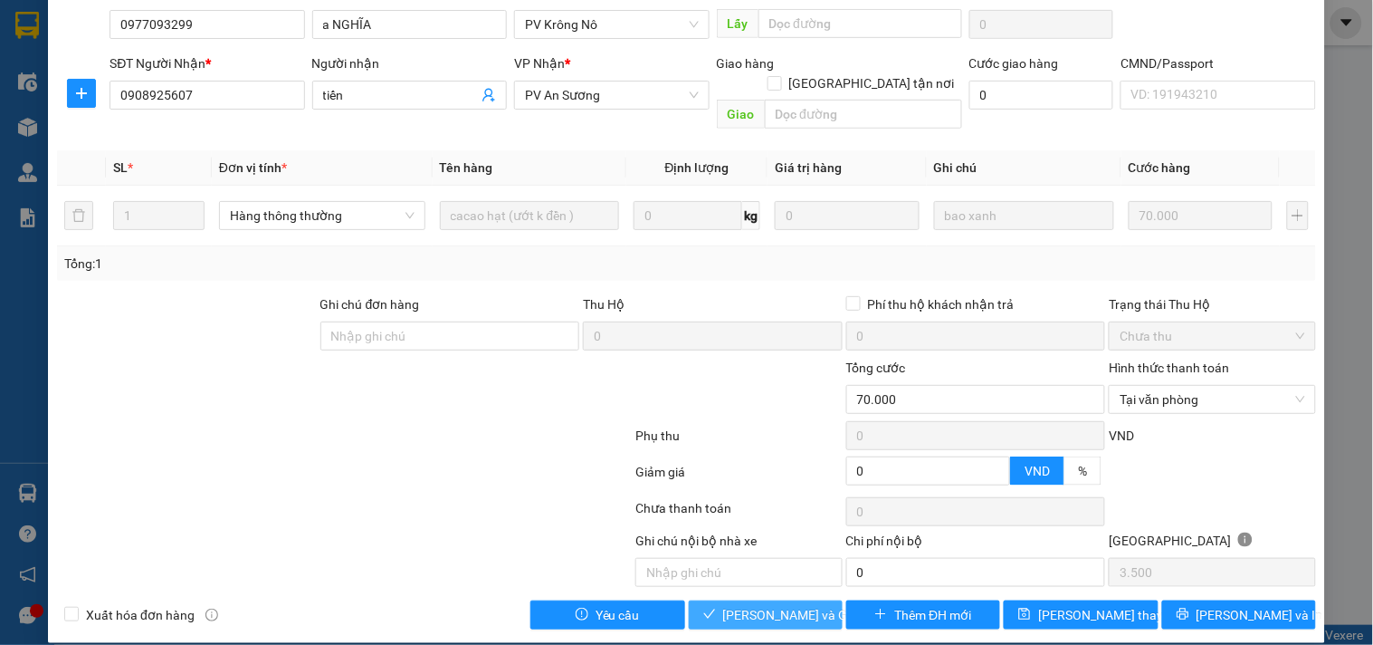
click at [770, 605] on span "Lưu và Giao hàng" at bounding box center [810, 615] width 174 height 20
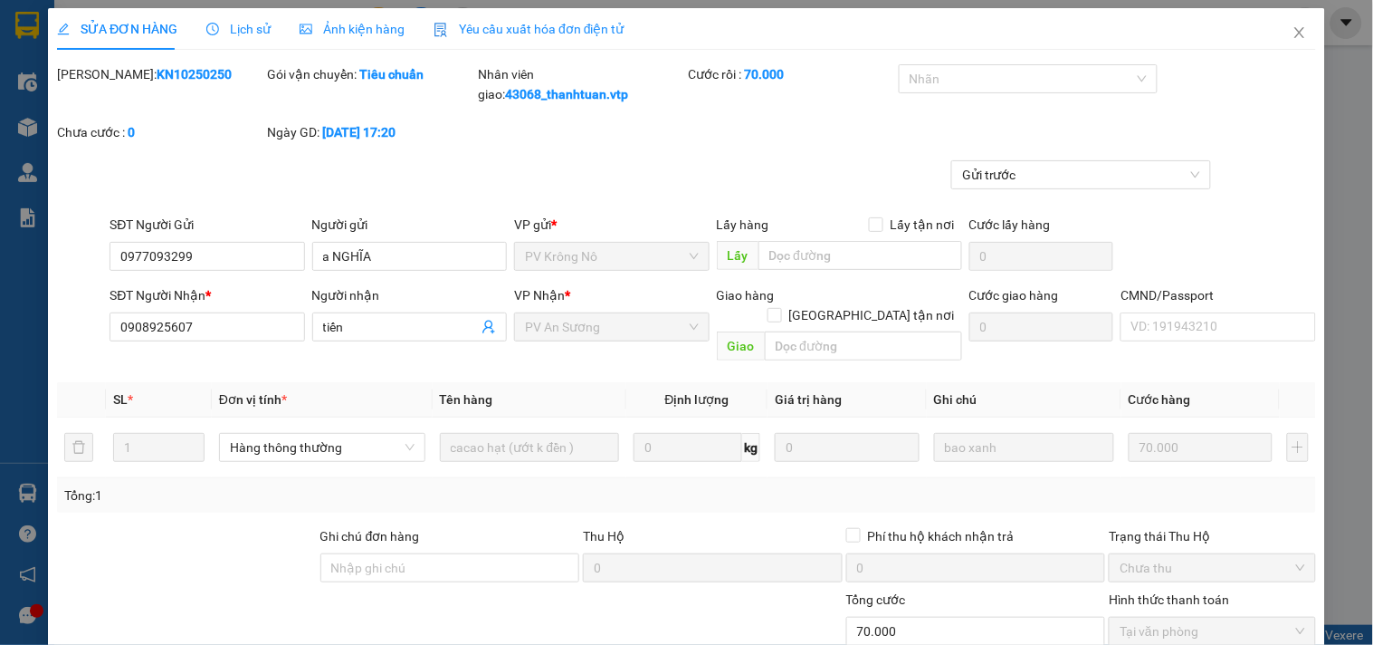
scroll to position [0, 0]
click at [1293, 28] on icon "close" at bounding box center [1300, 33] width 14 height 14
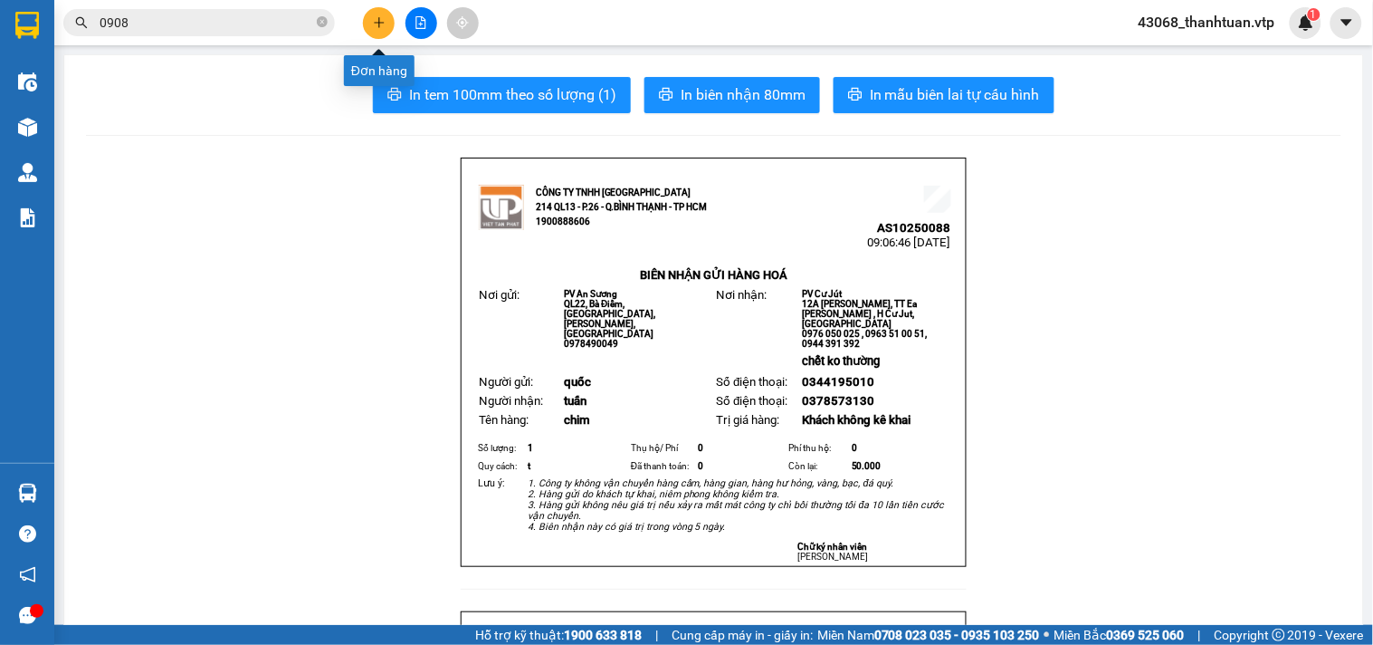
click at [374, 24] on icon "plus" at bounding box center [379, 22] width 13 height 13
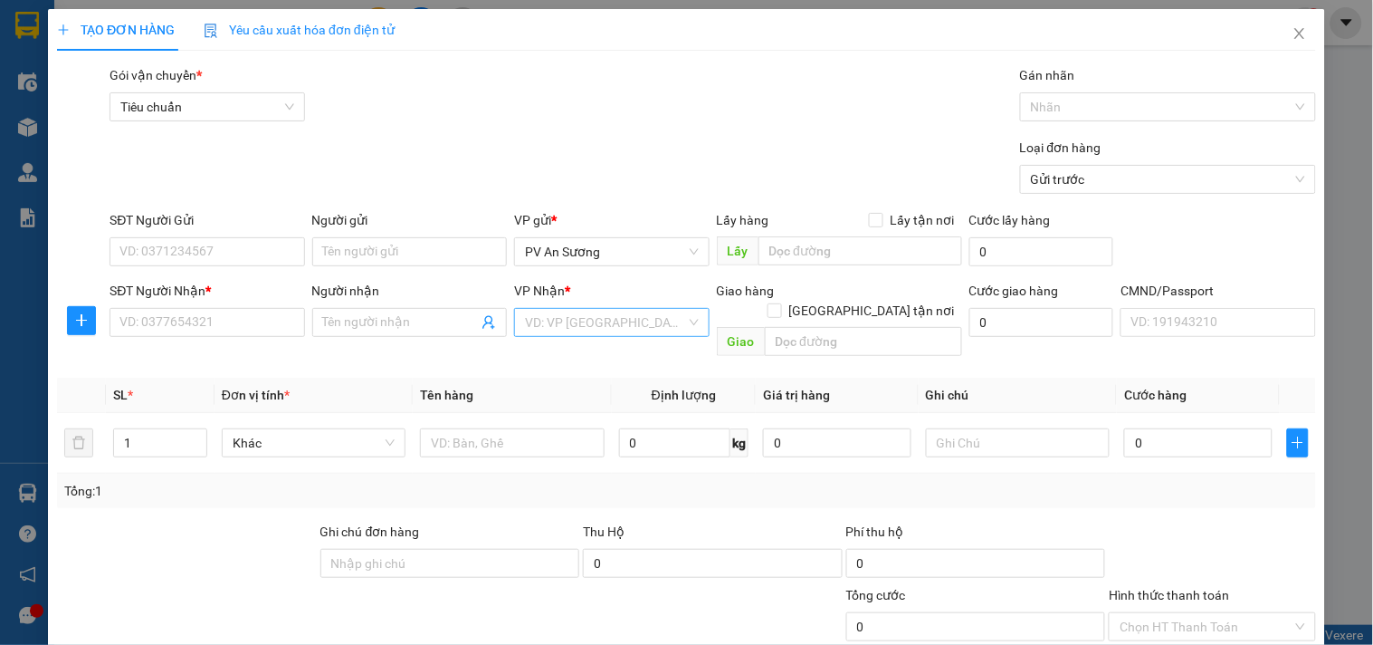
click at [587, 321] on input "search" at bounding box center [605, 322] width 160 height 27
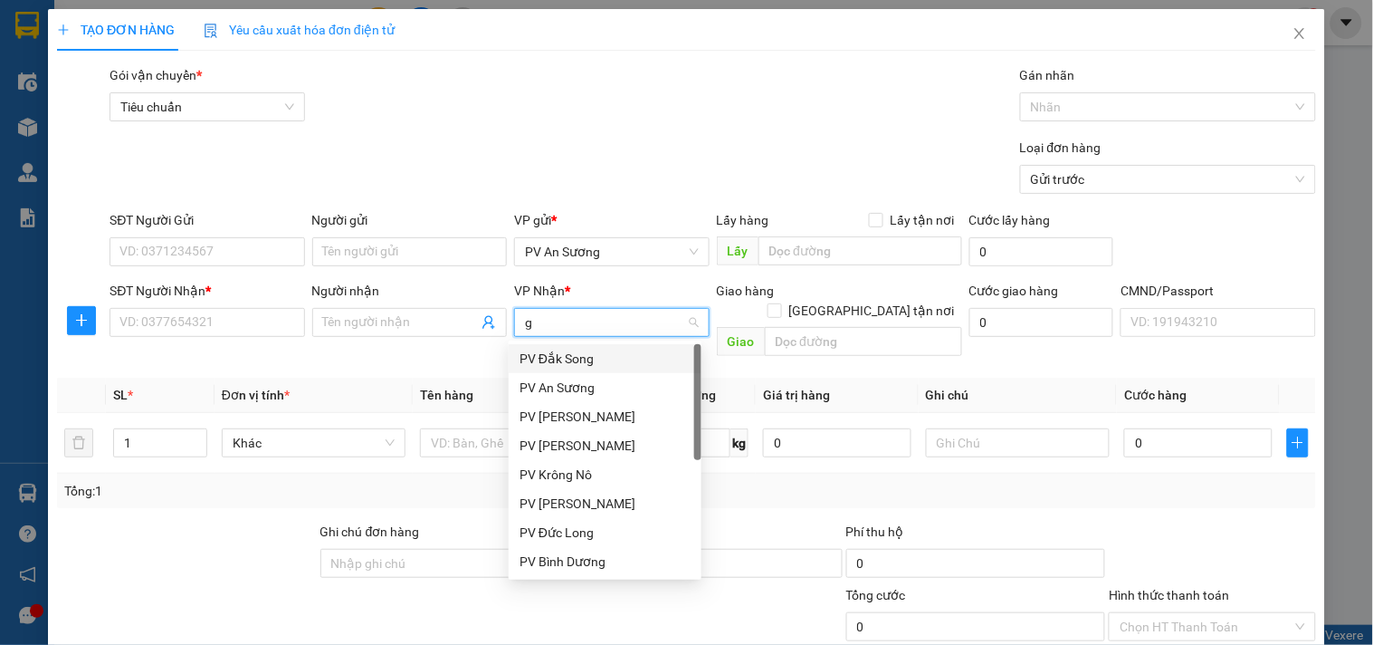
type input "gn"
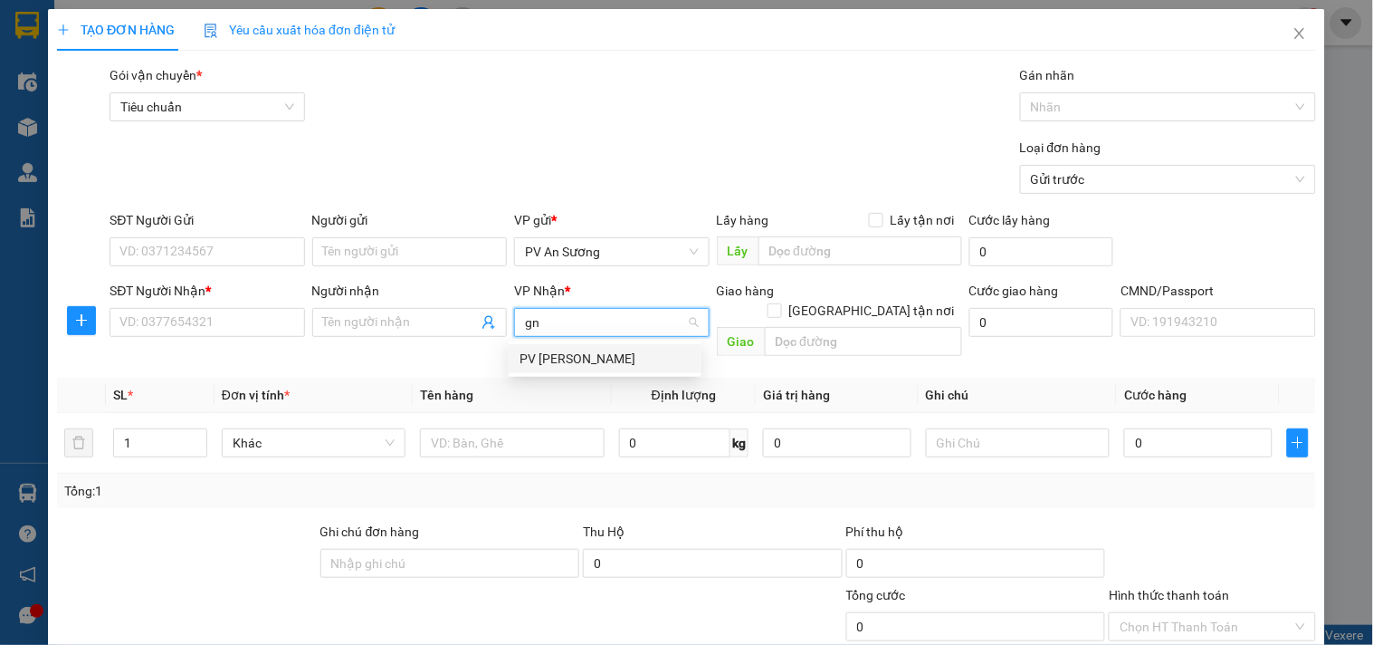
click at [548, 349] on div "PV Gia Nghĩa" at bounding box center [605, 359] width 171 height 20
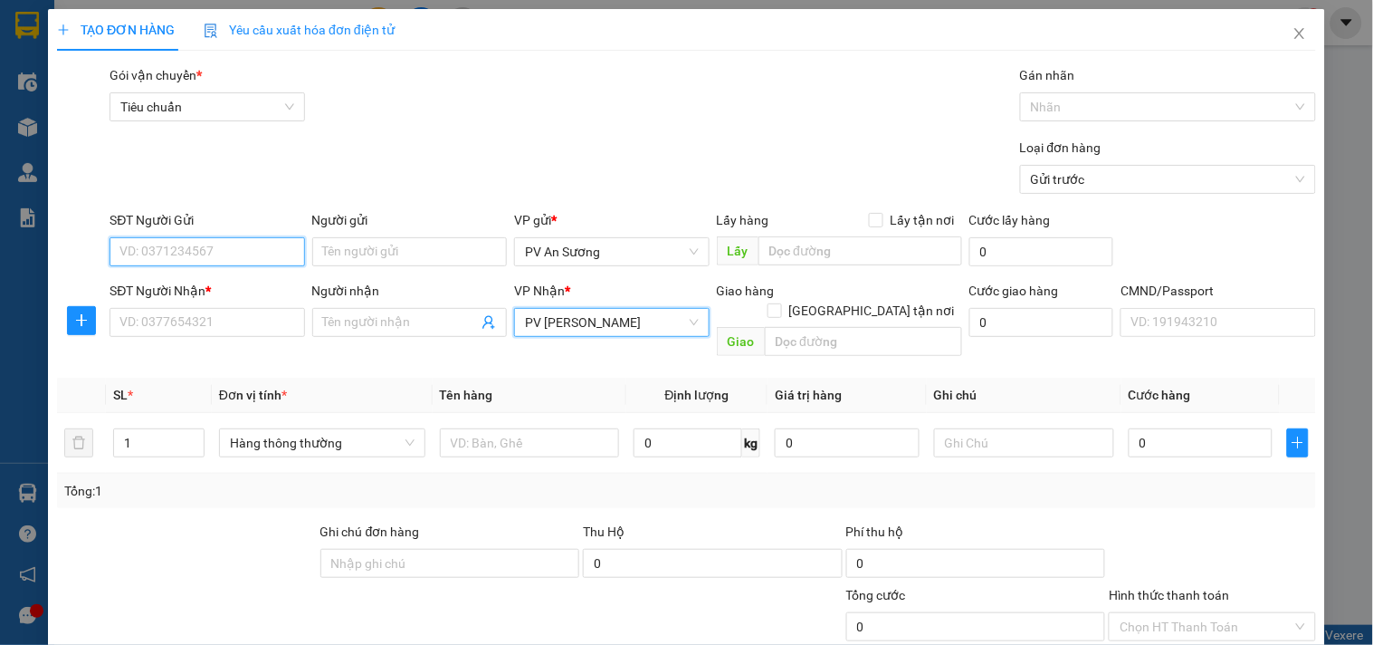
click at [176, 253] on input "SĐT Người Gửi" at bounding box center [207, 251] width 195 height 29
type input "0918191131"
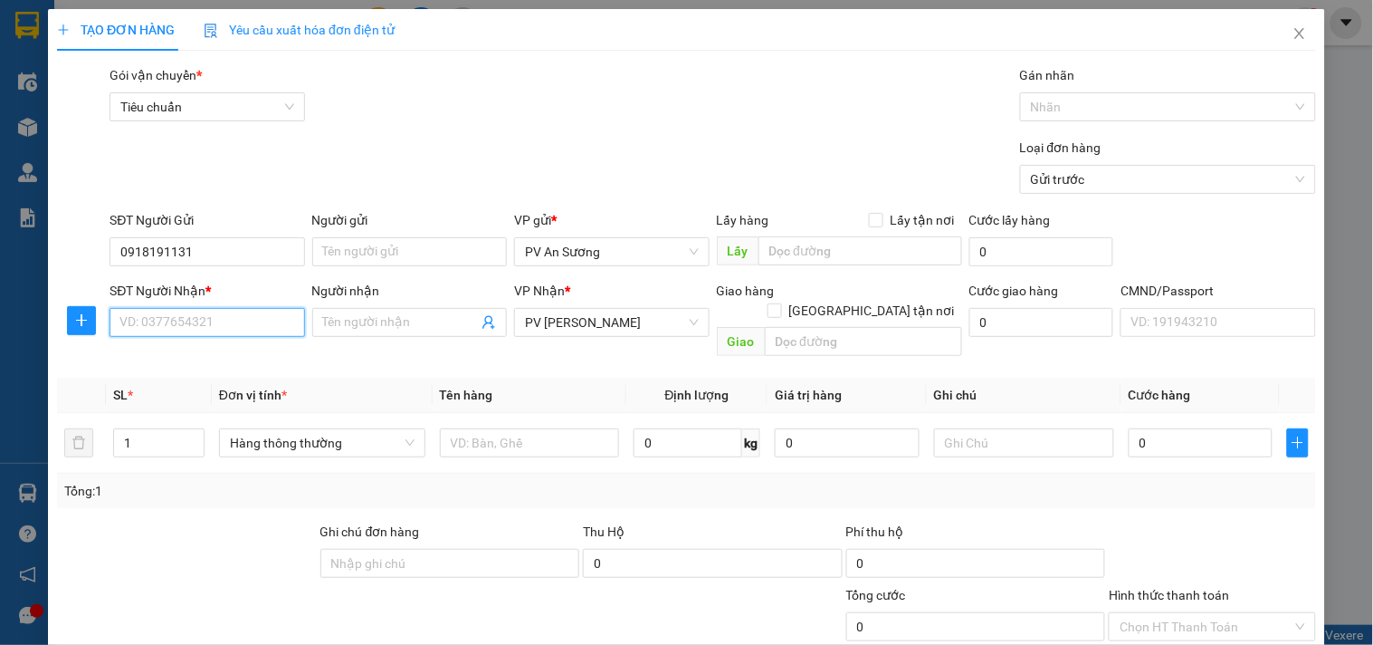
click at [238, 327] on input "SĐT Người Nhận *" at bounding box center [207, 322] width 195 height 29
click at [238, 327] on input "0973576476" at bounding box center [207, 322] width 195 height 29
type input "0973576467"
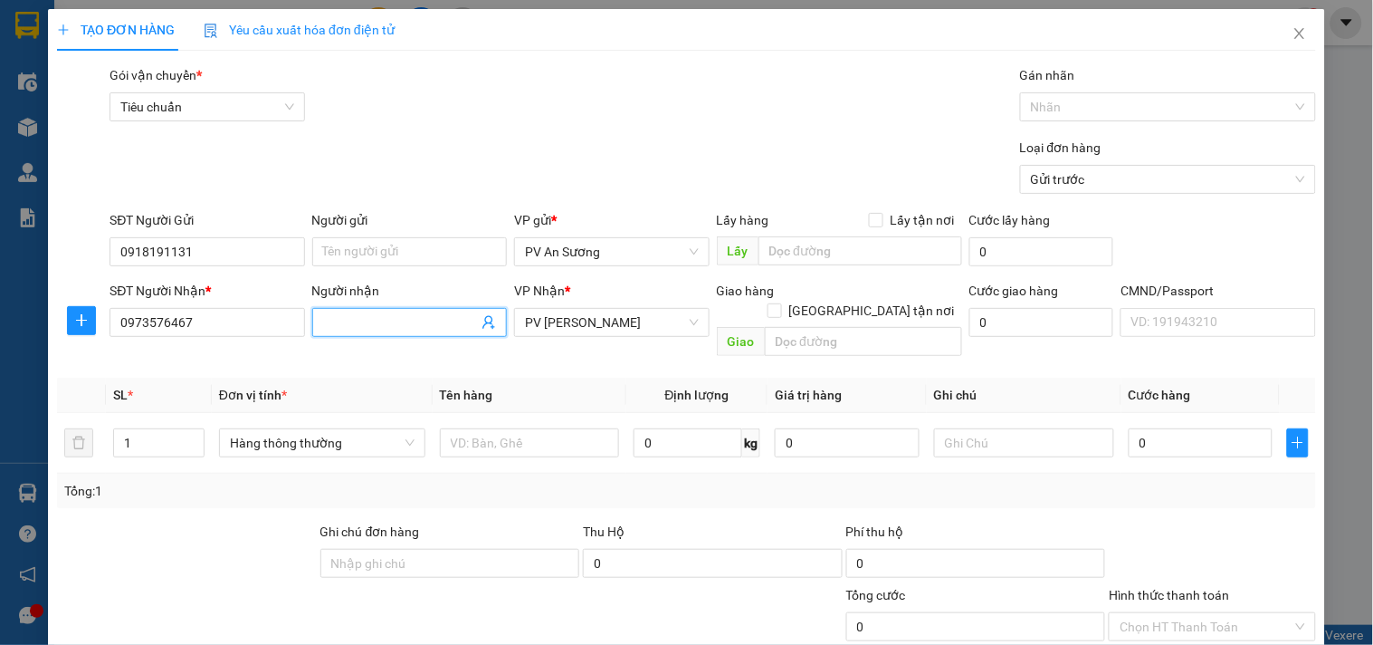
click at [347, 320] on input "Người nhận" at bounding box center [400, 322] width 155 height 20
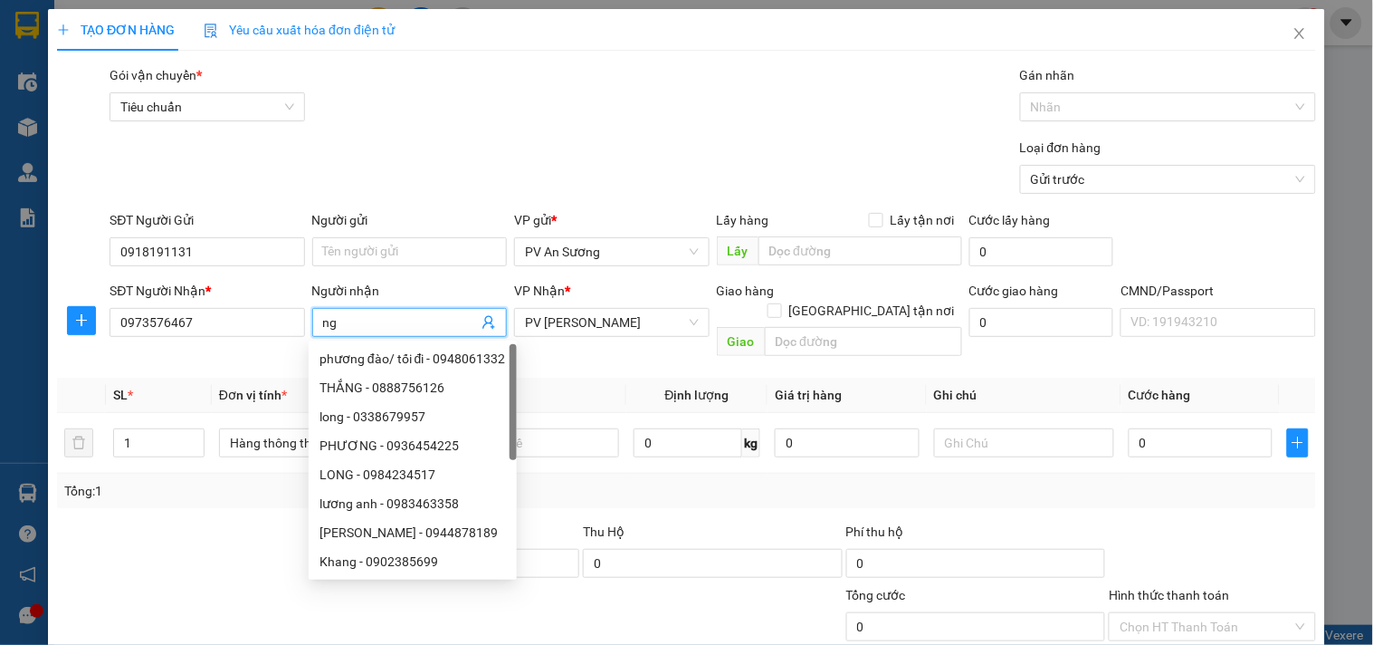
type input "n"
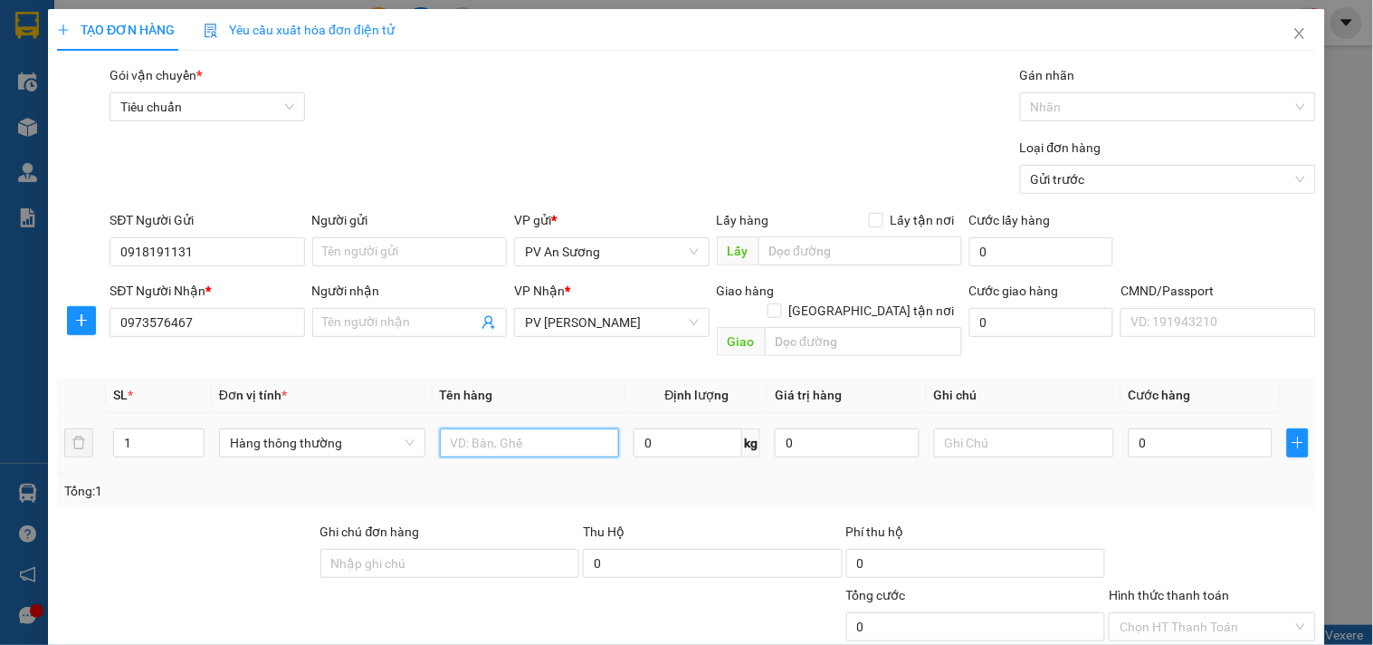
click at [494, 429] on input "text" at bounding box center [530, 442] width 180 height 29
type input "bánh"
type input "t"
type input "3"
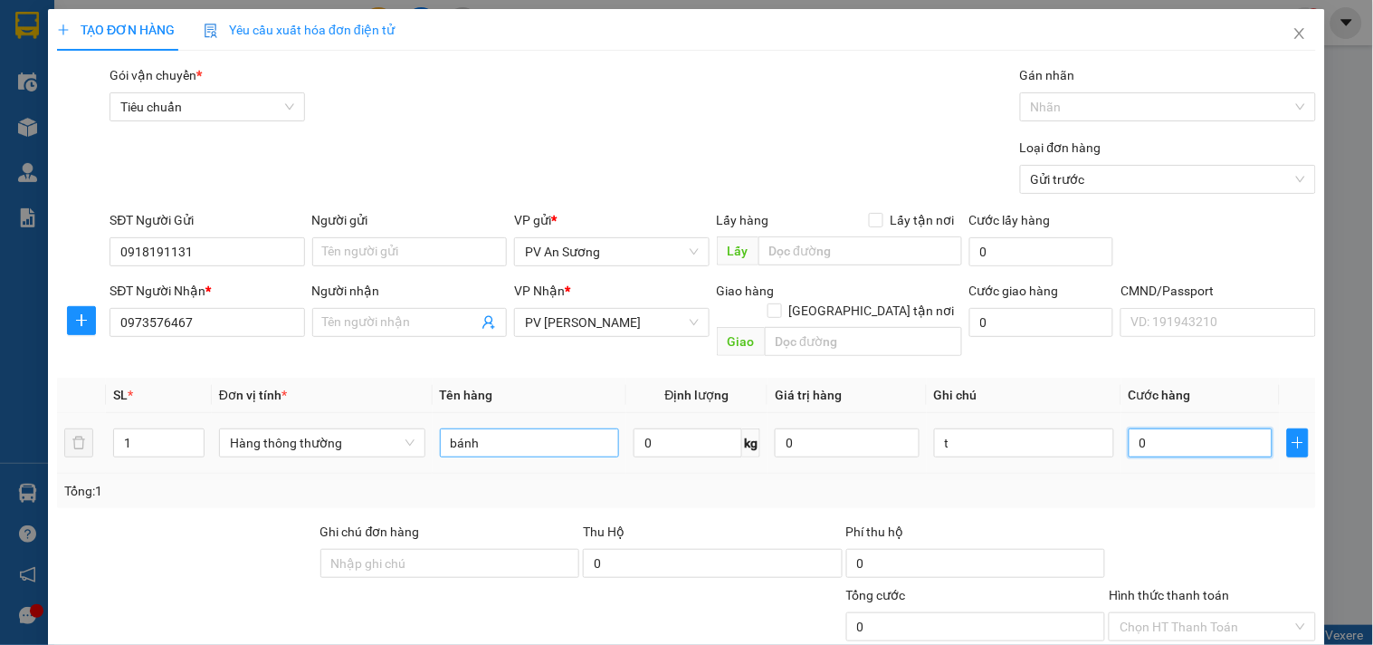
type input "3"
type input "30"
type input "300"
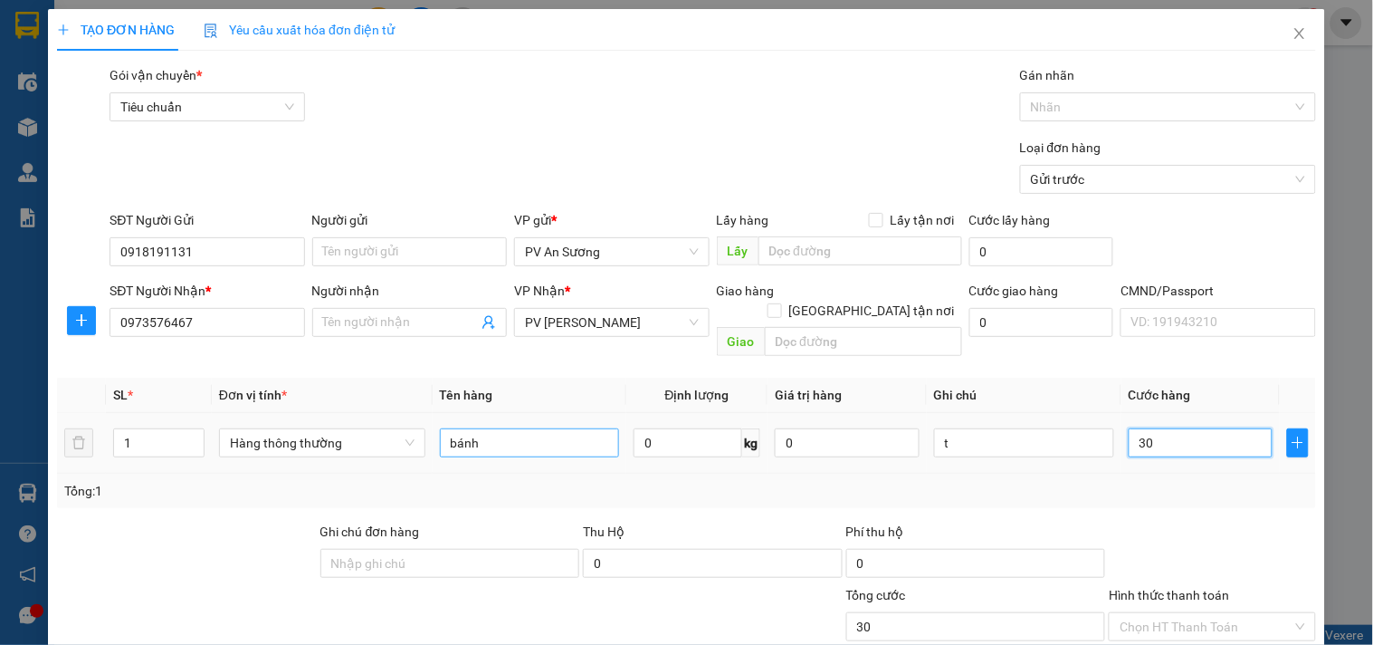
type input "300"
type input "3.000"
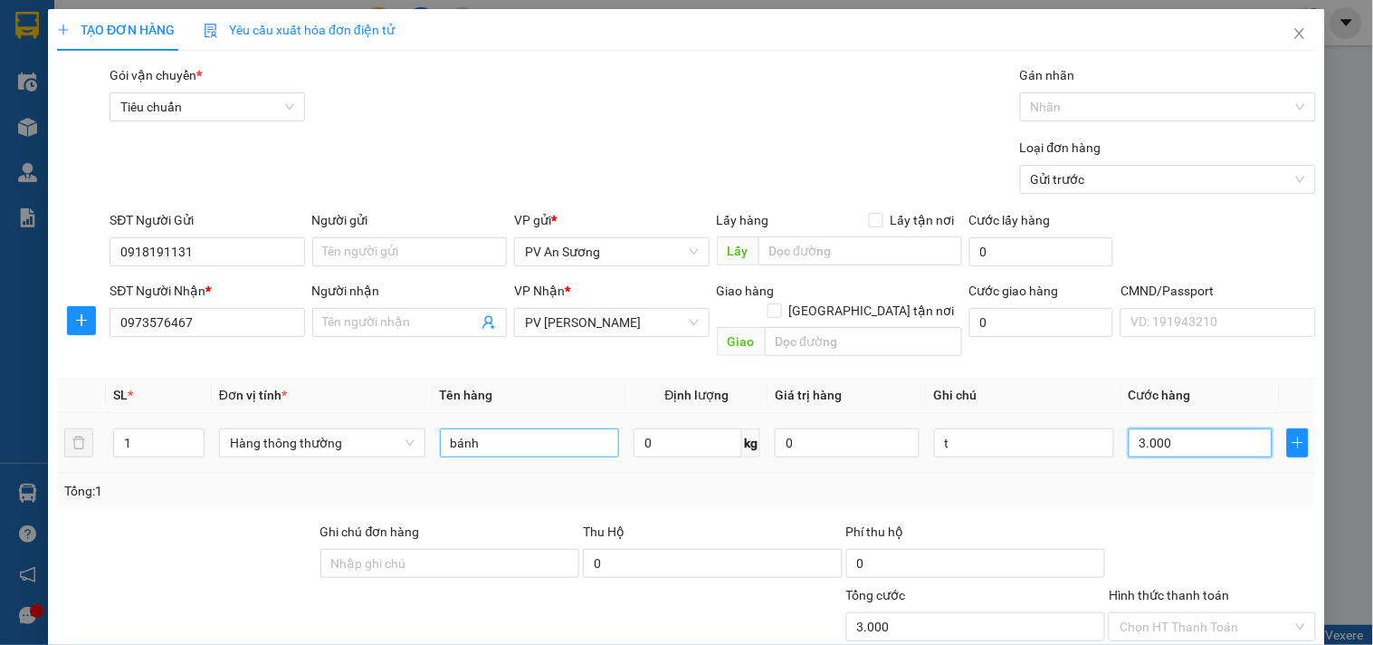
type input "30.000"
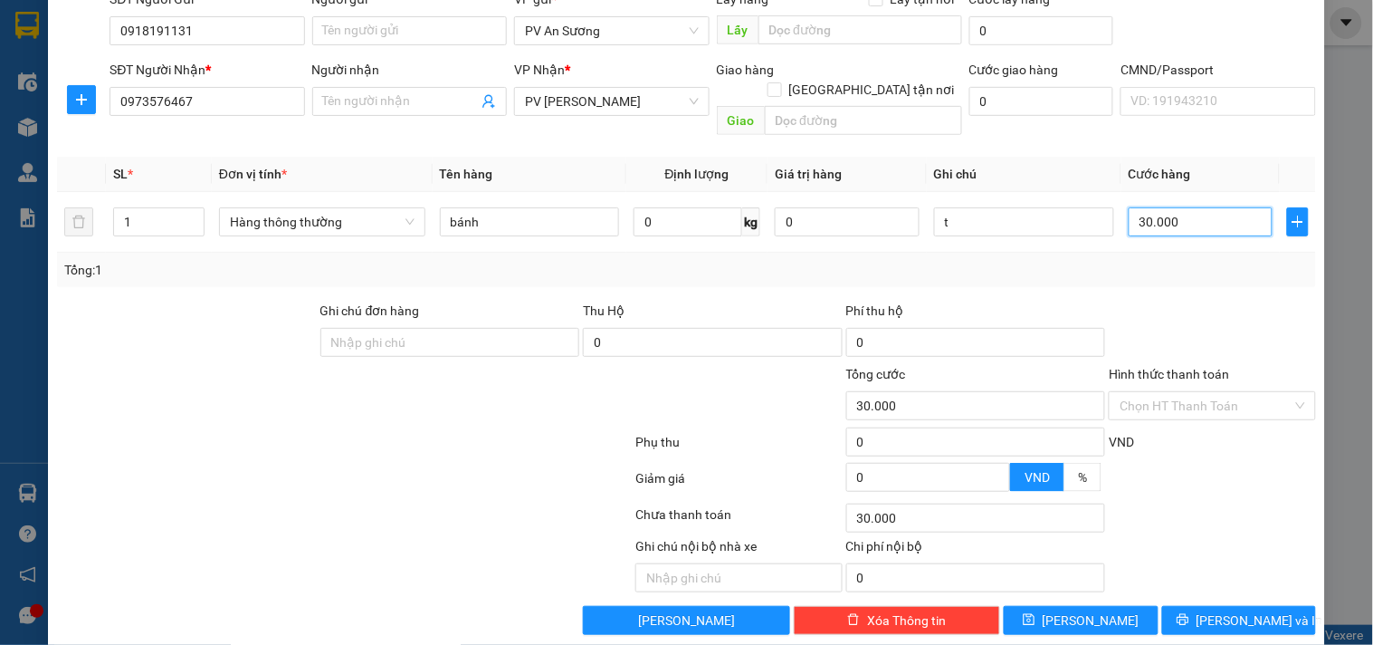
scroll to position [226, 0]
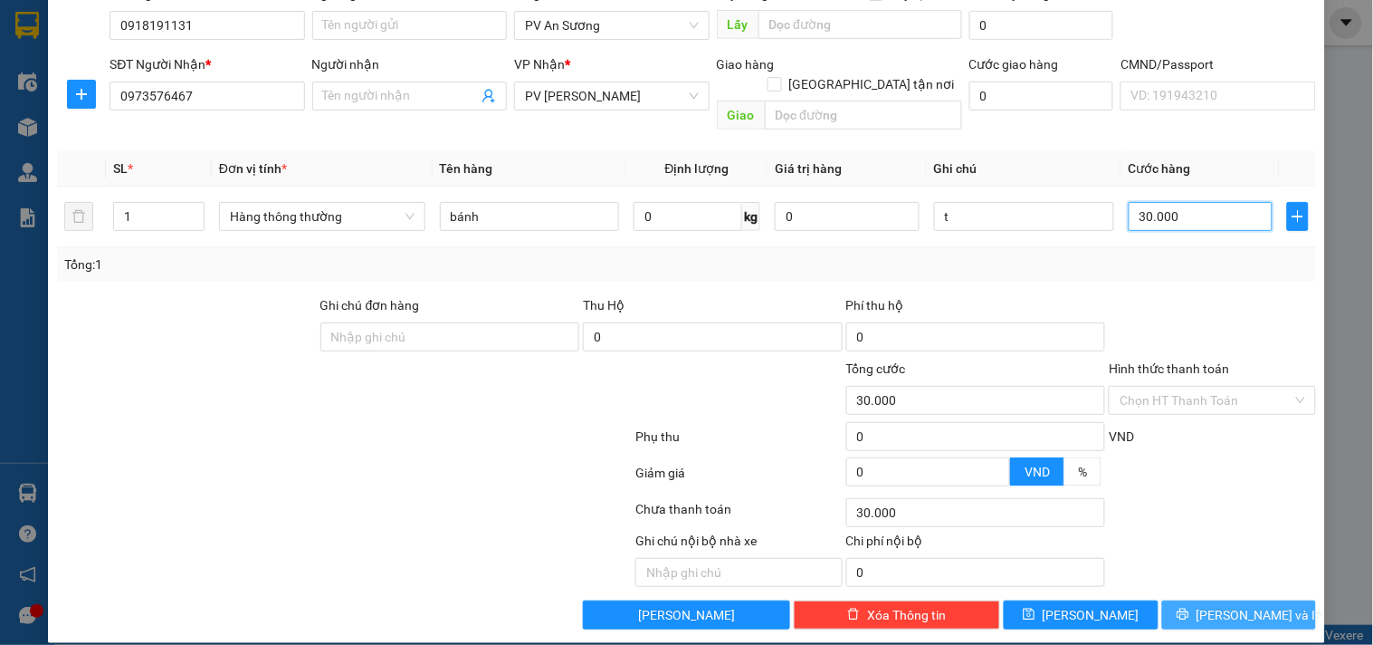
type input "30.000"
click at [1180, 600] on button "Lưu và In" at bounding box center [1239, 614] width 154 height 29
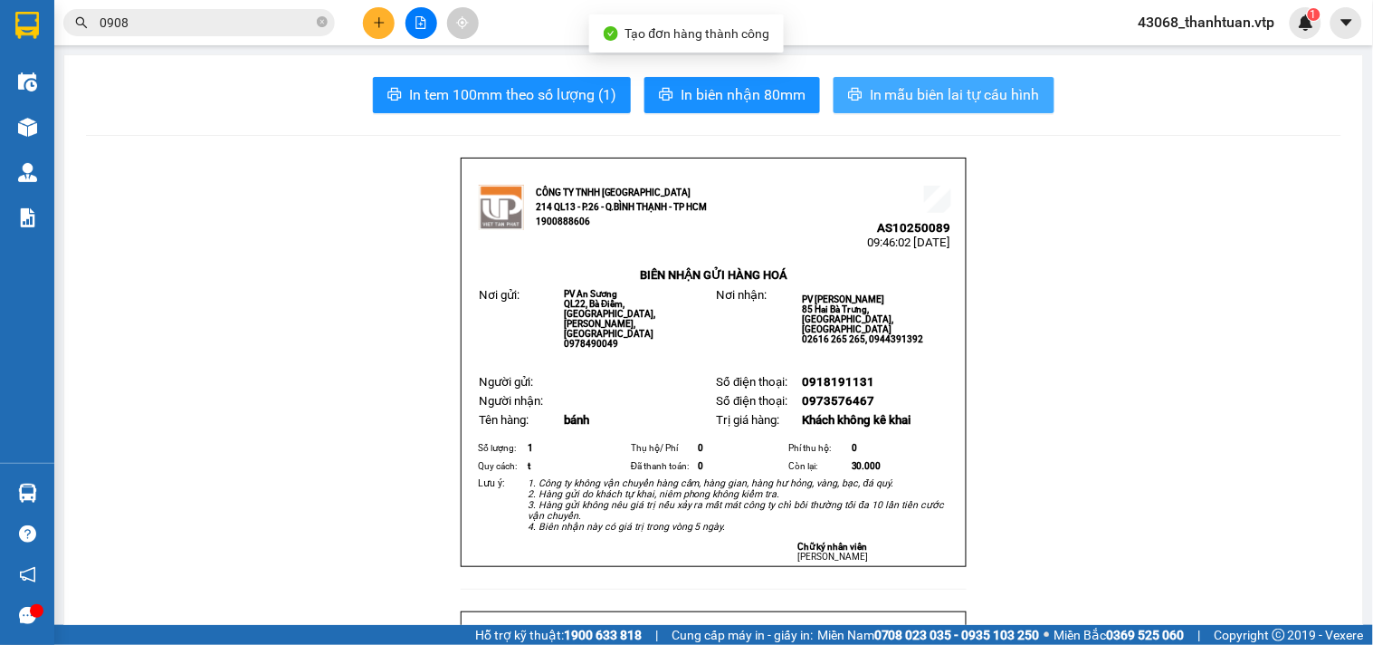
click at [857, 91] on button "In mẫu biên lai tự cấu hình" at bounding box center [944, 95] width 221 height 36
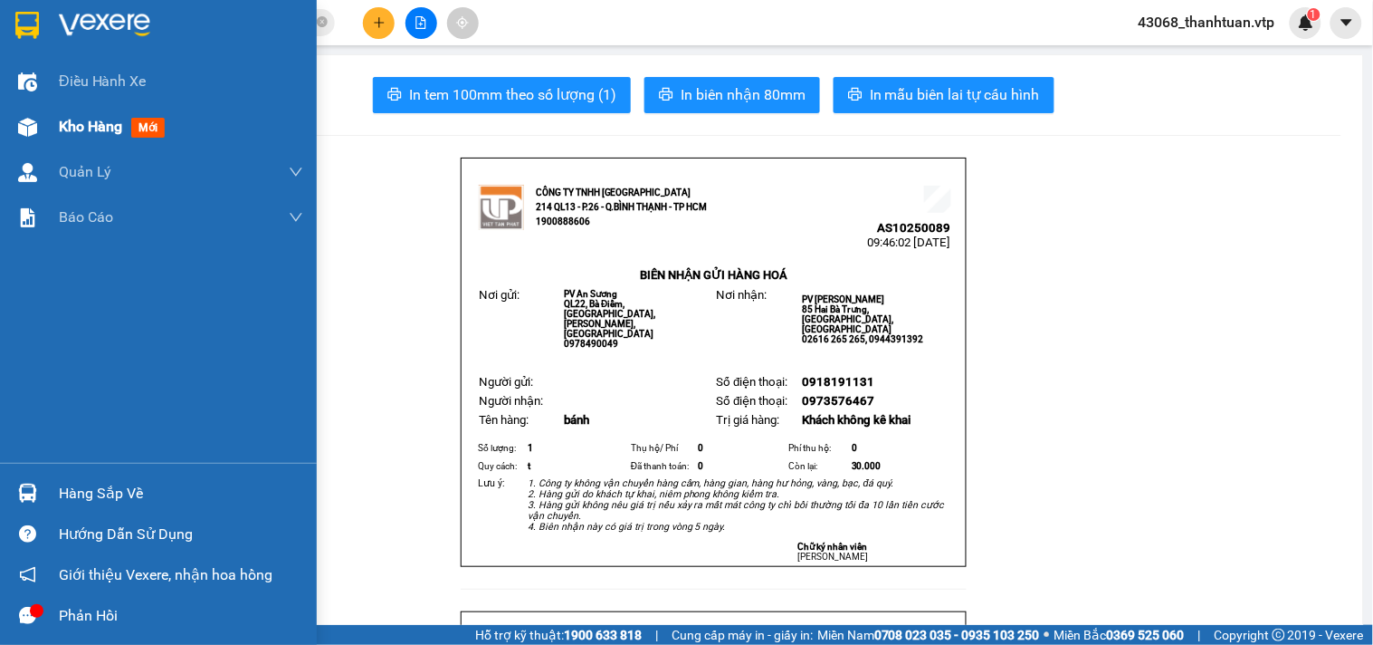
click at [98, 122] on span "Kho hàng" at bounding box center [90, 126] width 63 height 17
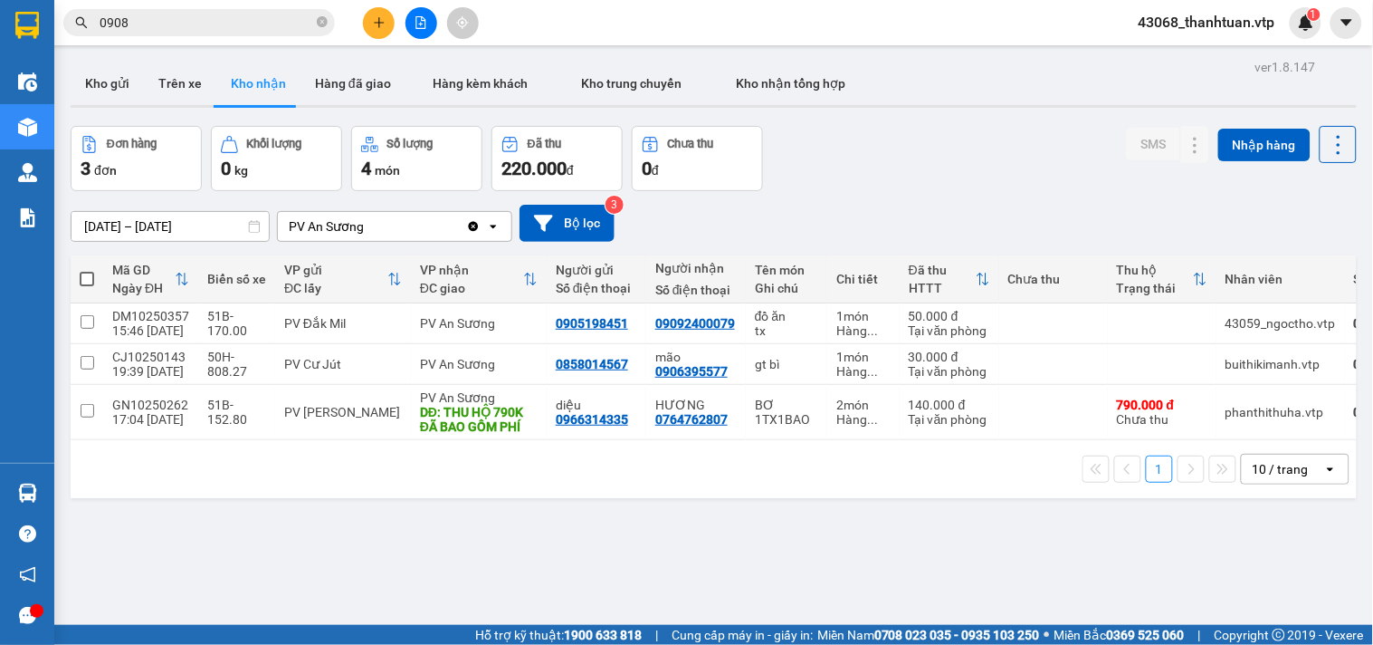
click at [372, 7] on button at bounding box center [379, 23] width 32 height 32
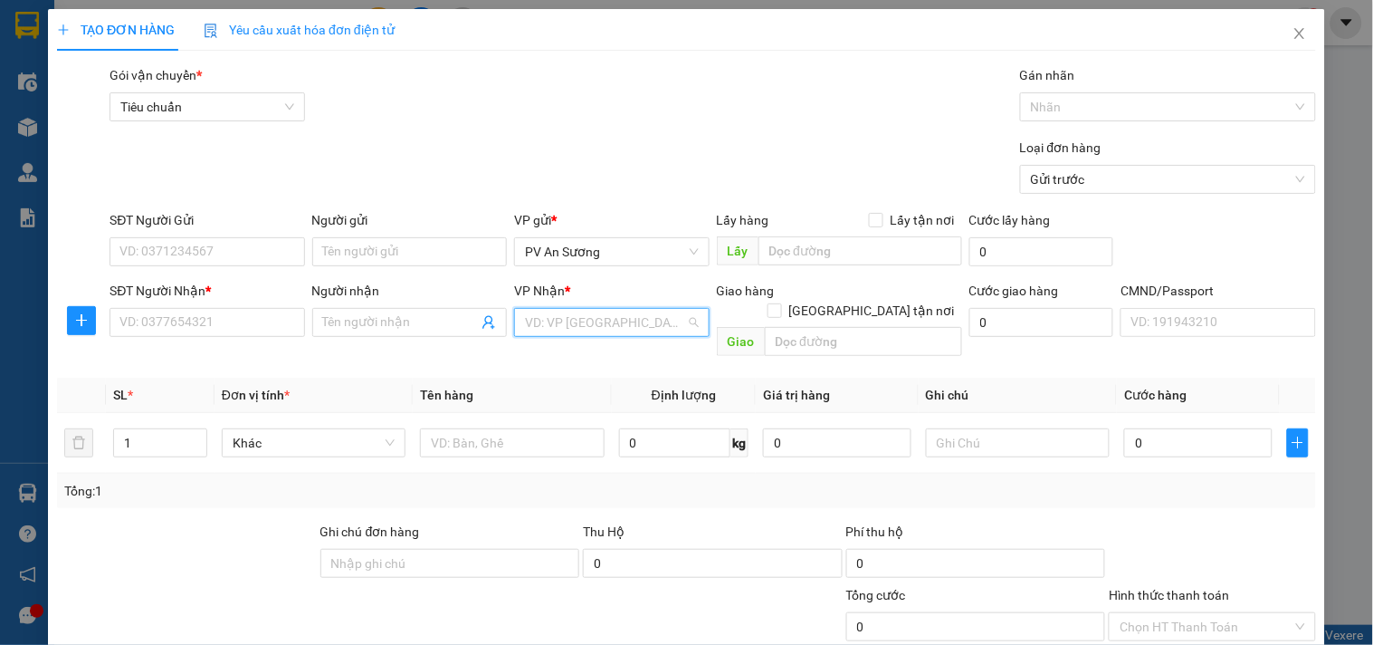
click at [562, 333] on input "search" at bounding box center [605, 322] width 160 height 27
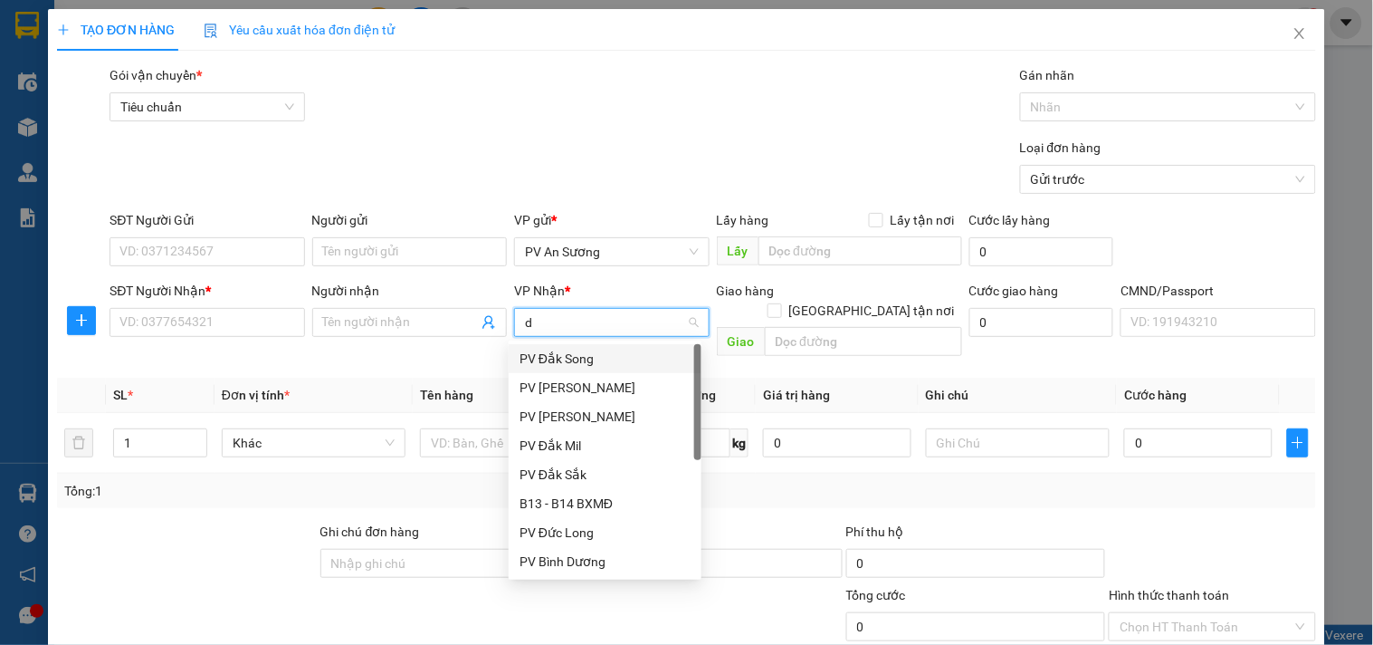
type input "ds"
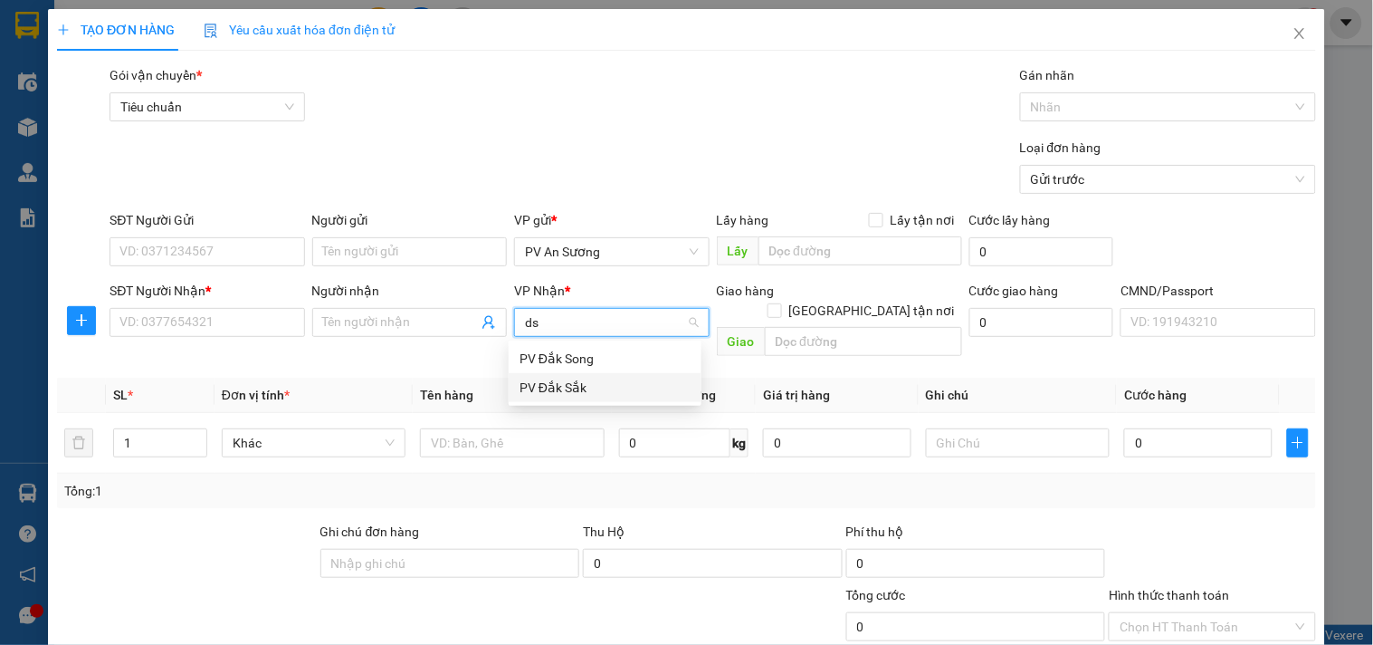
click at [539, 385] on div "PV Đắk Sắk" at bounding box center [605, 387] width 171 height 20
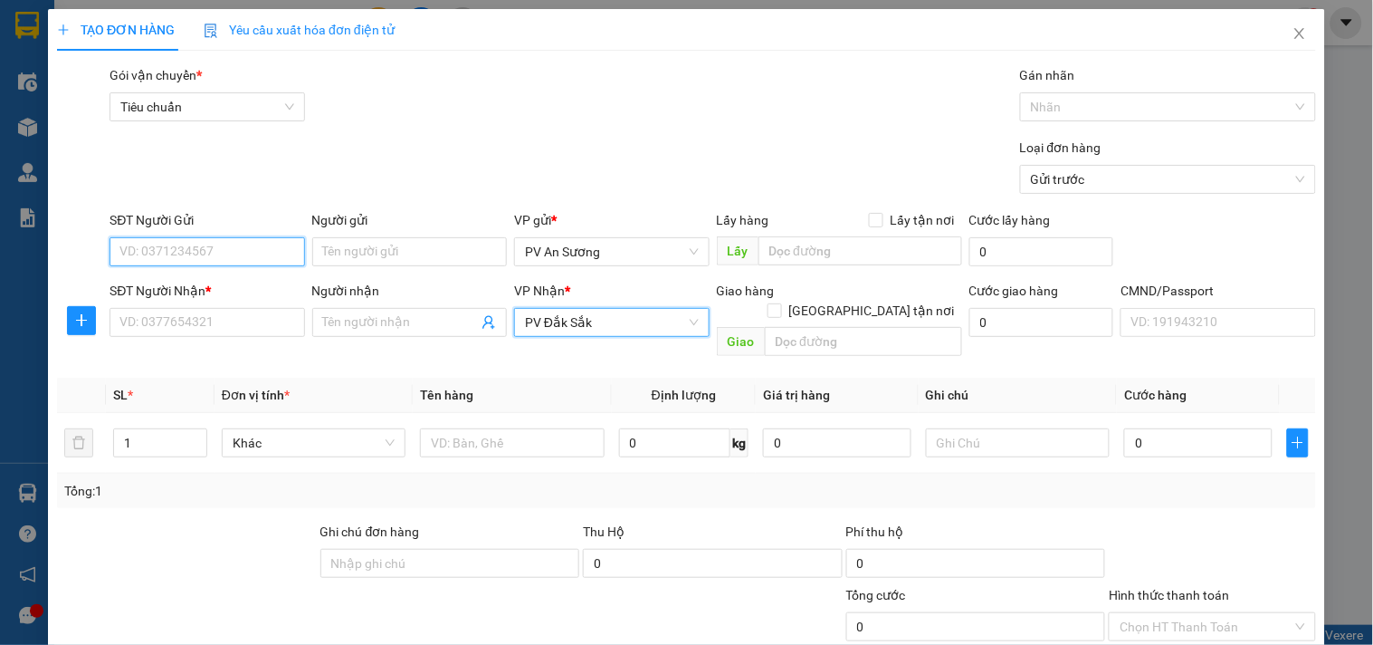
click at [246, 252] on input "SĐT Người Gửi" at bounding box center [207, 251] width 195 height 29
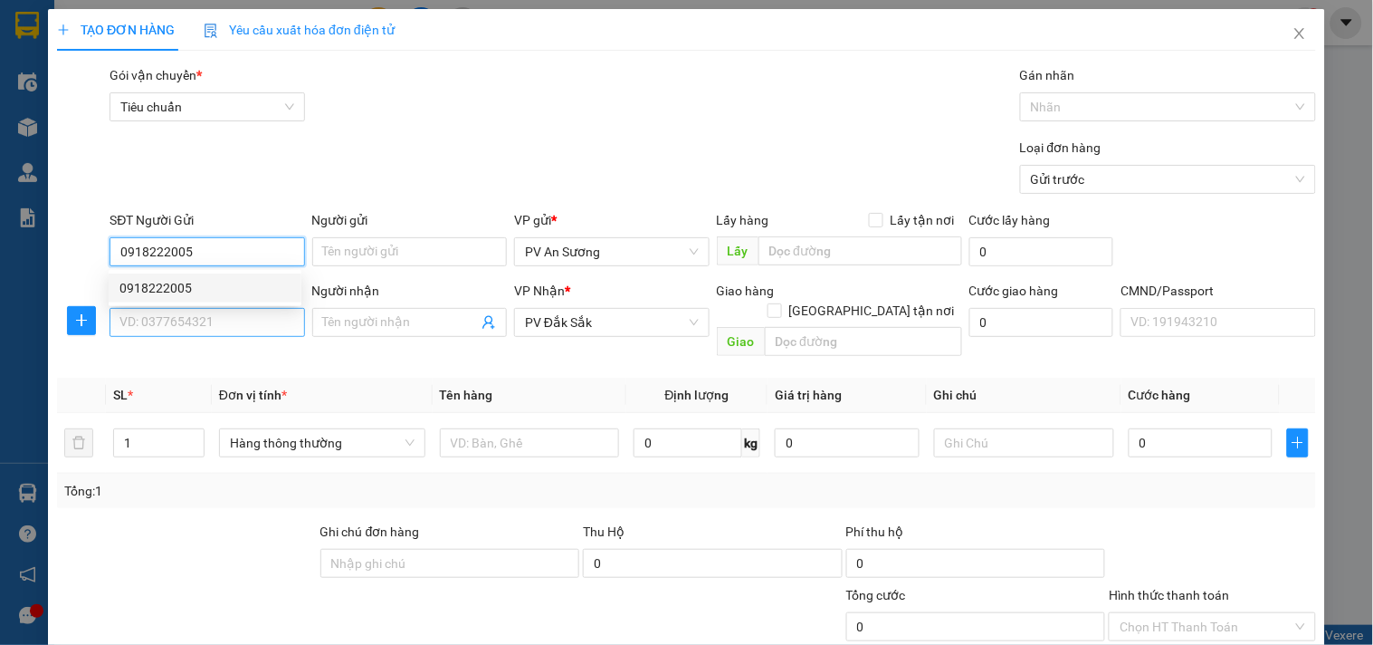
type input "0918222005"
click at [186, 329] on input "SĐT Người Nhận *" at bounding box center [207, 322] width 195 height 29
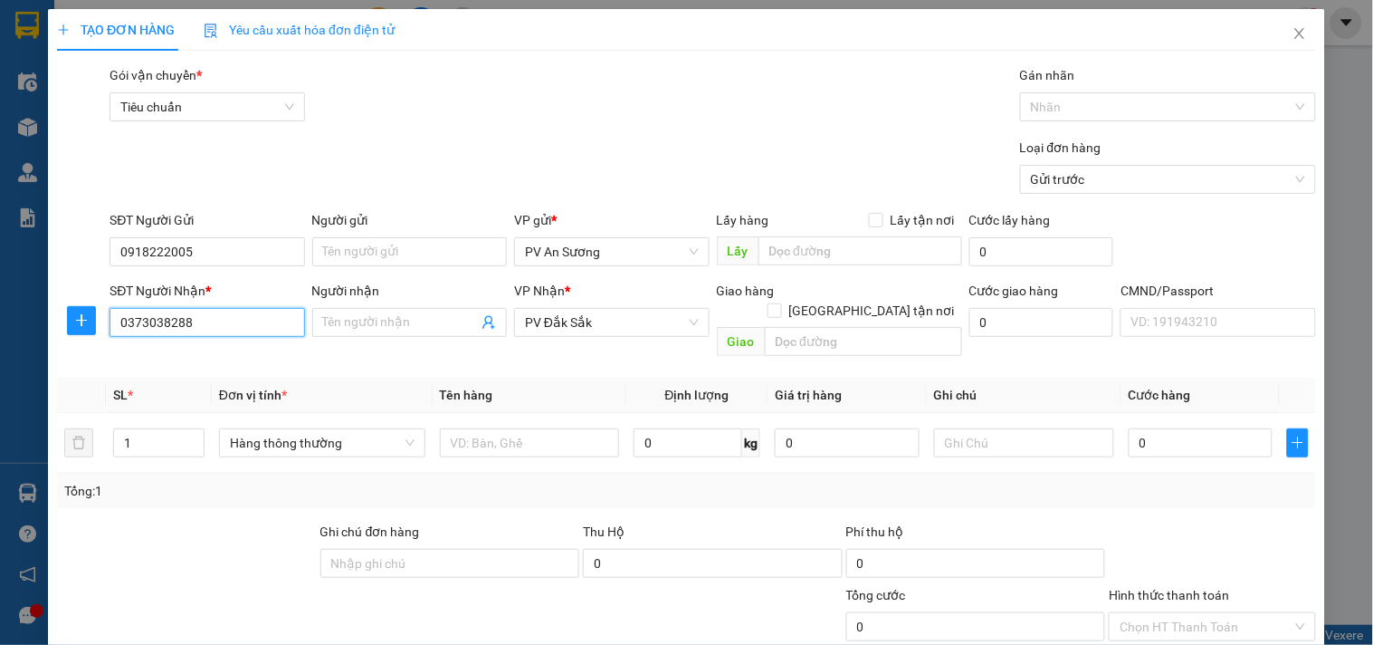
type input "0373038288"
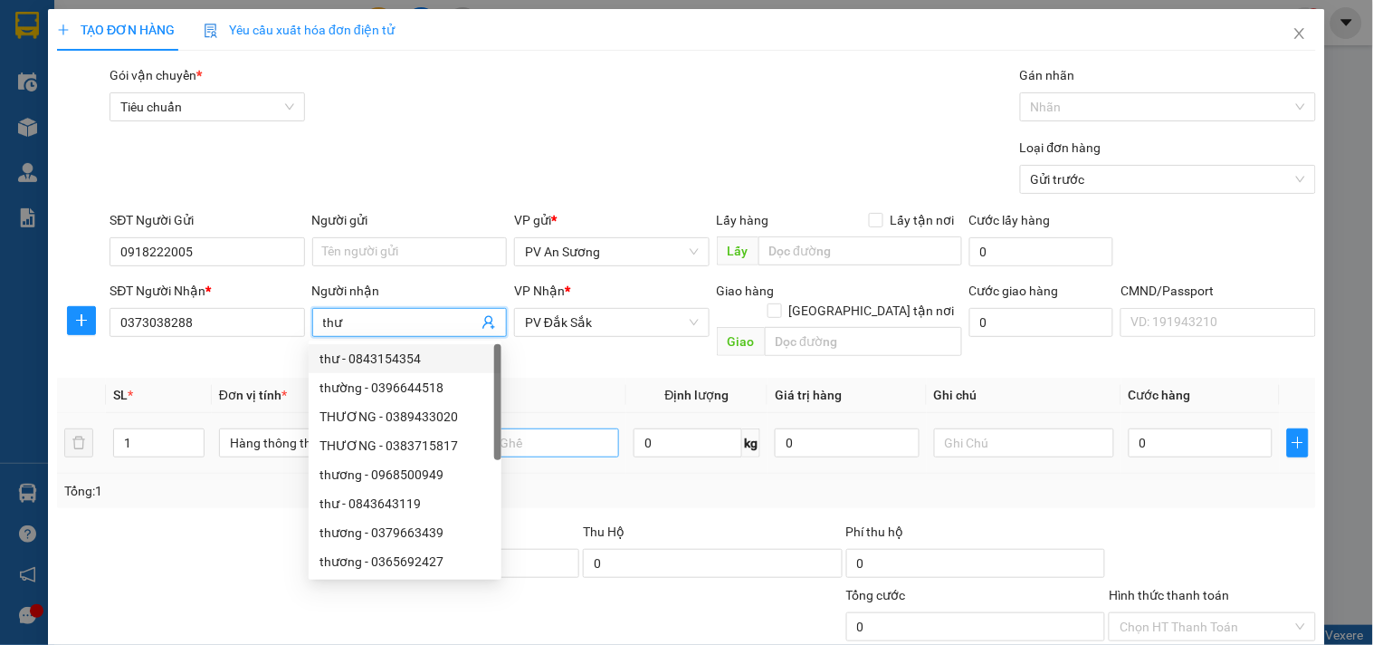
type input "thư"
click at [564, 428] on input "text" at bounding box center [530, 442] width 180 height 29
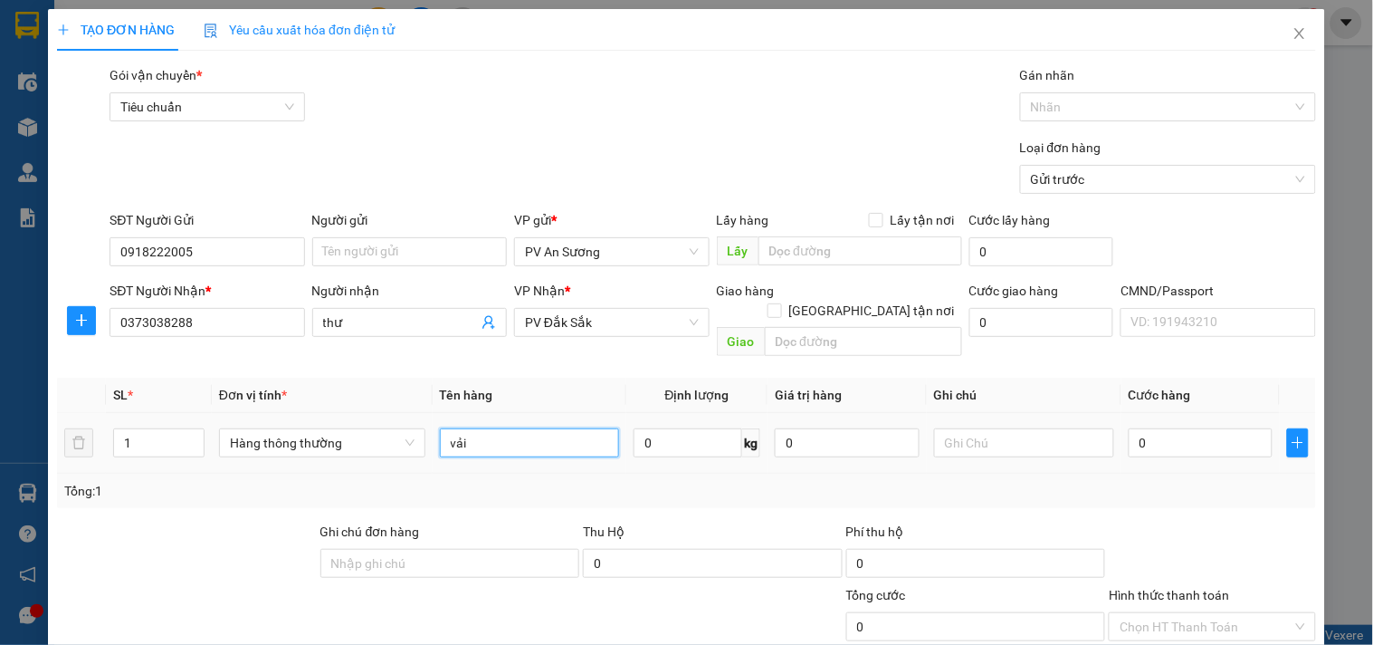
type input "vải"
type input "b"
click at [564, 428] on input "vải" at bounding box center [530, 442] width 180 height 29
type input "vải,pk"
type input "1"
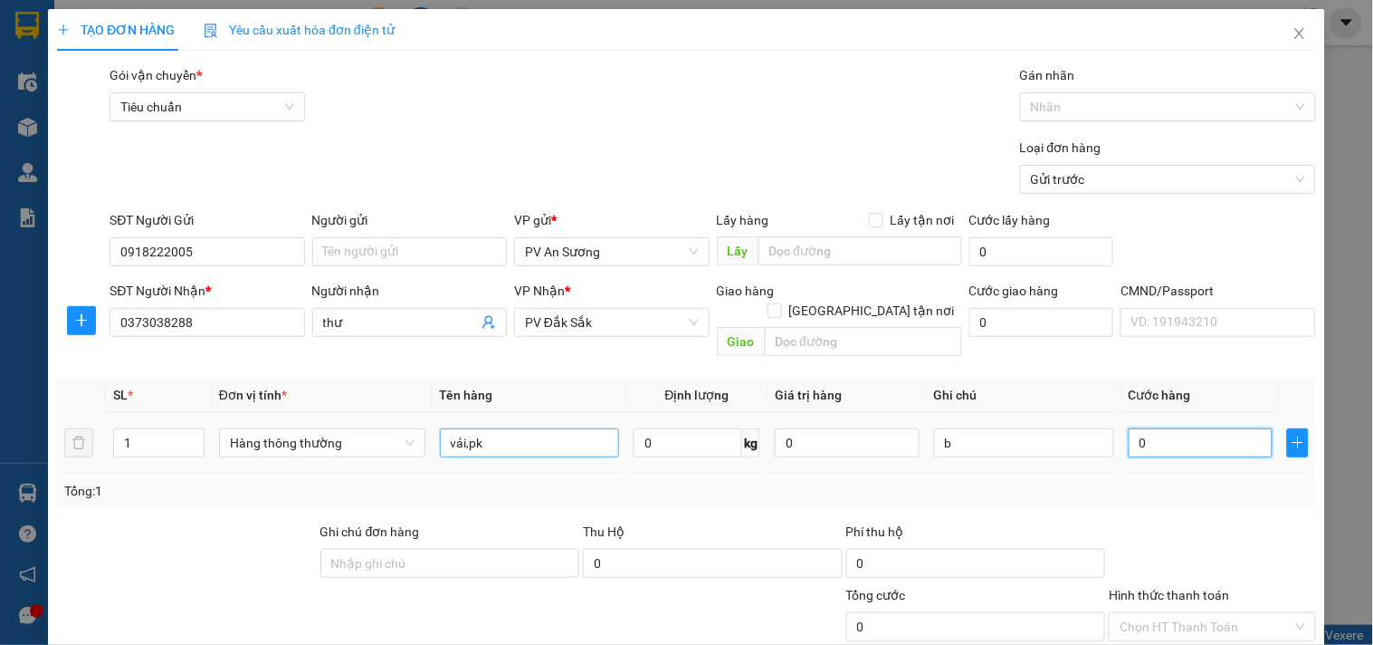
type input "1"
type input "10"
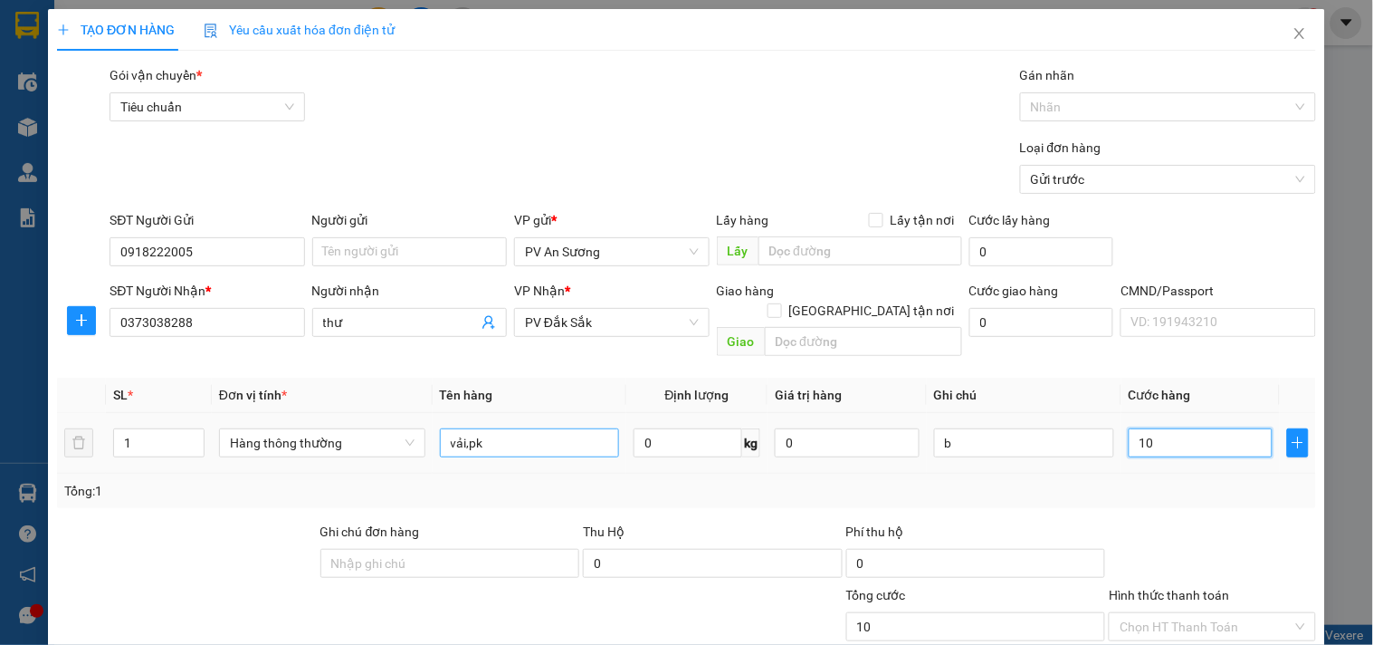
type input "100"
type input "1.000"
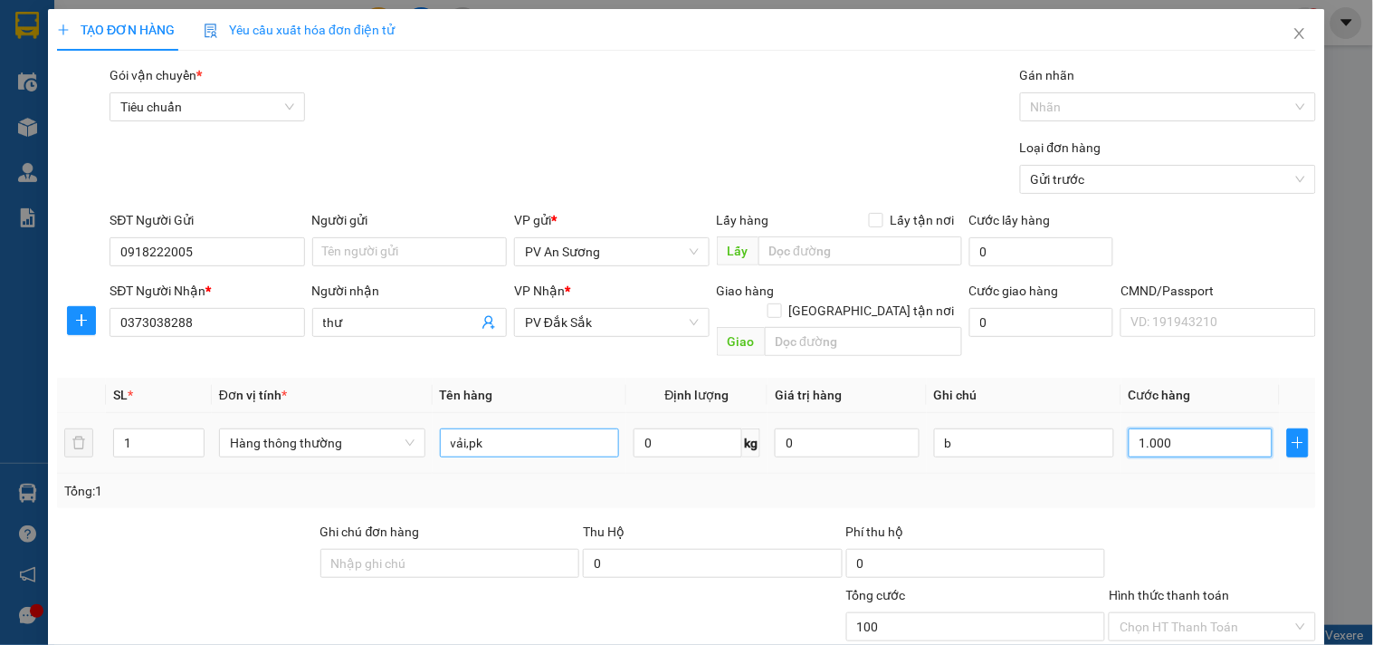
type input "1.000"
type input "10.000"
type input "100.000"
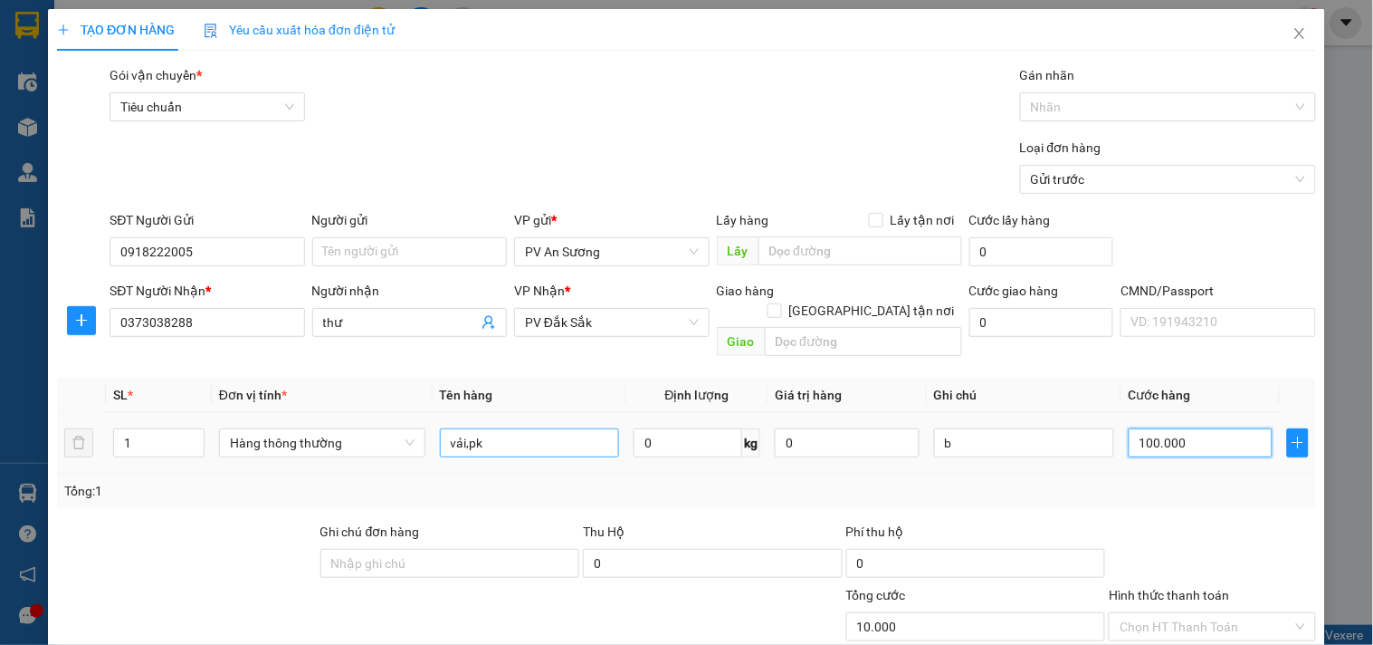
type input "100.000"
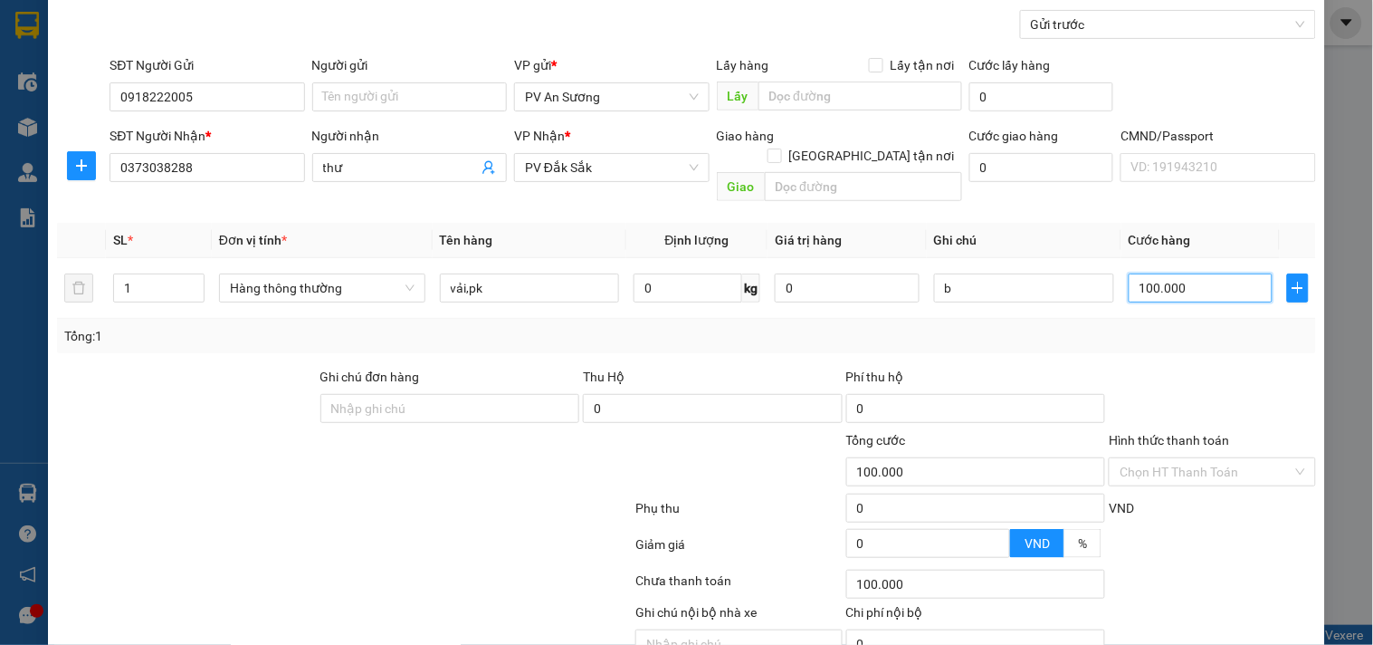
scroll to position [226, 0]
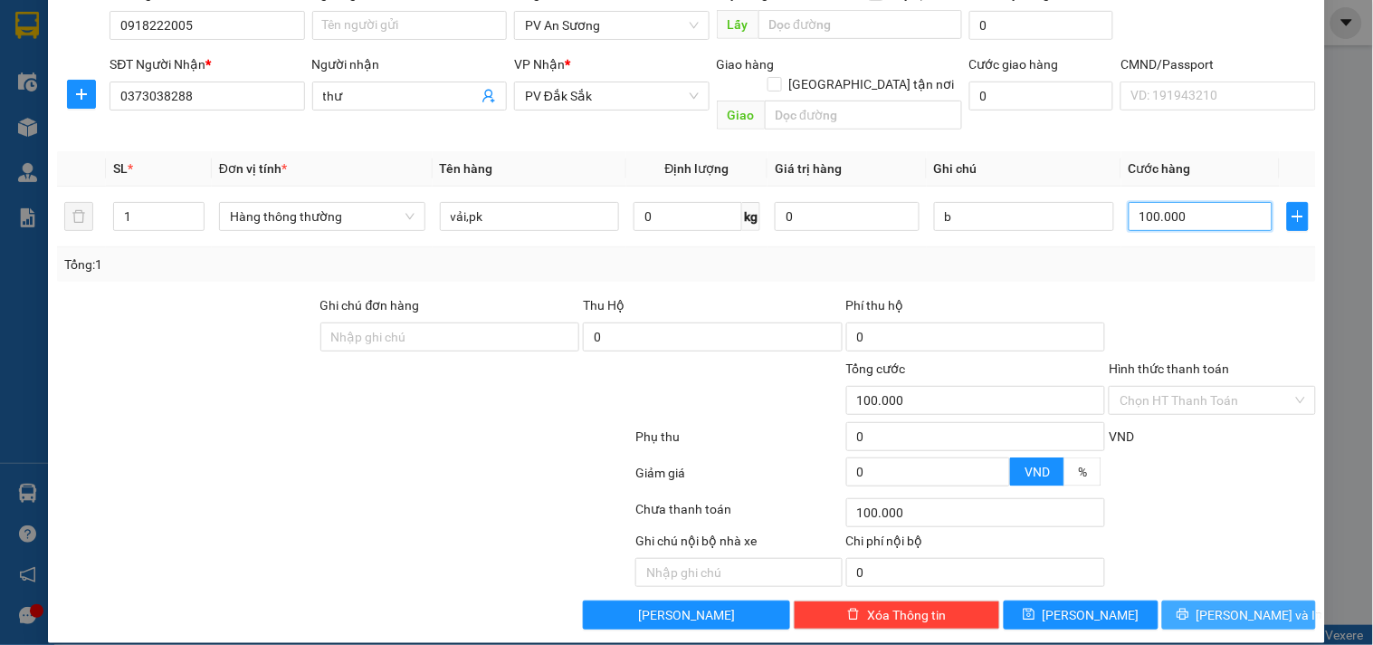
type input "100.000"
click at [1263, 600] on button "Lưu và In" at bounding box center [1239, 614] width 154 height 29
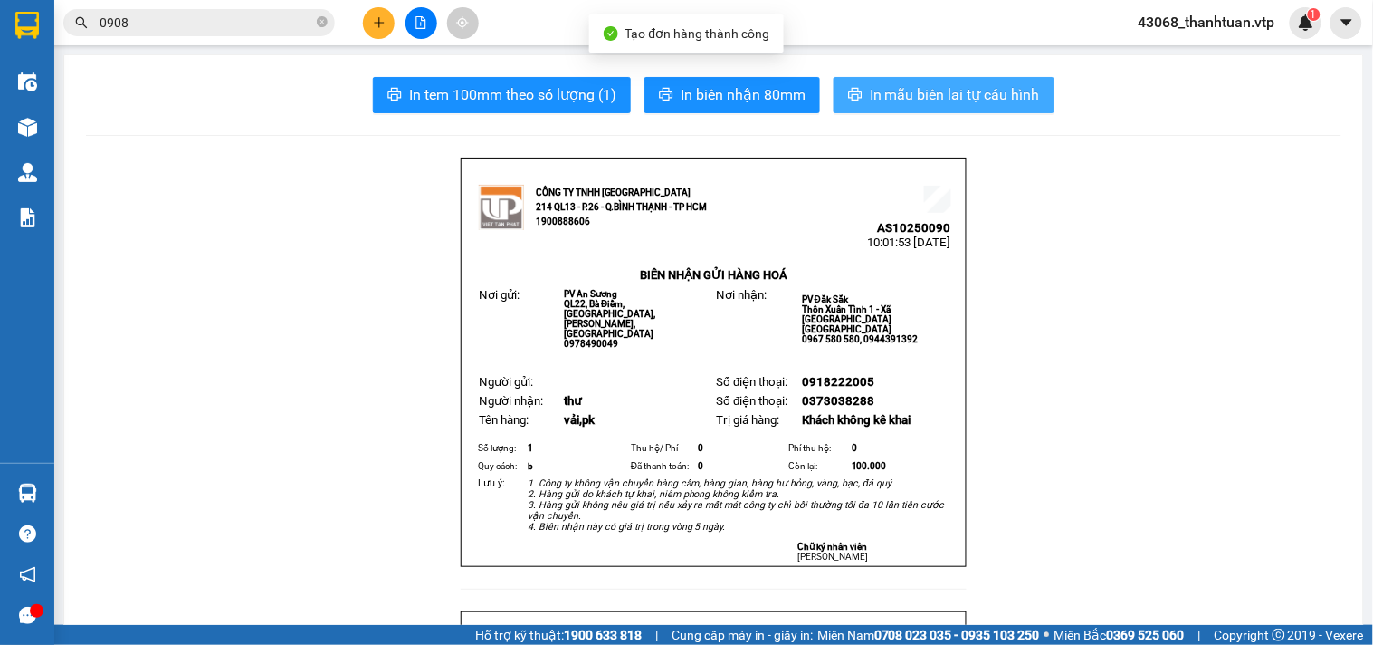
click at [982, 97] on span "In mẫu biên lai tự cấu hình" at bounding box center [955, 94] width 170 height 23
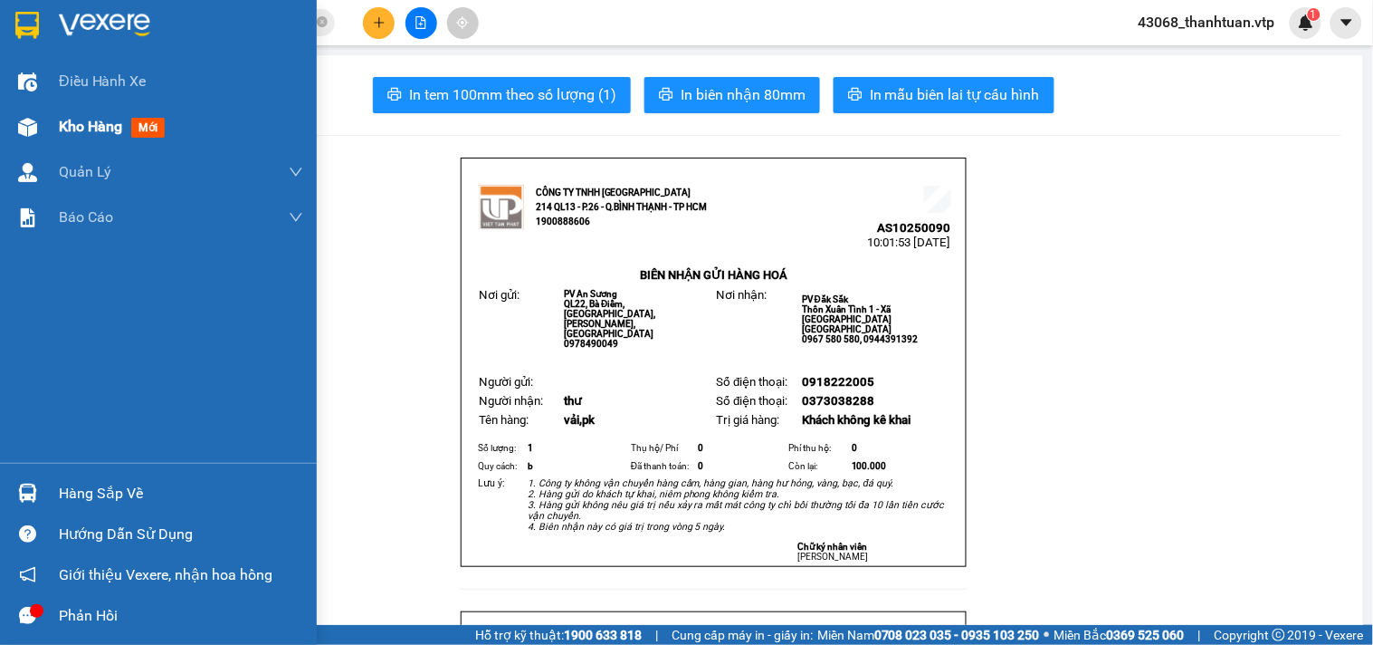
click at [76, 128] on span "Kho hàng" at bounding box center [90, 126] width 63 height 17
